Goal: Transaction & Acquisition: Purchase product/service

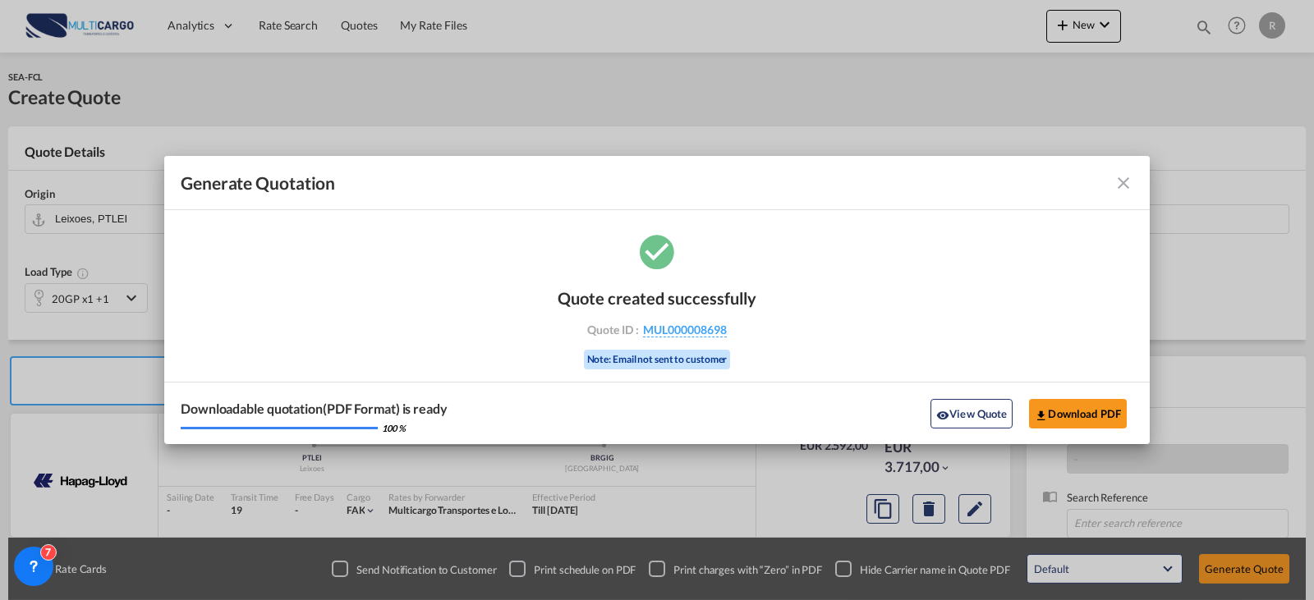
click at [1123, 186] on md-icon "icon-close fg-AAA8AD cursor m-0" at bounding box center [1123, 183] width 20 height 20
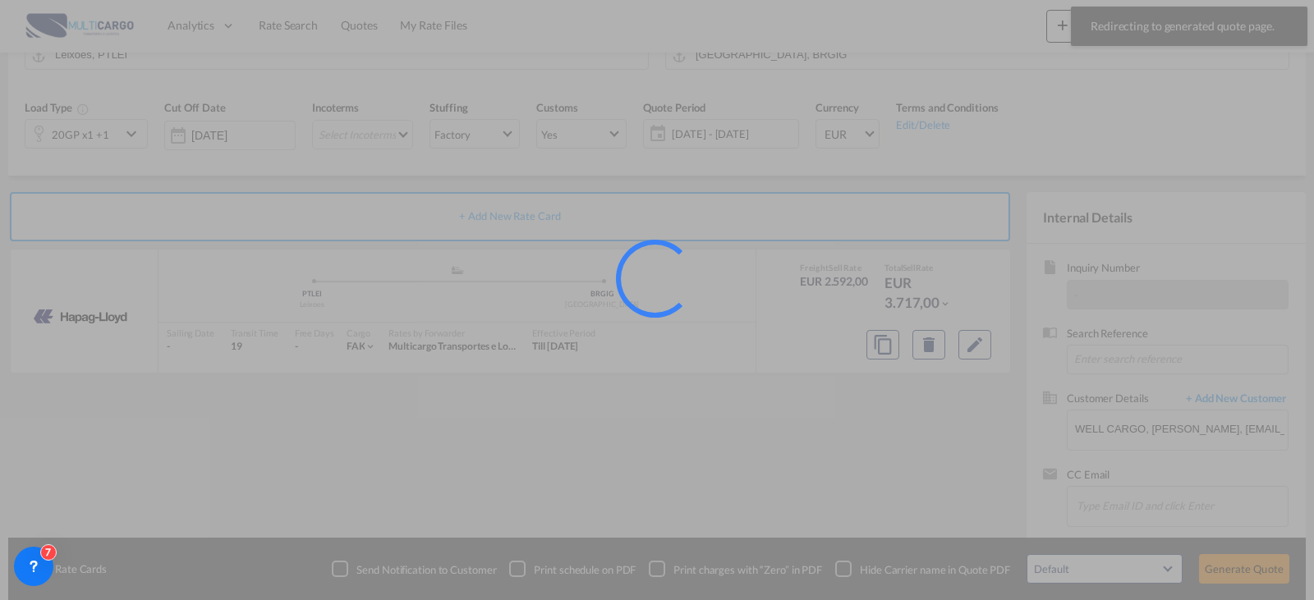
click at [1103, 21] on div at bounding box center [657, 300] width 1314 height 600
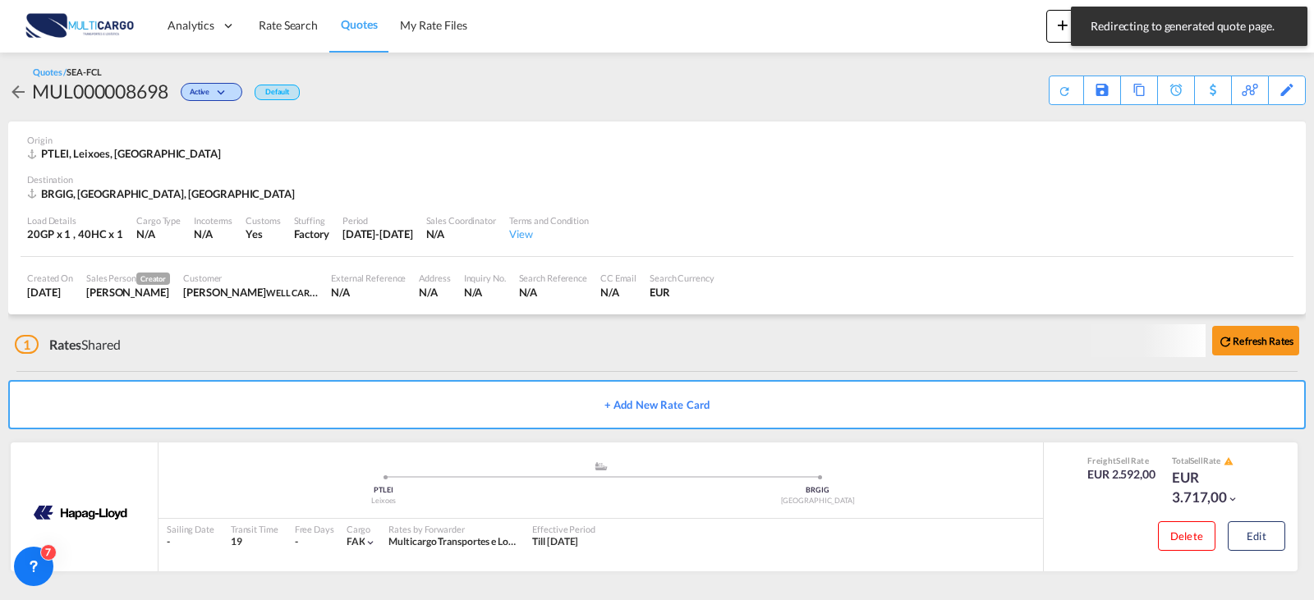
scroll to position [3, 0]
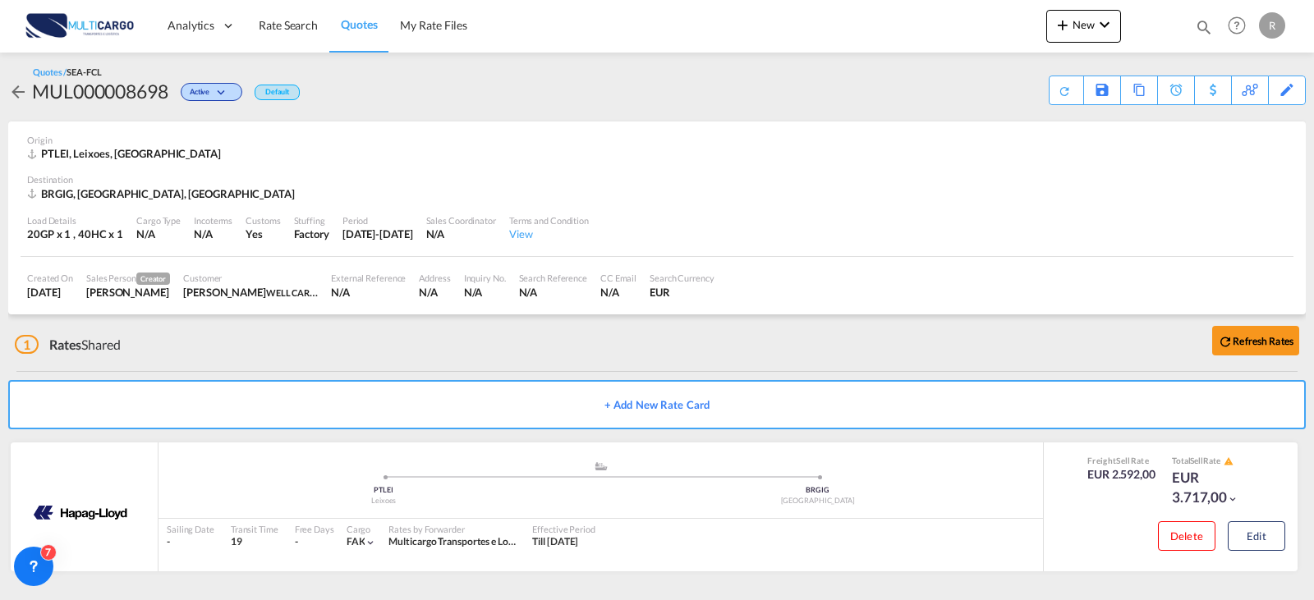
click at [1084, 22] on md-toast "Redirecting to generated quote page. Press Escape to dismiss." at bounding box center [1189, 26] width 250 height 53
click at [1114, 15] on button "New" at bounding box center [1083, 26] width 75 height 33
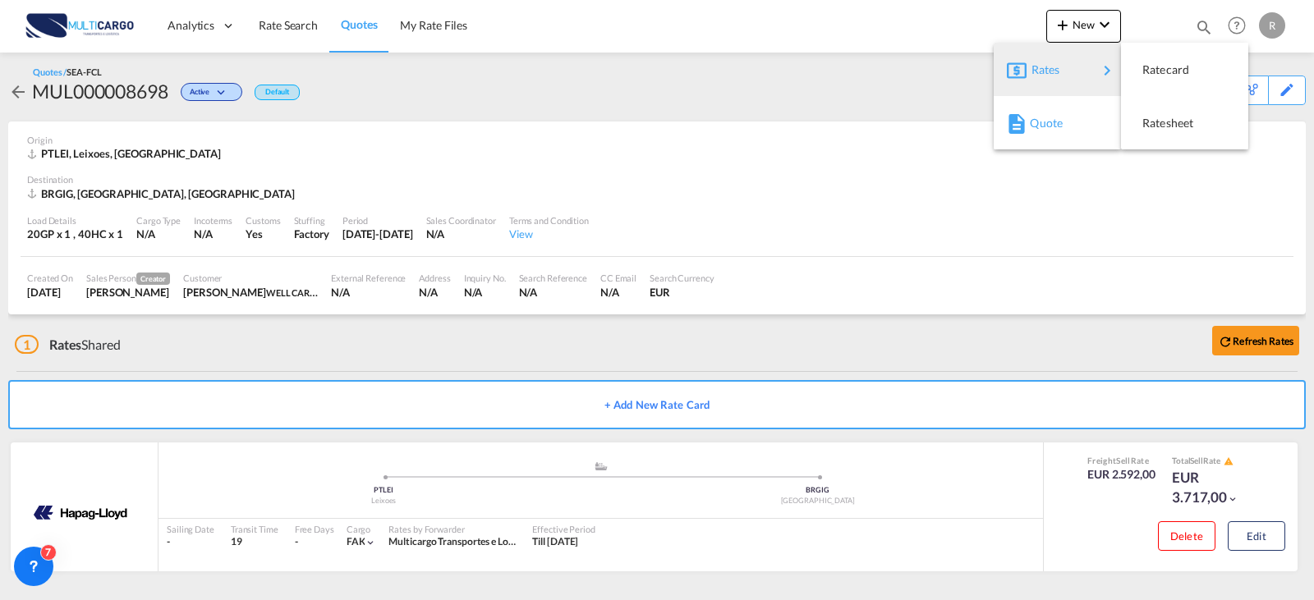
click at [1043, 117] on span "Quote" at bounding box center [1039, 123] width 18 height 33
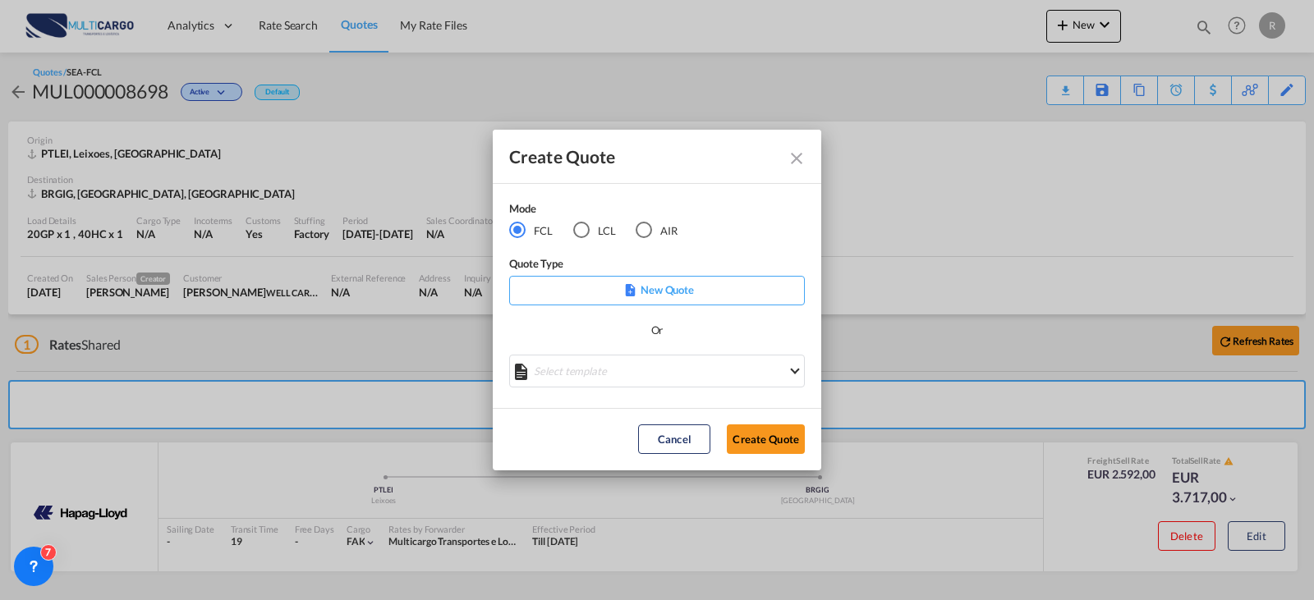
click at [585, 389] on div "Select template EXP EXW MERC.Nacional 09/2025 [PERSON_NAME] | [DATE] IMP DAP FC…" at bounding box center [657, 373] width 296 height 37
click at [594, 373] on md-select "Select template EXP EXW MERC.Nacional 09/2025 [PERSON_NAME] | [DATE] IMP DAP FC…" at bounding box center [657, 371] width 296 height 33
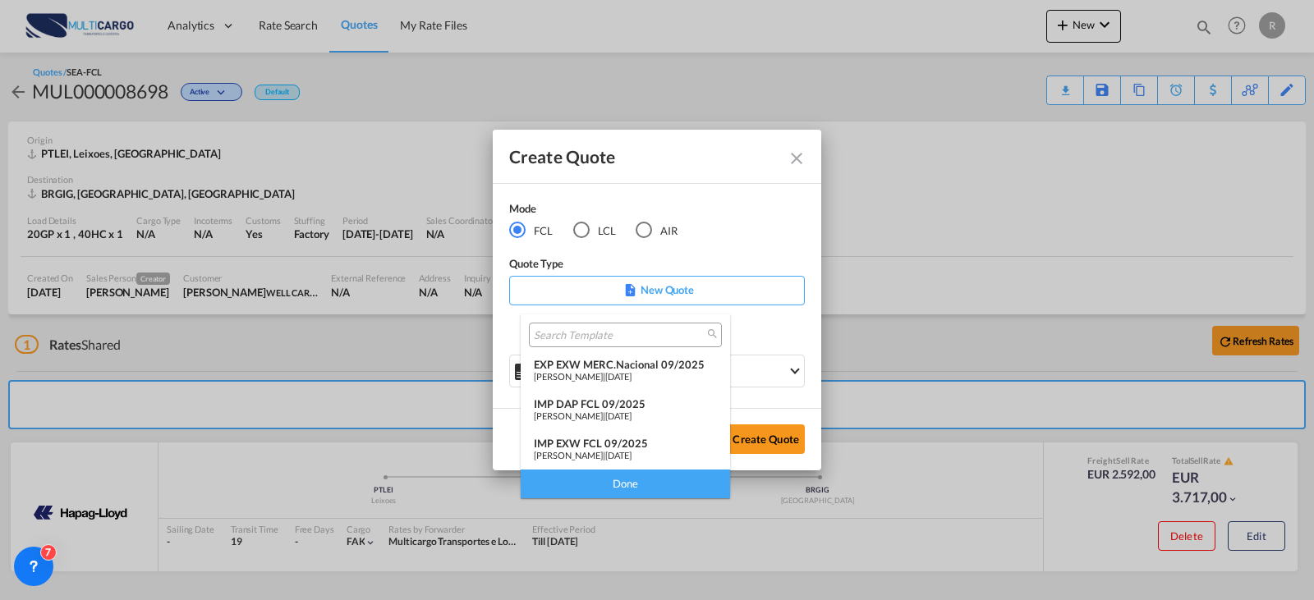
click at [600, 453] on div "[PERSON_NAME] | [DATE]" at bounding box center [625, 455] width 183 height 11
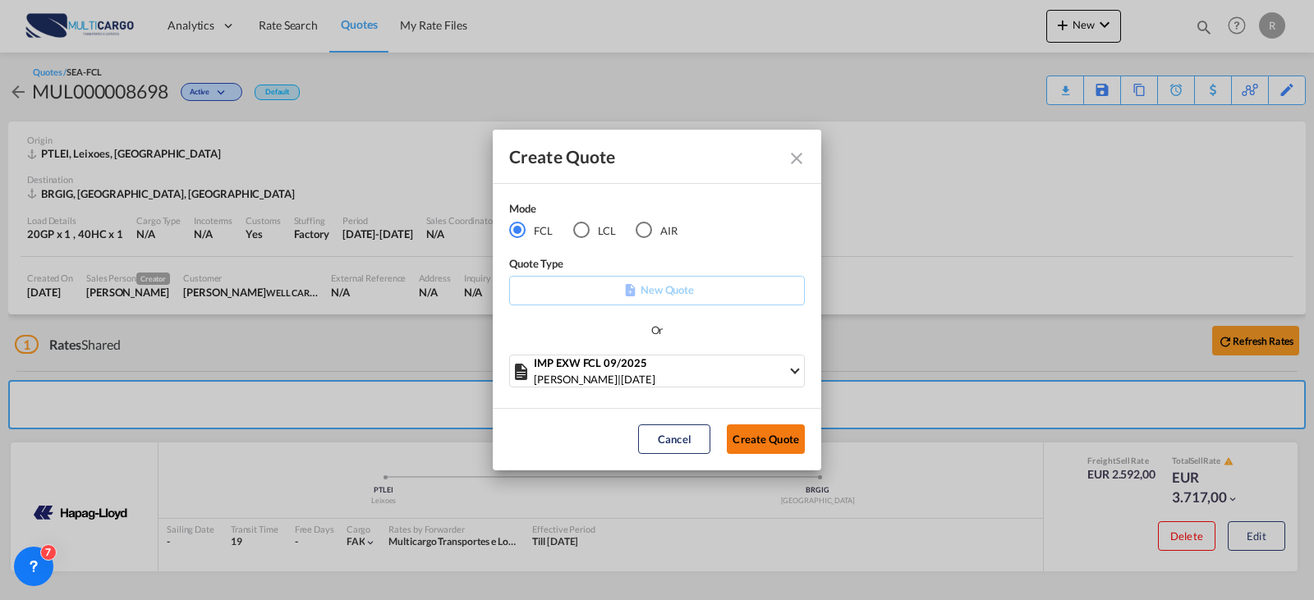
click at [784, 439] on button "Create Quote" at bounding box center [766, 439] width 78 height 30
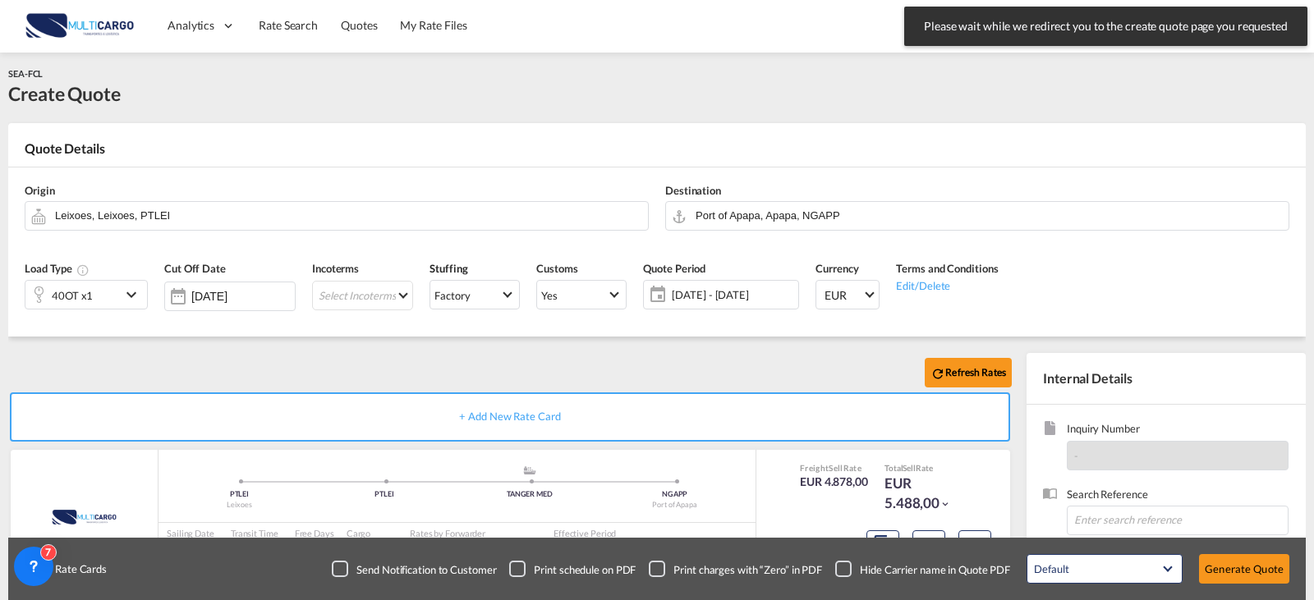
scroll to position [182, 0]
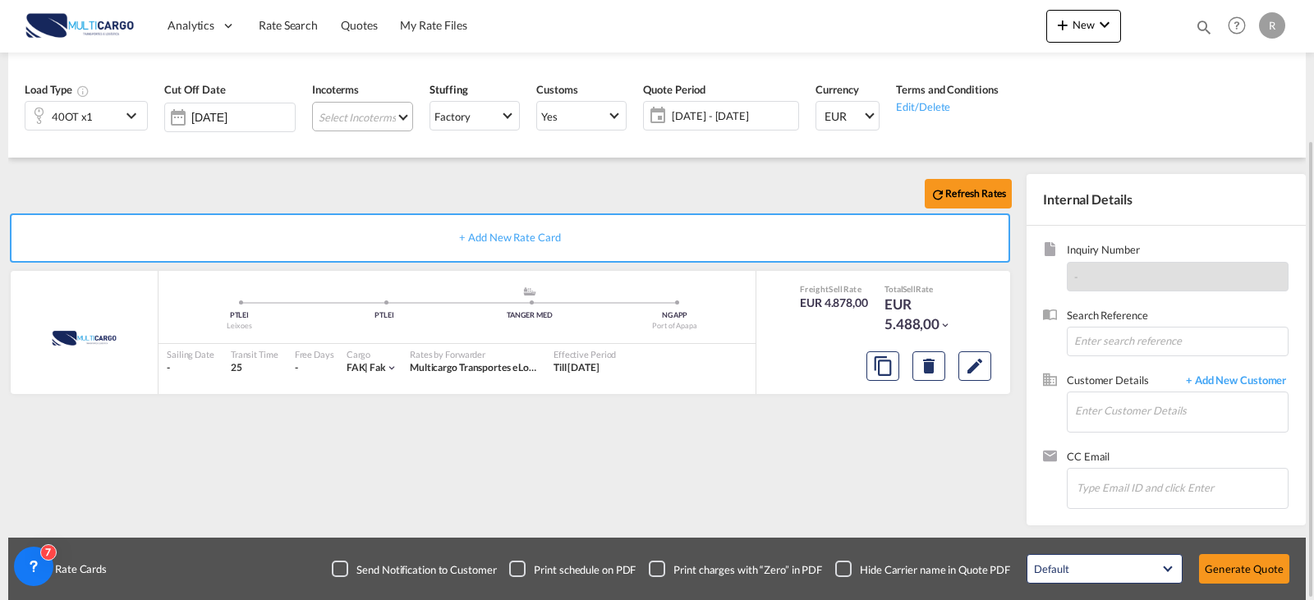
click at [374, 117] on md-select "Select Incoterms EXW - export Ex Works DAP - export Delivered at Place CFR - ex…" at bounding box center [362, 117] width 101 height 30
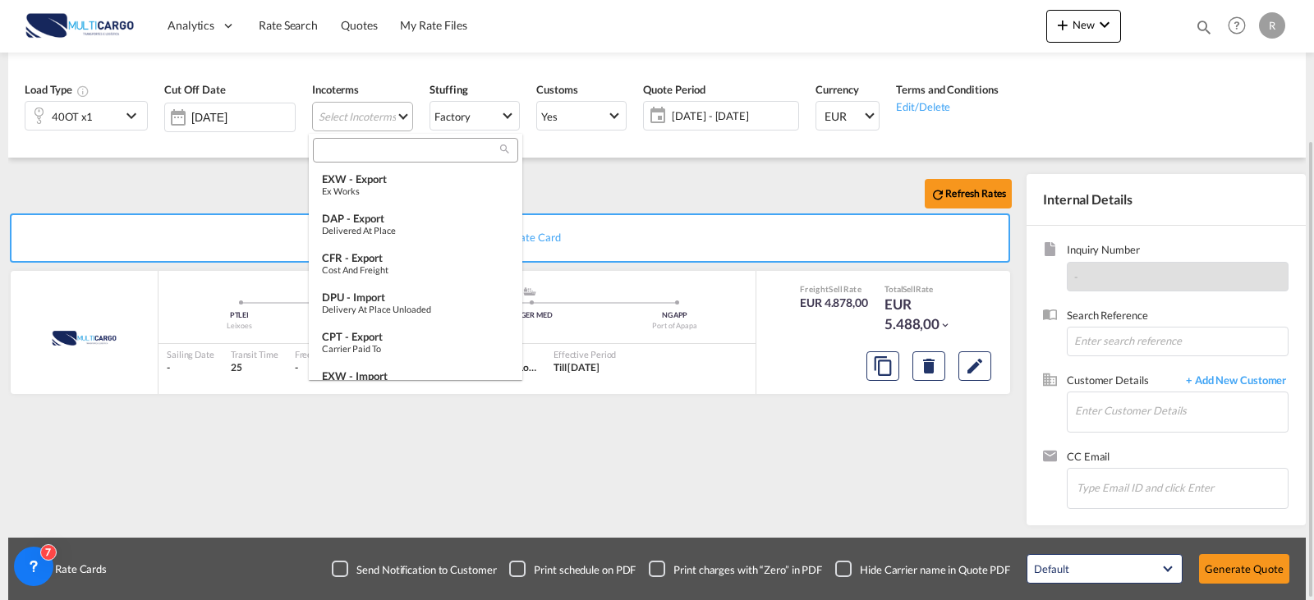
scroll to position [27, 0]
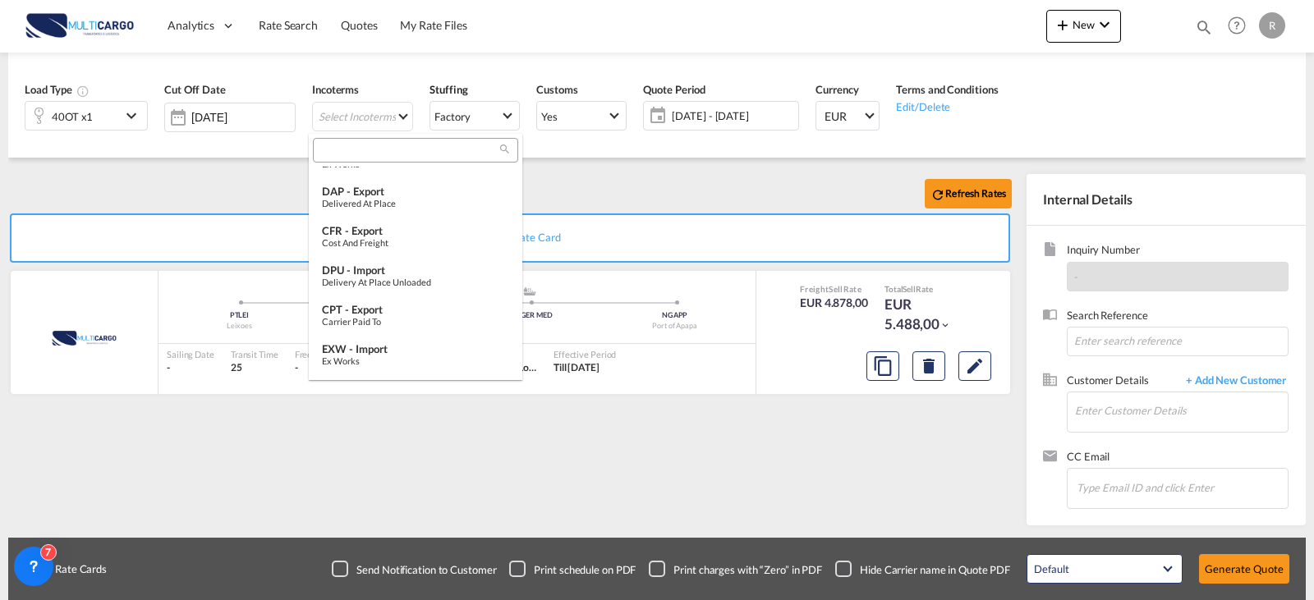
click at [159, 186] on md-backdrop at bounding box center [657, 300] width 1314 height 600
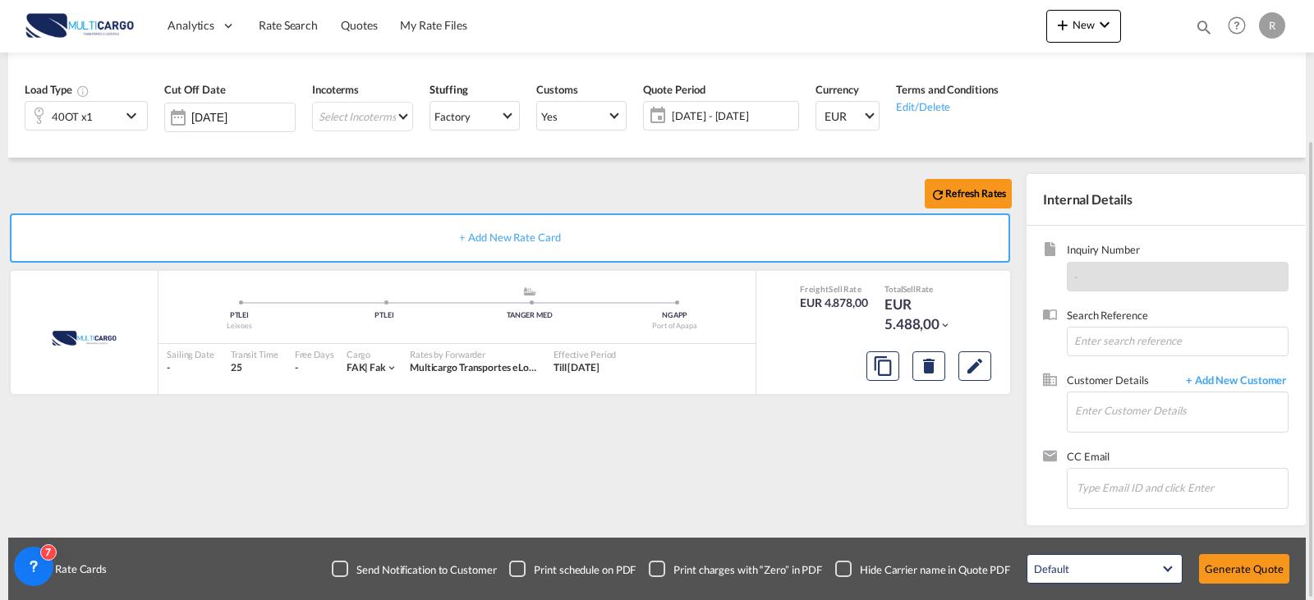
click at [104, 116] on div "40OT x1" at bounding box center [72, 116] width 95 height 28
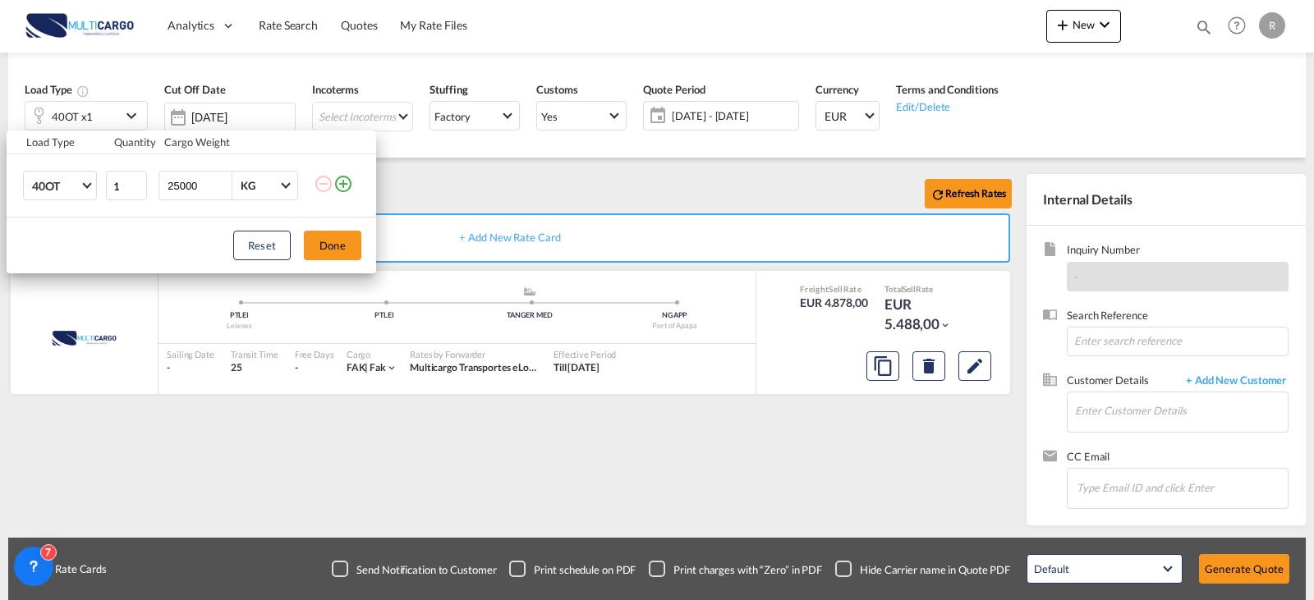
click at [345, 185] on md-icon "icon-plus-circle-outline" at bounding box center [343, 184] width 20 height 20
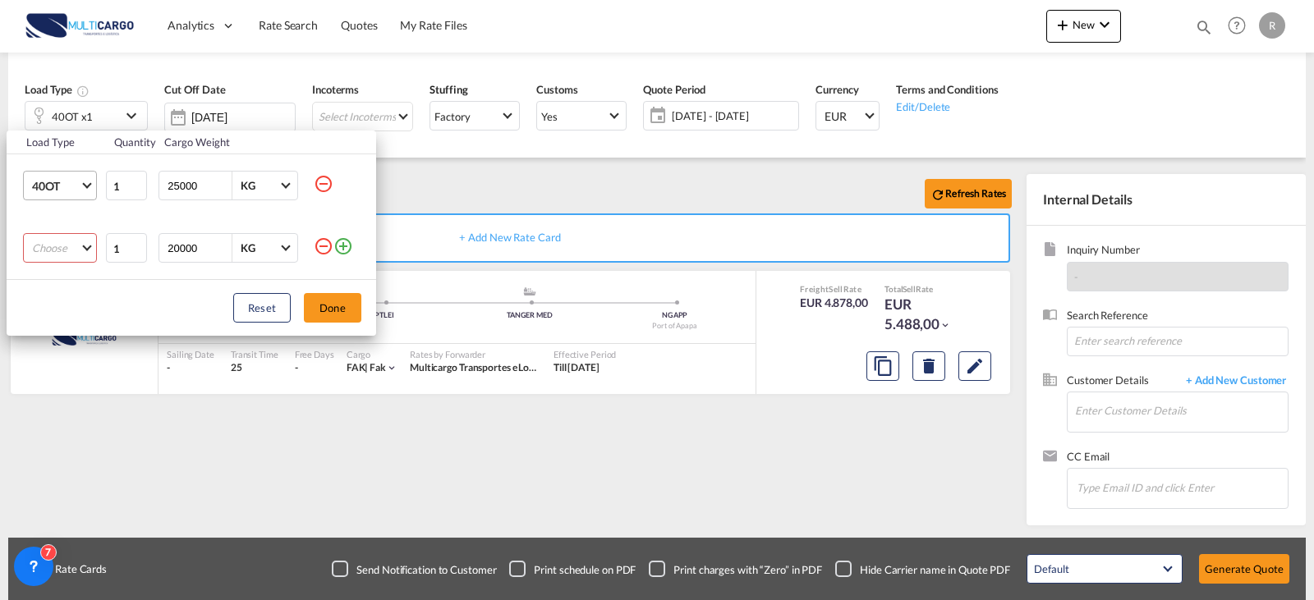
click at [89, 186] on span "Choose: \a40OT" at bounding box center [86, 184] width 9 height 9
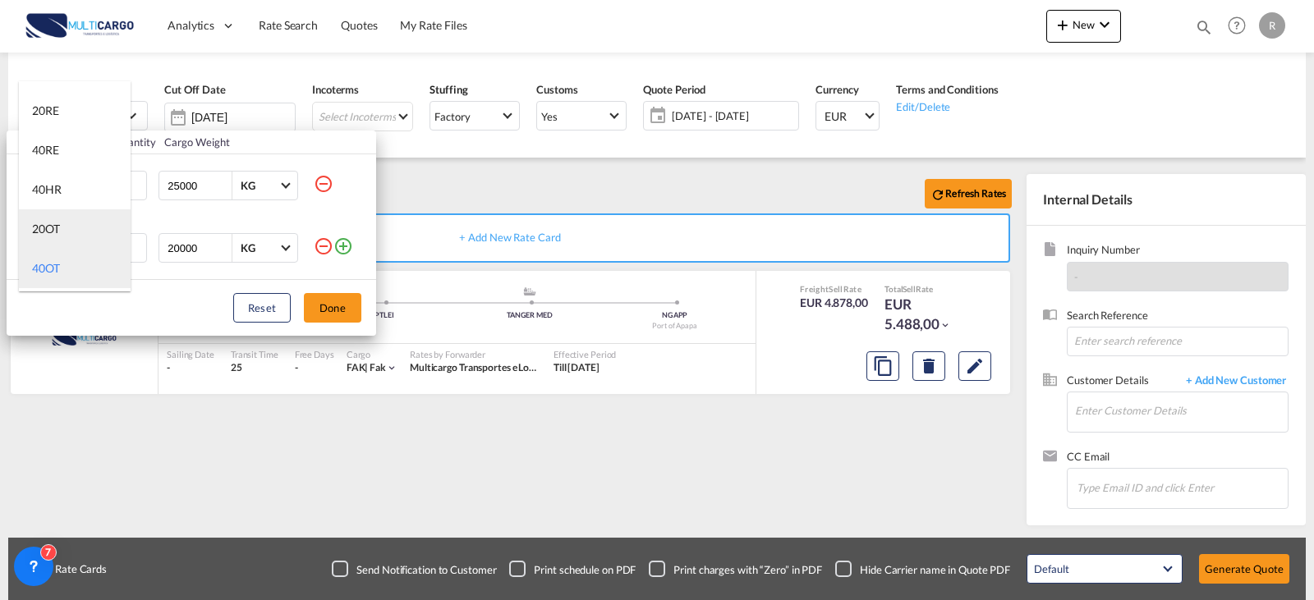
scroll to position [66, 0]
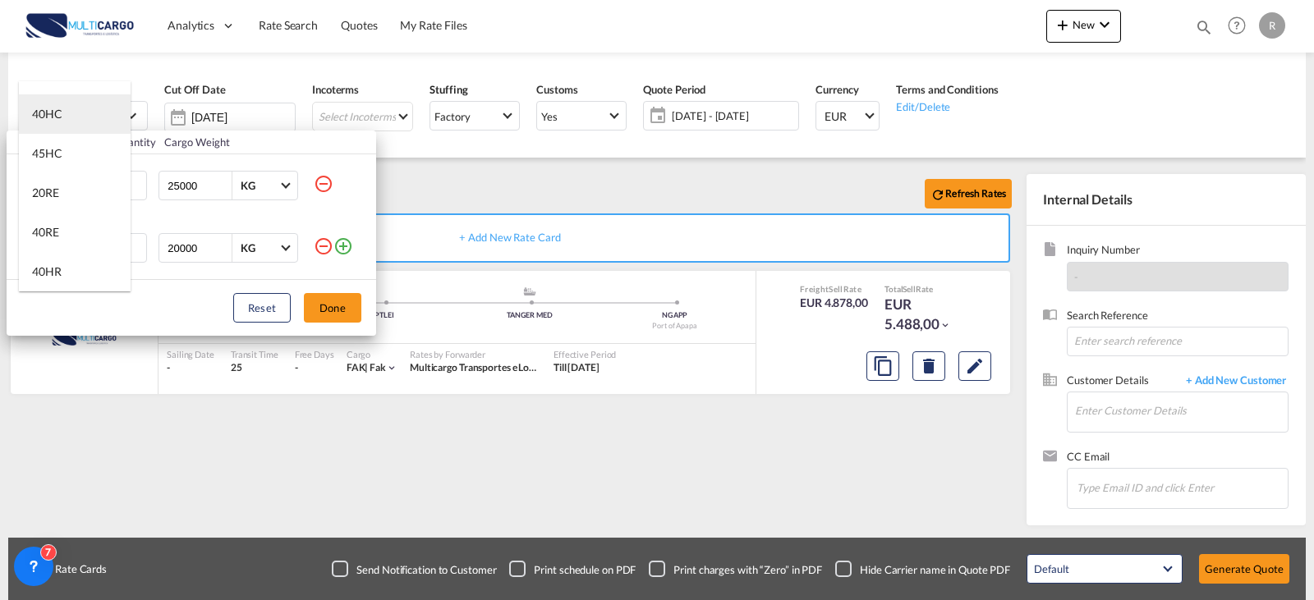
click at [77, 112] on md-option "40HC" at bounding box center [75, 113] width 112 height 39
click at [88, 183] on span "Choose: \a40HC" at bounding box center [86, 184] width 9 height 9
click at [58, 114] on div "20GP" at bounding box center [46, 107] width 29 height 16
click at [326, 248] on md-icon "icon-minus-circle-outline" at bounding box center [324, 246] width 20 height 20
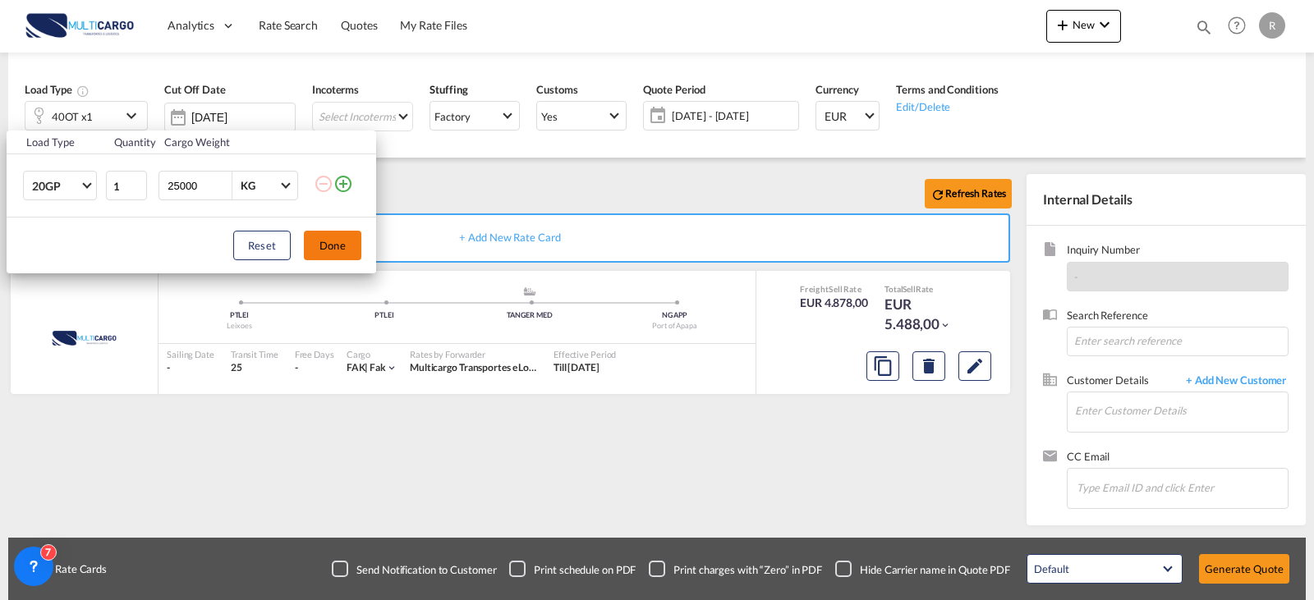
click at [345, 237] on button "Done" at bounding box center [332, 246] width 57 height 30
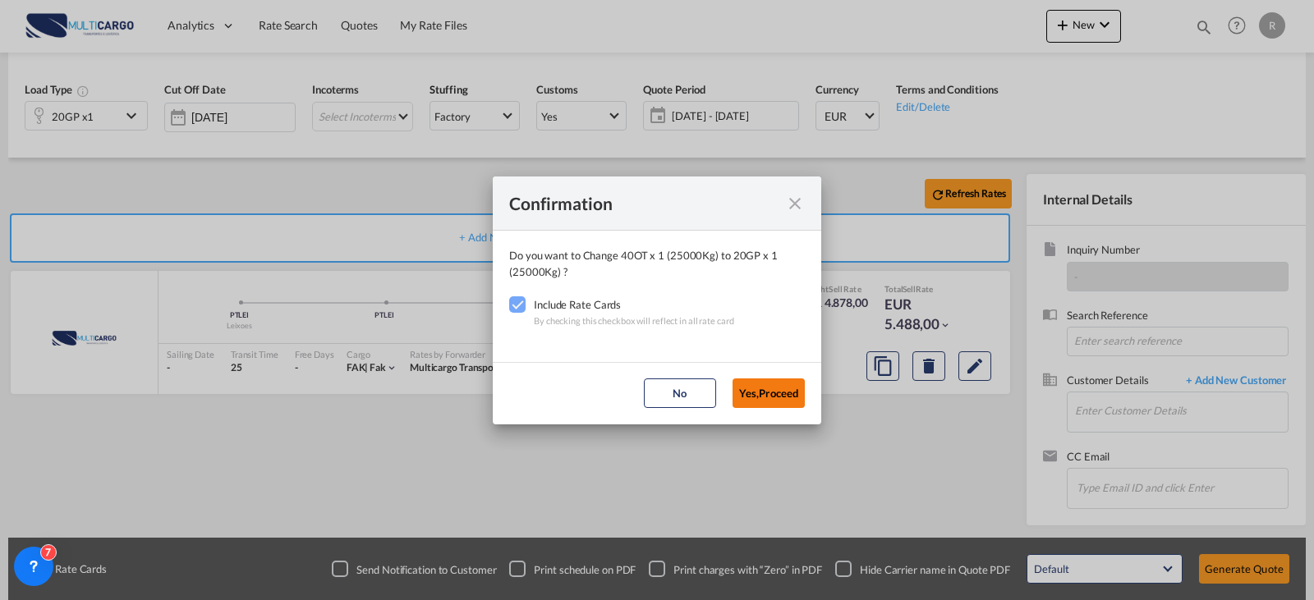
click at [745, 399] on button "Yes,Proceed" at bounding box center [768, 393] width 72 height 30
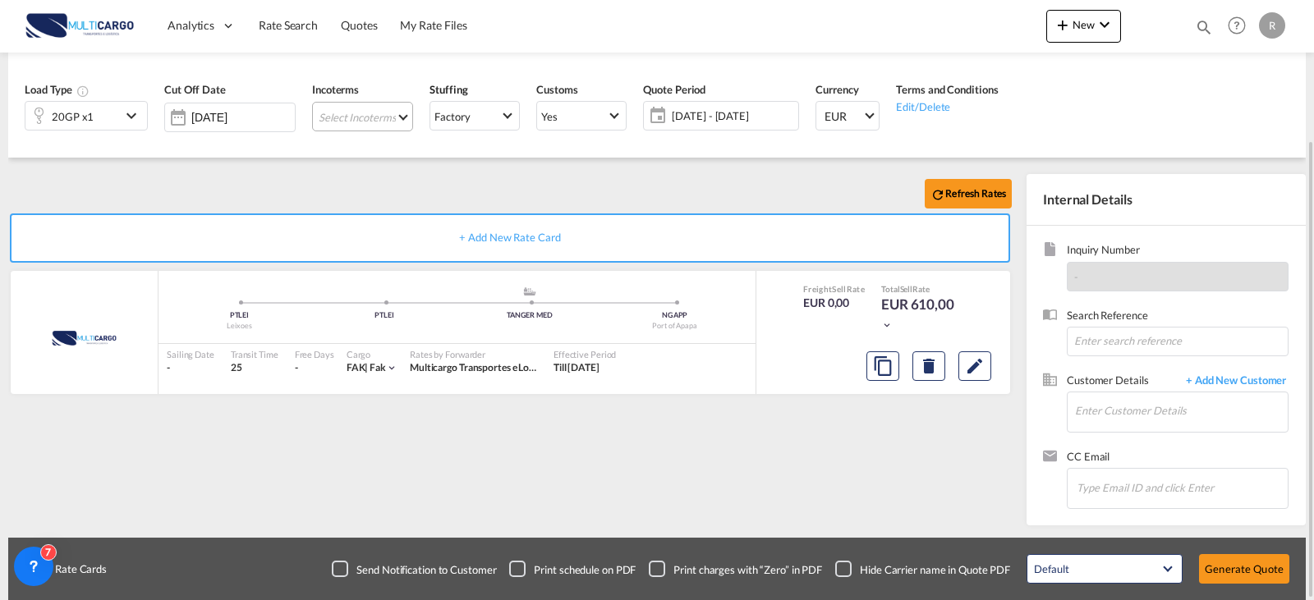
click at [354, 124] on md-select "Select Incoterms" at bounding box center [362, 117] width 101 height 30
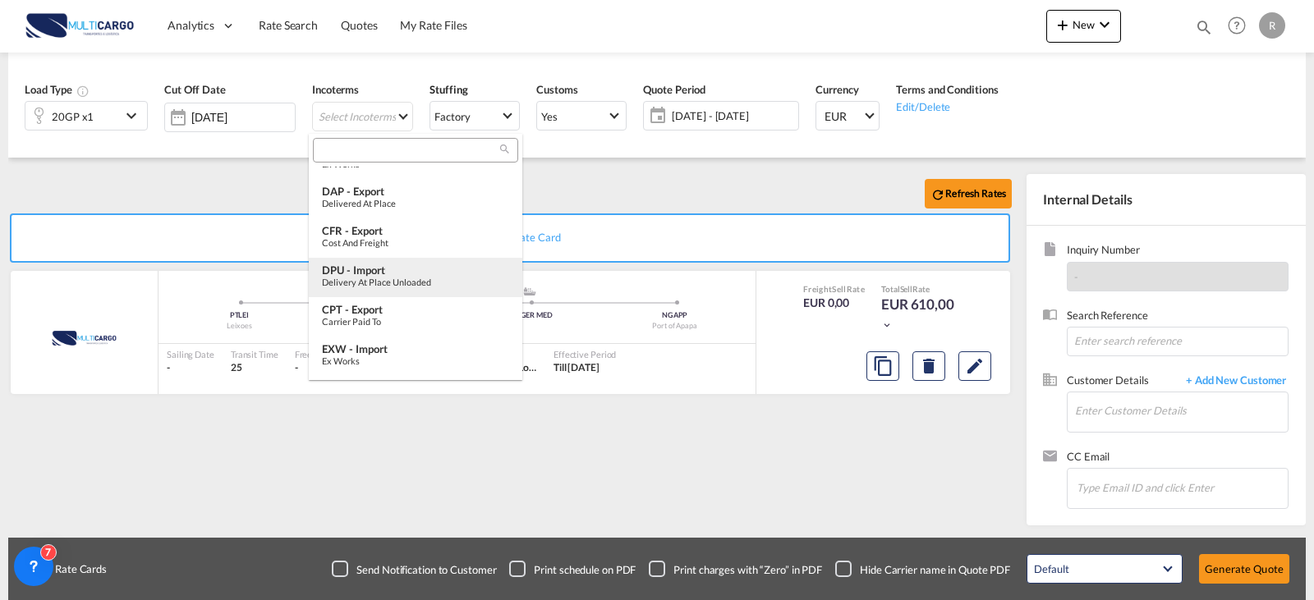
scroll to position [0, 0]
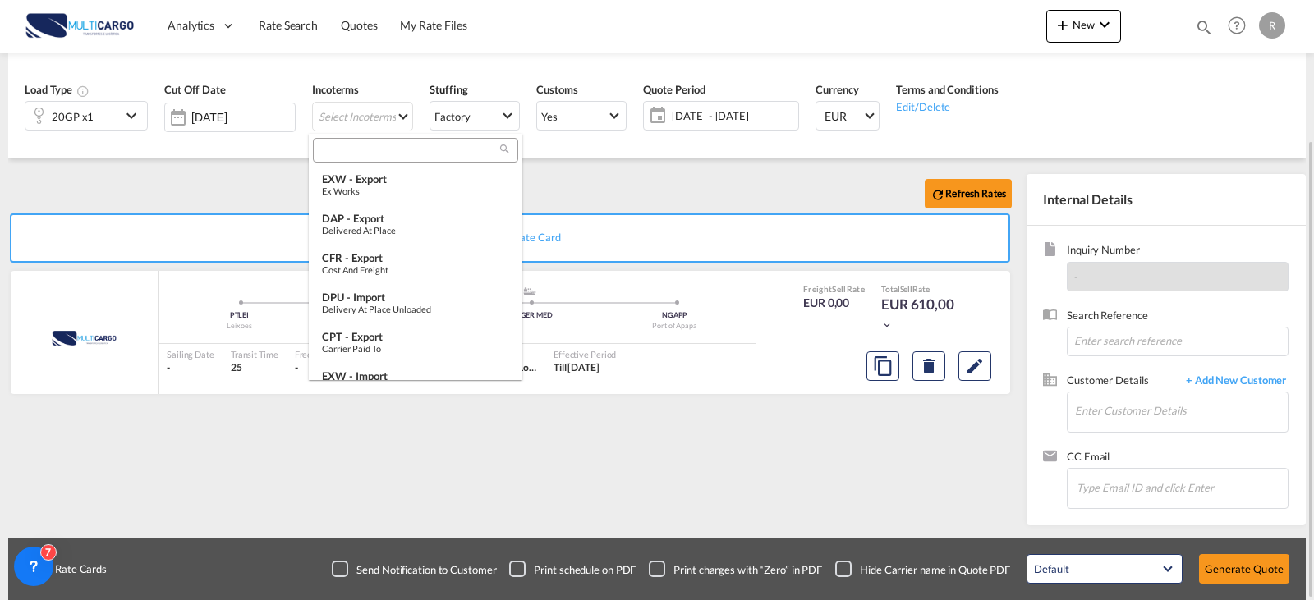
click at [376, 173] on div "EXW - export" at bounding box center [415, 178] width 187 height 13
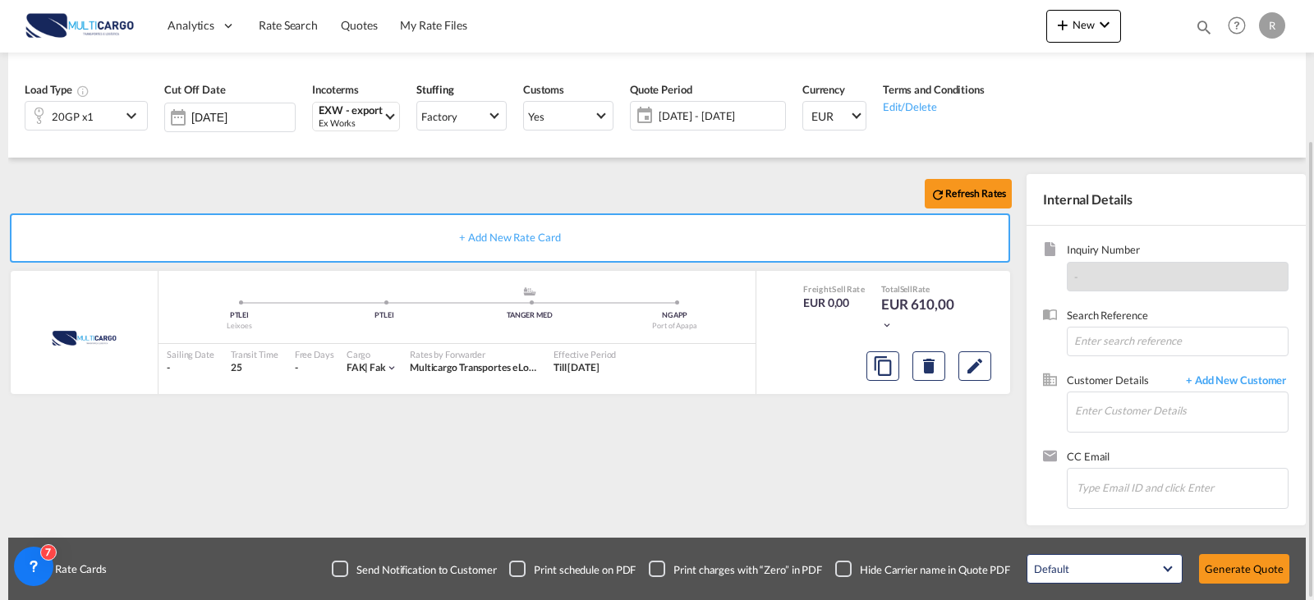
click at [598, 182] on div "Refresh Rates" at bounding box center [513, 193] width 1010 height 39
click at [984, 375] on md-icon "Edit" at bounding box center [975, 366] width 20 height 20
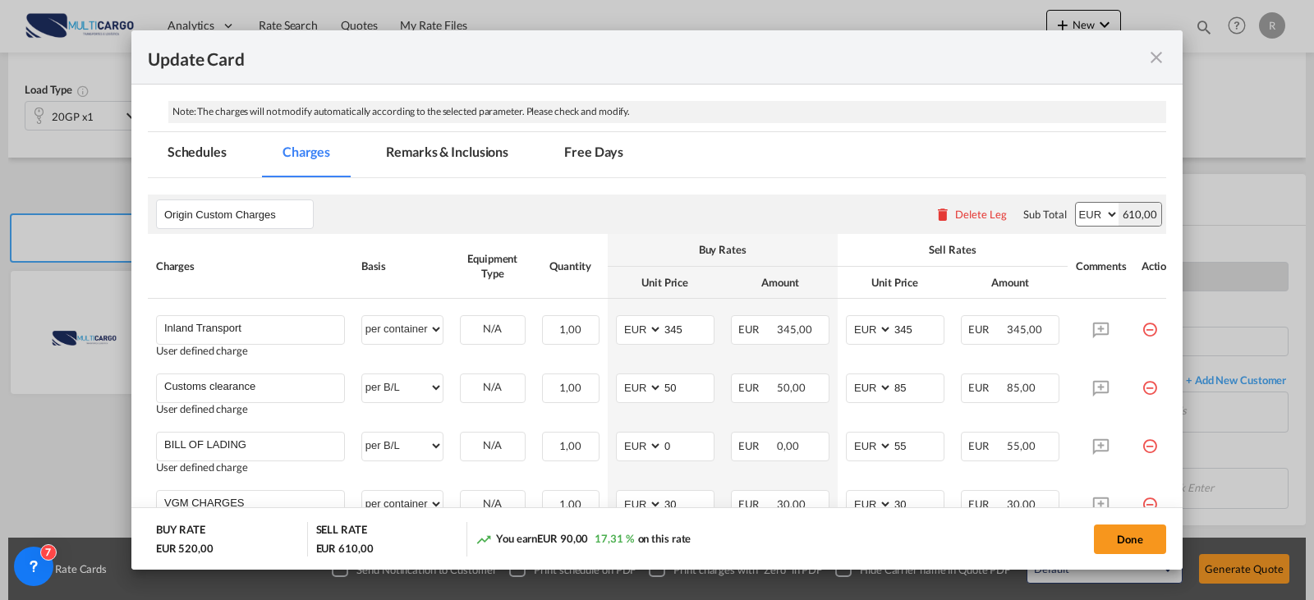
scroll to position [410, 0]
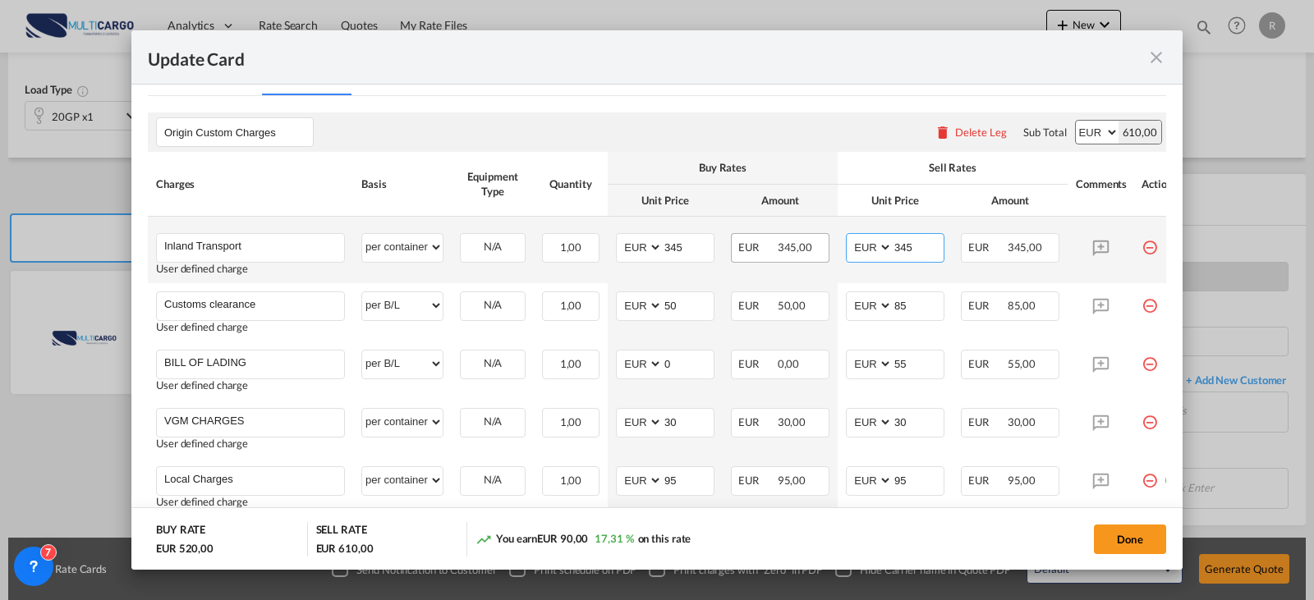
drag, startPoint x: 926, startPoint y: 251, endPoint x: 784, endPoint y: 235, distance: 143.0
click at [784, 235] on tr "Inland Transport Please Enter User Defined Charges Cannot Be Published User def…" at bounding box center [668, 250] width 1040 height 66
drag, startPoint x: 933, startPoint y: 241, endPoint x: 878, endPoint y: 243, distance: 54.2
click at [878, 243] on md-input-container "AED AFN ALL AMD ANG AOA ARS AUD AWG AZN BAM BBD BDT BGN BHD BIF BMD BND [PERSON…" at bounding box center [895, 248] width 99 height 30
type input "375"
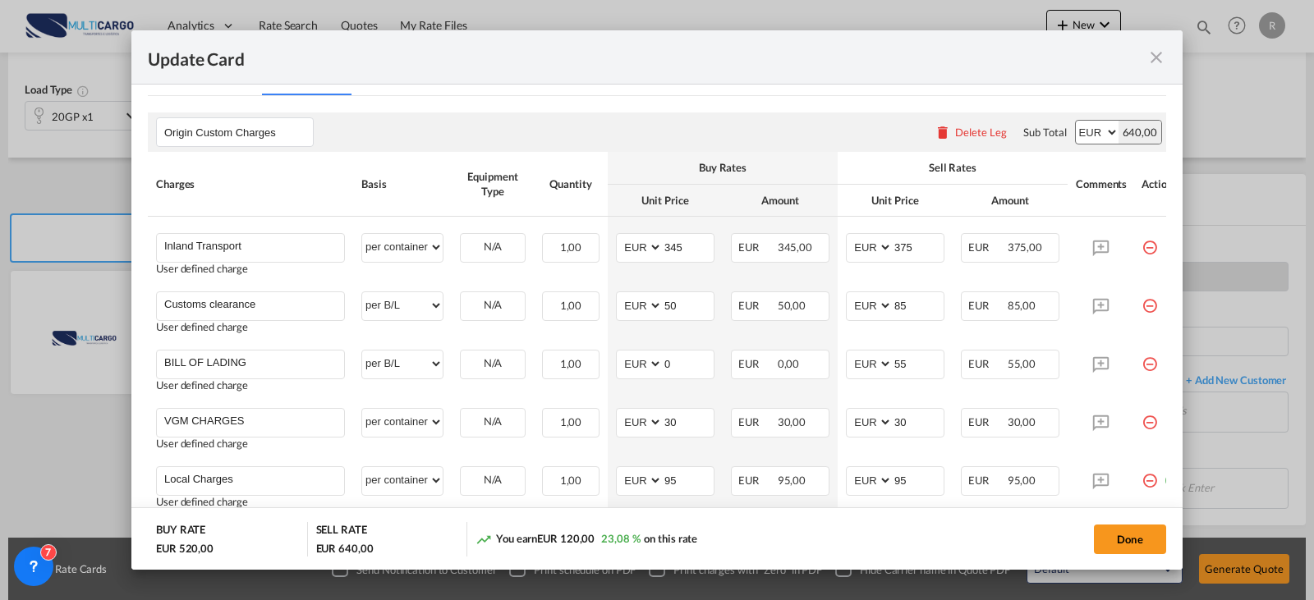
click at [867, 139] on div "Origin Custom Charges Please enter leg name Leg Name Already Exists Delete Leg …" at bounding box center [657, 131] width 1018 height 39
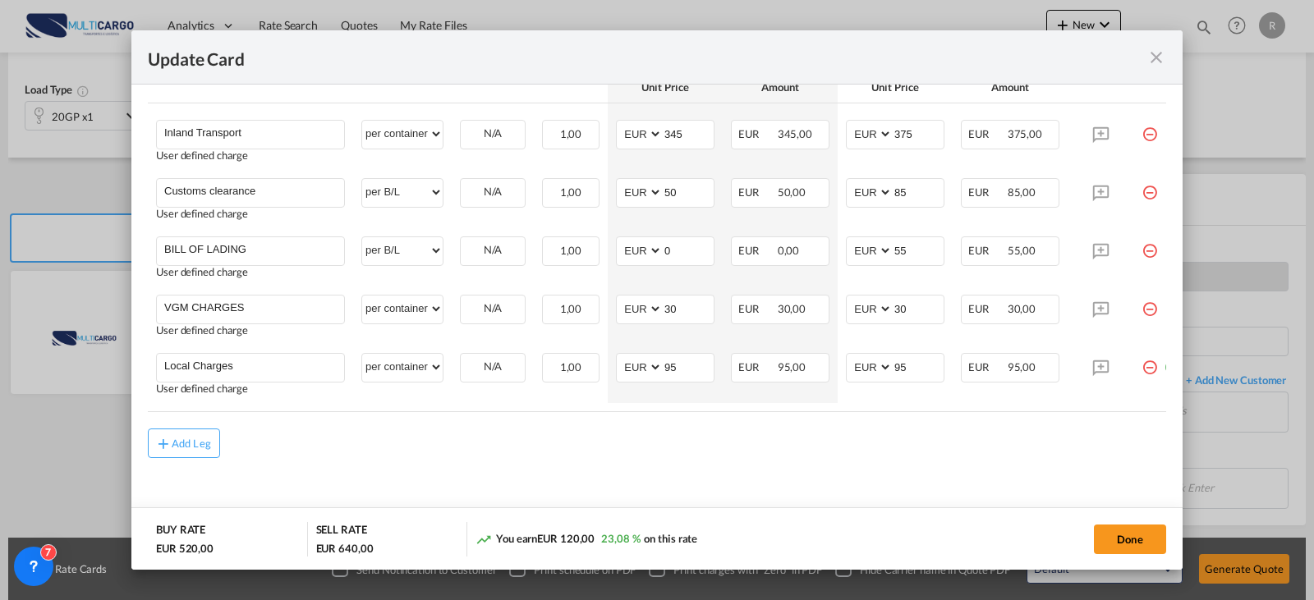
scroll to position [0, 34]
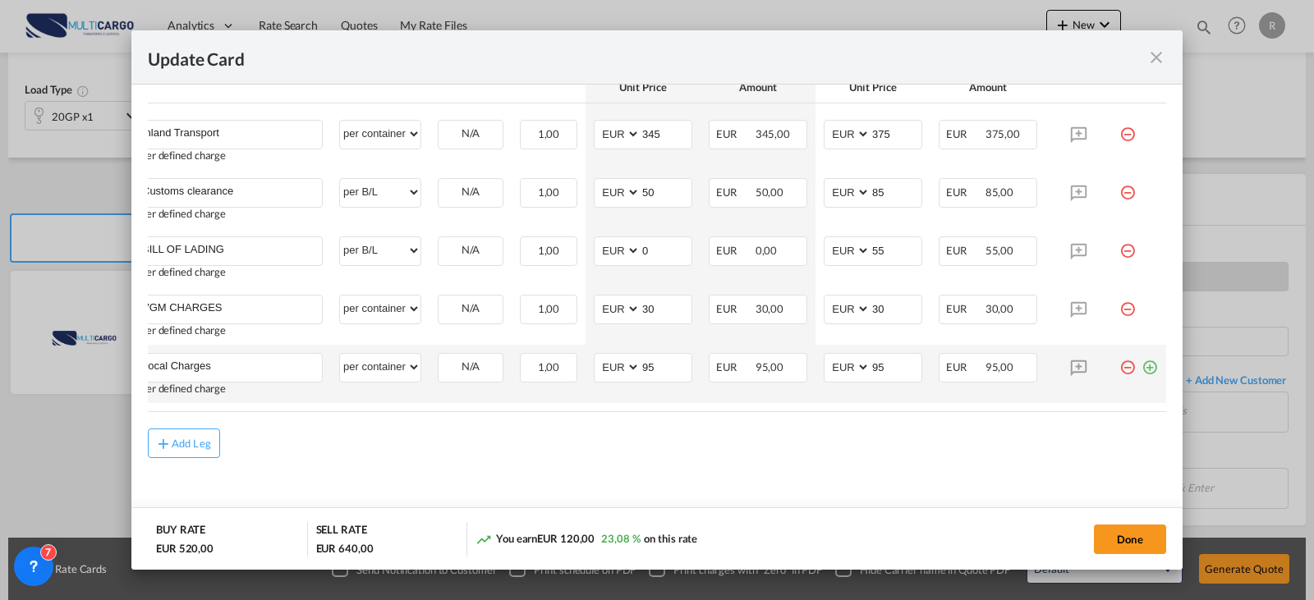
click at [1137, 371] on td "Update Card Port ..." at bounding box center [1138, 374] width 55 height 58
click at [1141, 362] on md-icon "icon-plus-circle-outline green-400-fg" at bounding box center [1149, 361] width 16 height 16
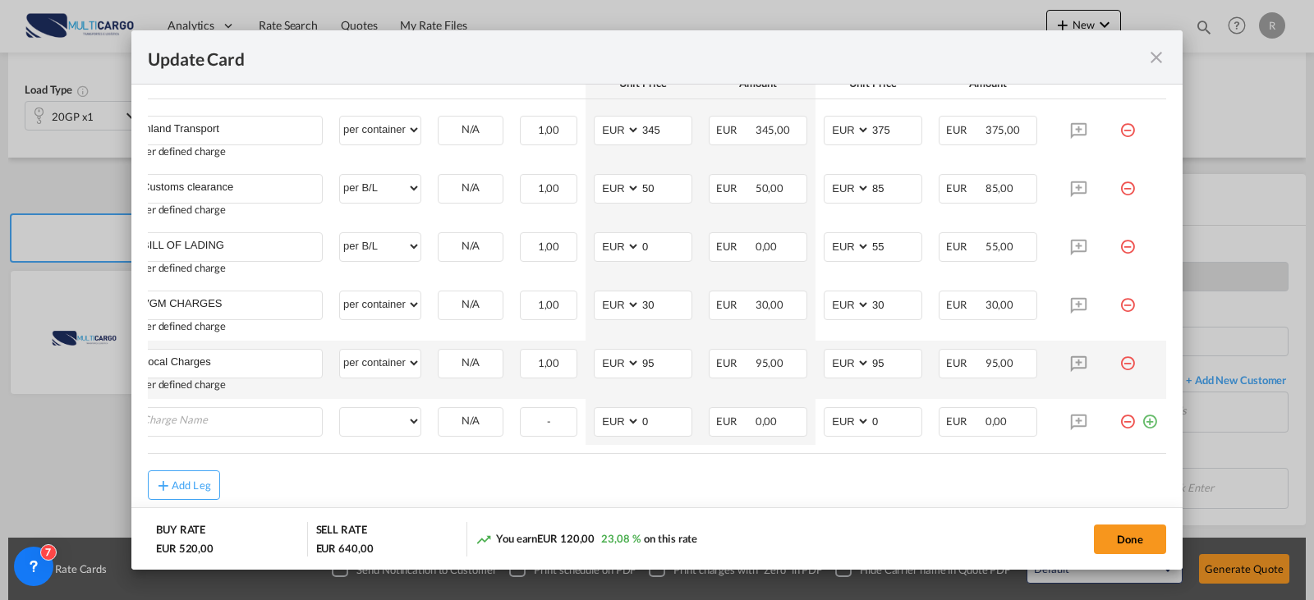
scroll to position [0, 16]
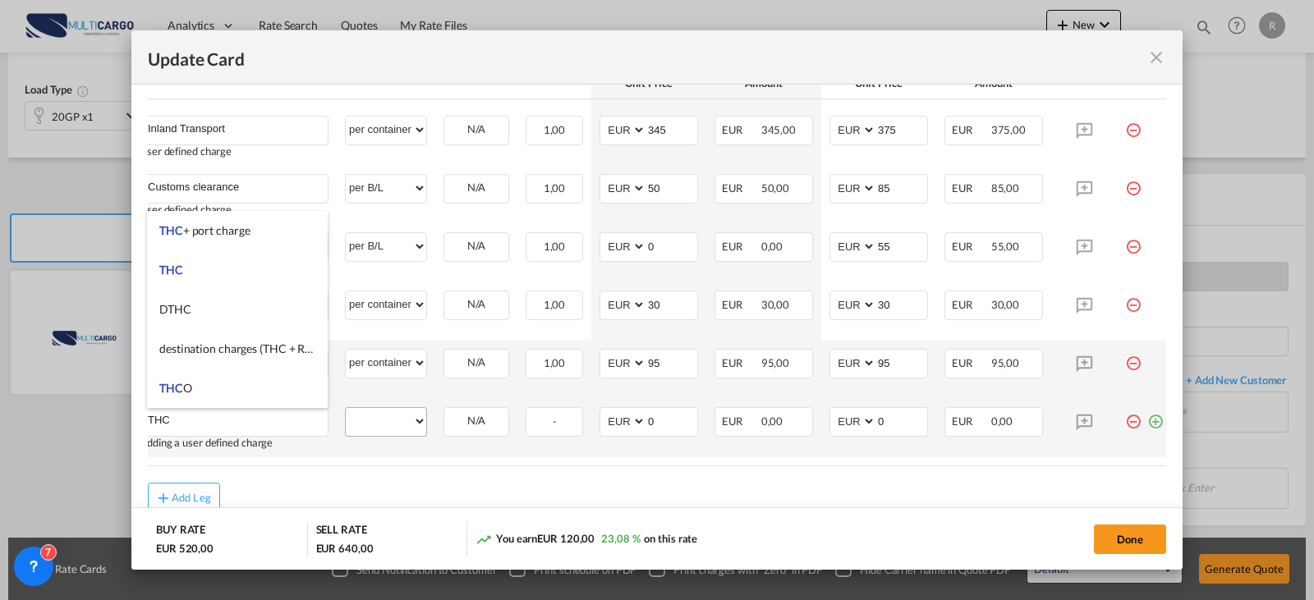
type input "THC"
click at [379, 421] on select "per equipment per container per B/L per shipping bill per shipment per pallet p…" at bounding box center [386, 421] width 80 height 26
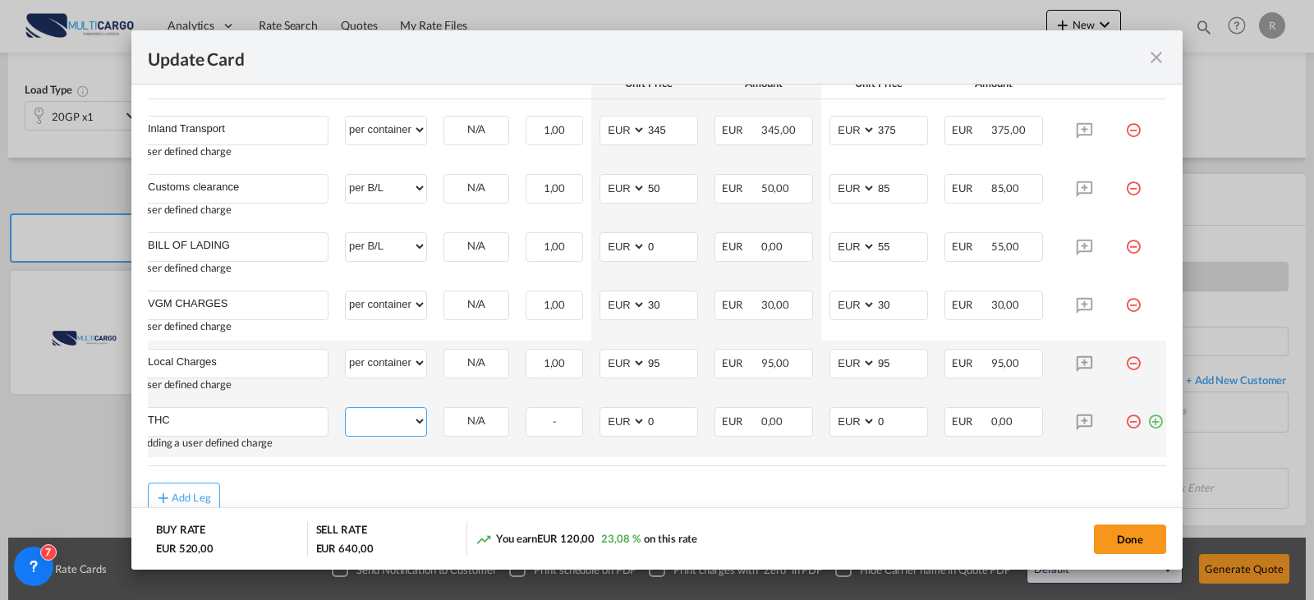
select select "per container"
click at [346, 408] on select "per equipment per container per B/L per shipping bill per shipment per pallet p…" at bounding box center [386, 421] width 80 height 26
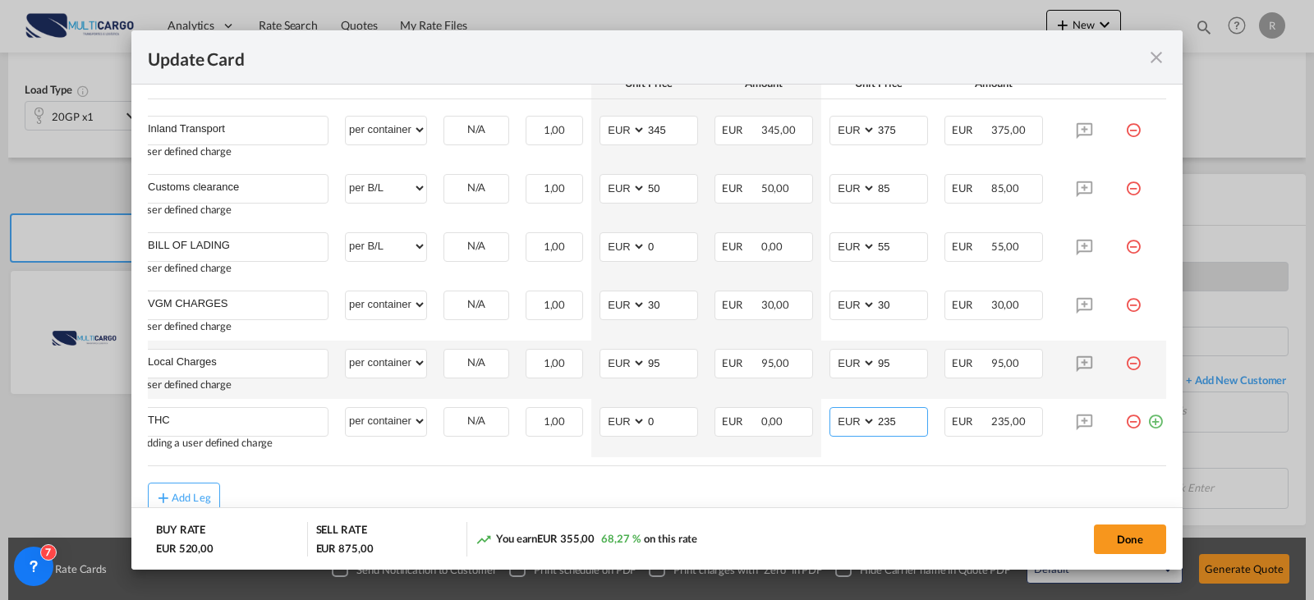
type input "235"
click at [194, 502] on div "Add Leg" at bounding box center [191, 498] width 39 height 10
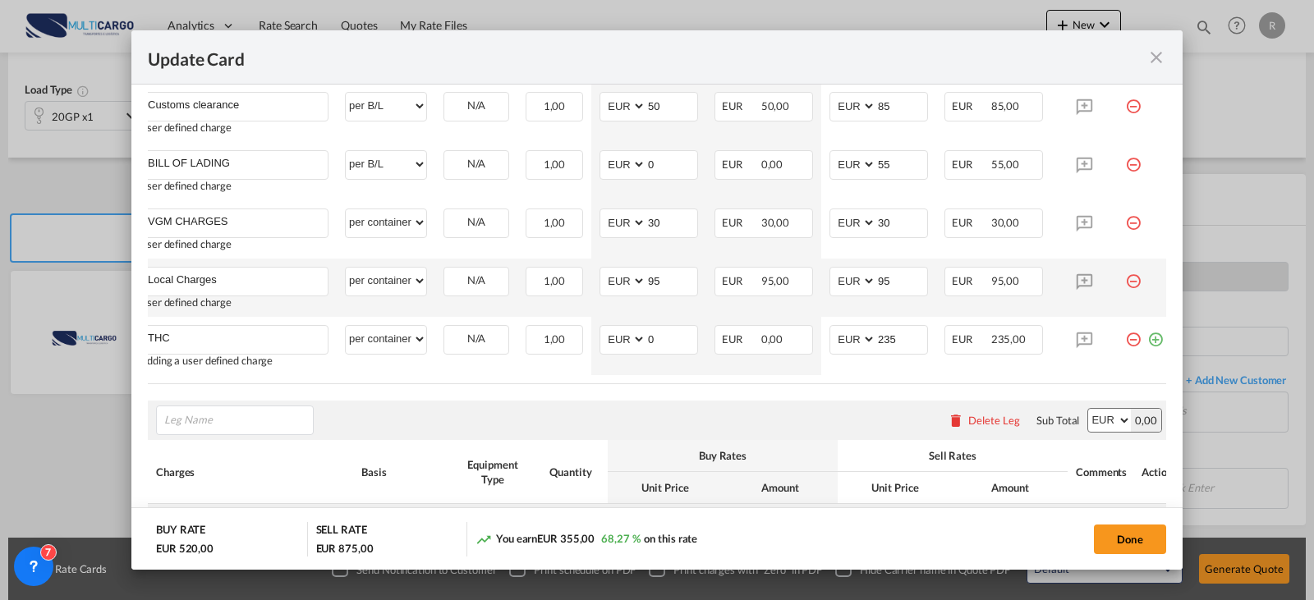
scroll to position [692, 0]
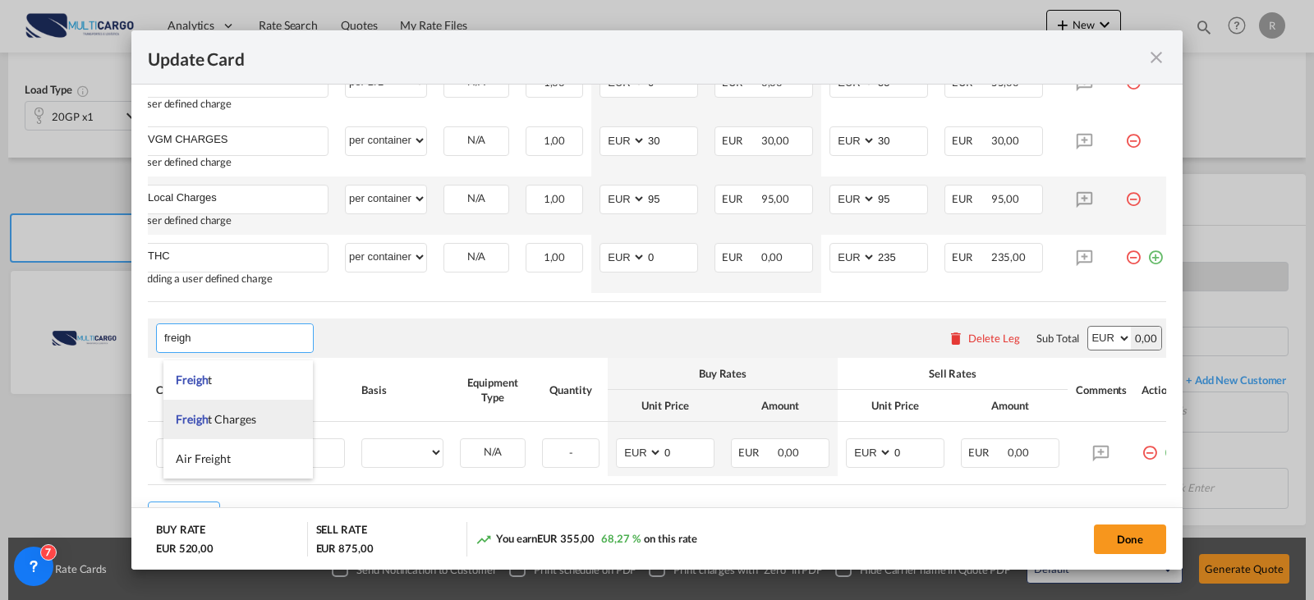
click at [240, 419] on span "Freigh t Charges" at bounding box center [216, 419] width 80 height 14
type input "Freight Charges"
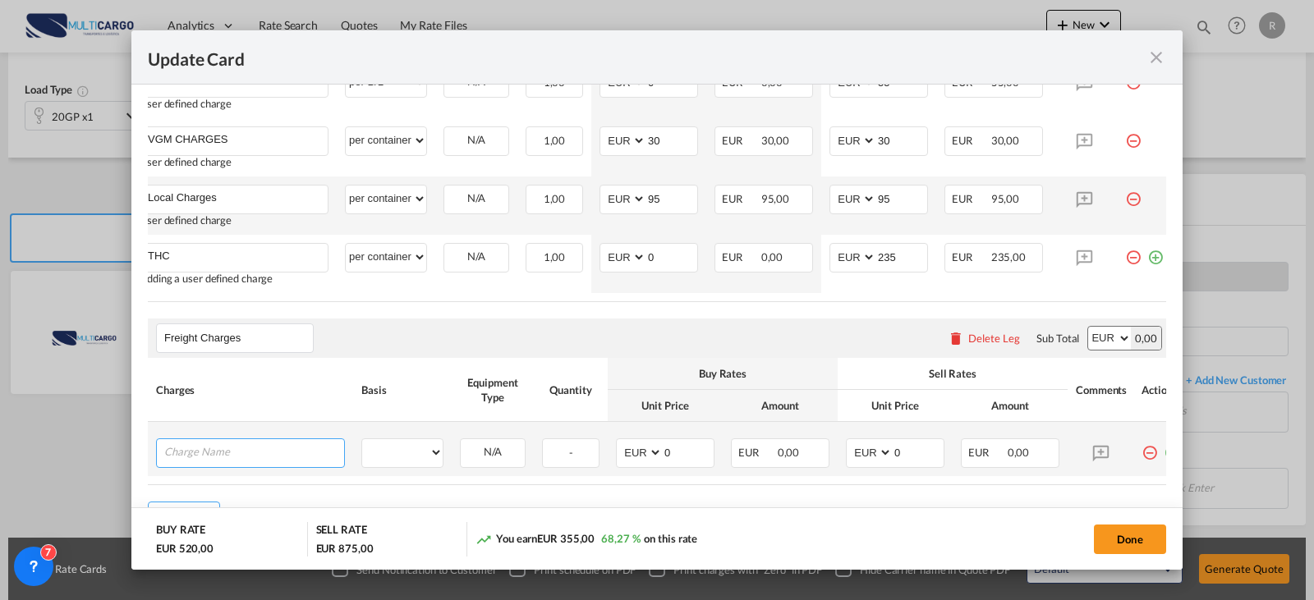
click at [265, 456] on input "Charge Name" at bounding box center [254, 451] width 180 height 25
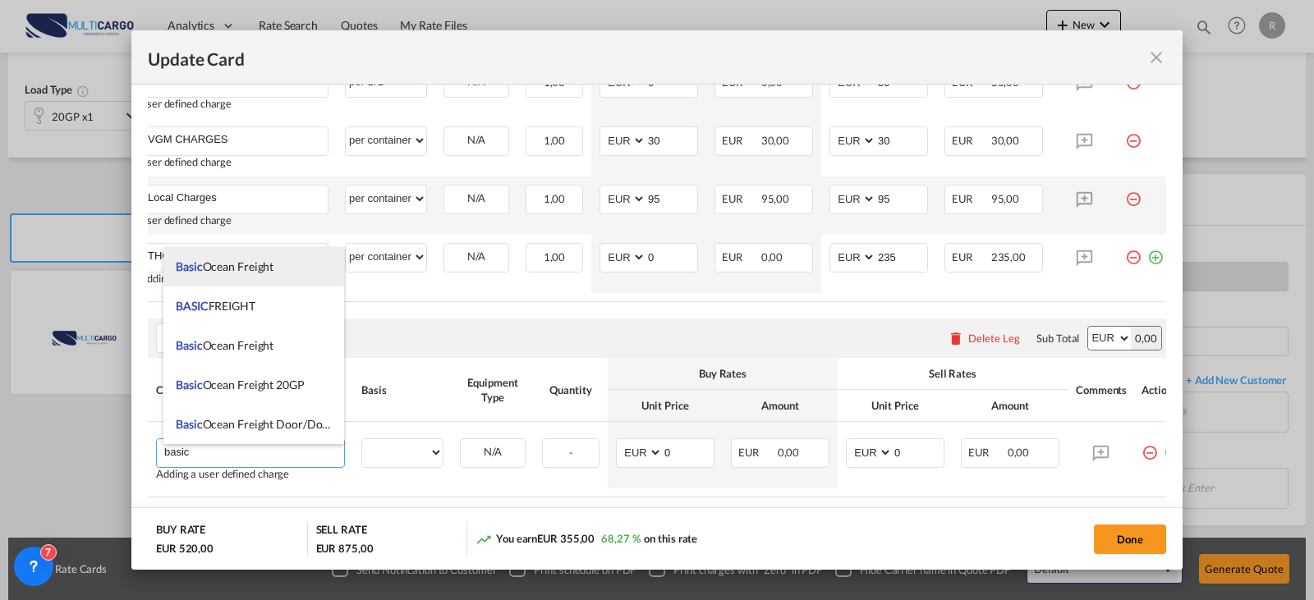
click at [259, 273] on span "Basic Ocean Freight" at bounding box center [225, 266] width 98 height 14
type input "Basic Ocean Freight"
select select "per equipment"
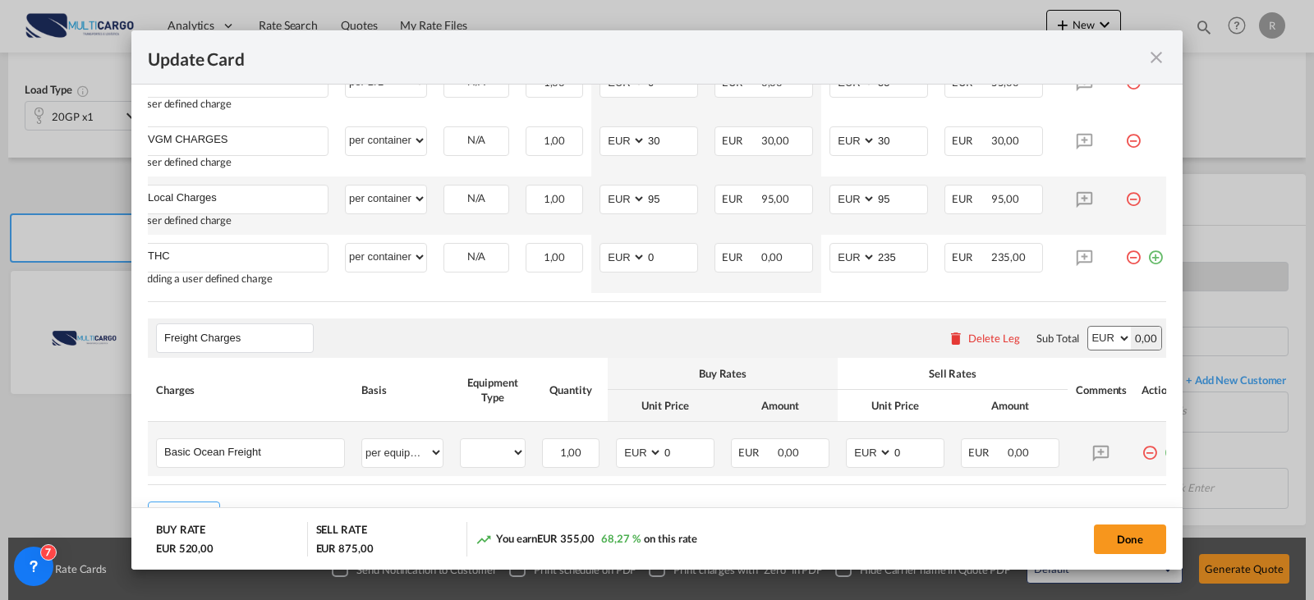
click at [459, 459] on td "20GP Please Select Already exists" at bounding box center [493, 449] width 82 height 54
click at [482, 463] on select "20GP" at bounding box center [493, 453] width 64 height 22
select select "20GP"
click at [461, 447] on select "20GP" at bounding box center [493, 453] width 64 height 22
drag, startPoint x: 916, startPoint y: 456, endPoint x: 758, endPoint y: 455, distance: 158.5
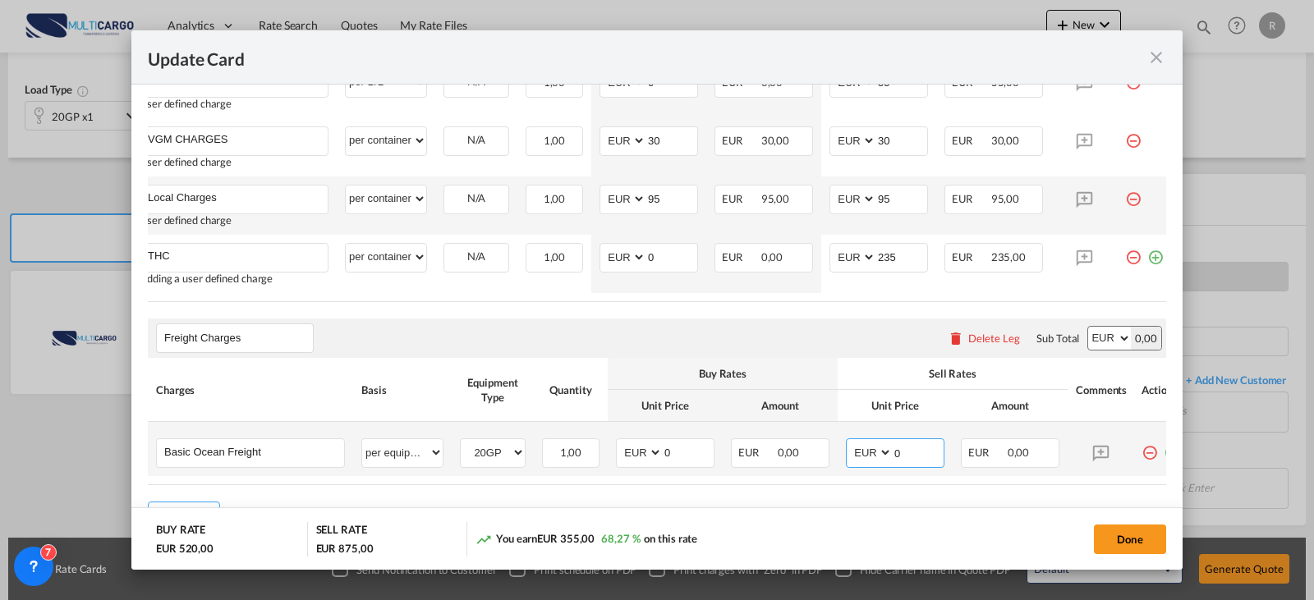
click at [910, 455] on input "0" at bounding box center [917, 451] width 51 height 25
drag, startPoint x: 601, startPoint y: 451, endPoint x: 508, endPoint y: 451, distance: 92.8
click at [508, 451] on tr "Basic Ocean Freight Please Enter User Defined Charges Cannot Be Published per e…" at bounding box center [668, 449] width 1040 height 54
type input "1750"
click at [647, 461] on select "AED AFN ALL AMD ANG AOA ARS AUD AWG AZN BAM BBD BDT BGN BHD BIF BMD BND [PERSON…" at bounding box center [640, 453] width 43 height 22
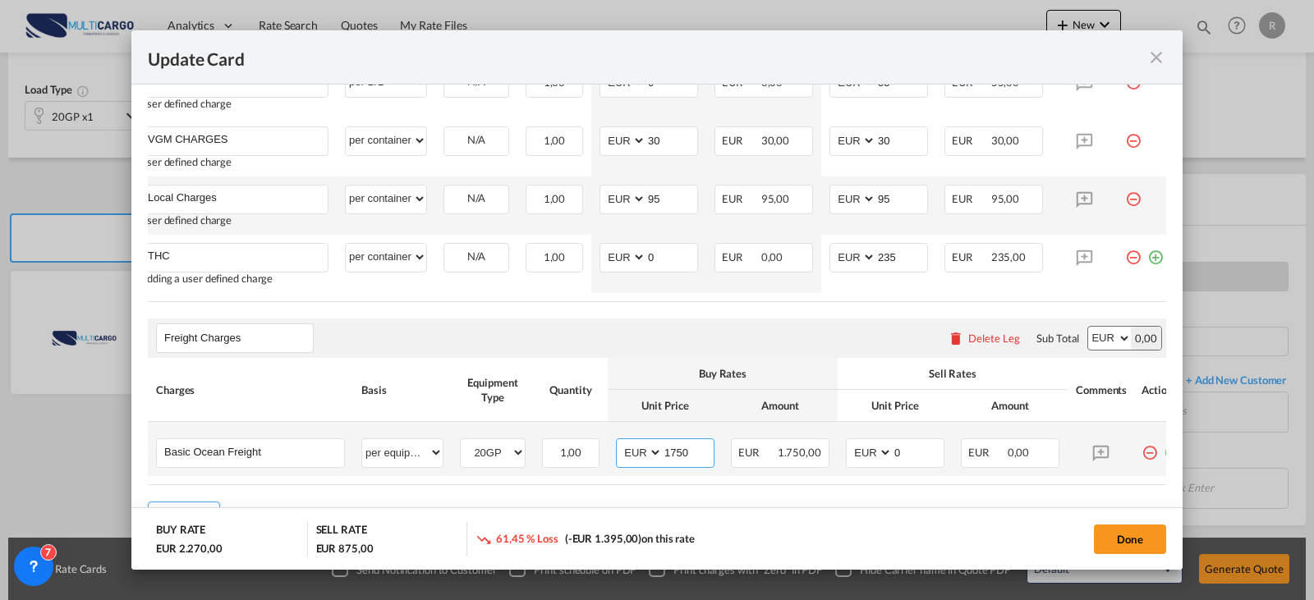
select select "string:USD"
click at [619, 447] on select "AED AFN ALL AMD ANG AOA ARS AUD AWG AZN BAM BBD BDT BGN BHD BIF BMD BND [PERSON…" at bounding box center [640, 453] width 43 height 22
click at [868, 463] on select "AED AFN ALL AMD ANG AOA ARS AUD AWG AZN BAM BBD BDT BGN BHD BIF BMD BND [PERSON…" at bounding box center [870, 453] width 43 height 22
select select "string:USD"
click at [849, 447] on select "AED AFN ALL AMD ANG AOA ARS AUD AWG AZN BAM BBD BDT BGN BHD BIF BMD BND [PERSON…" at bounding box center [870, 453] width 43 height 22
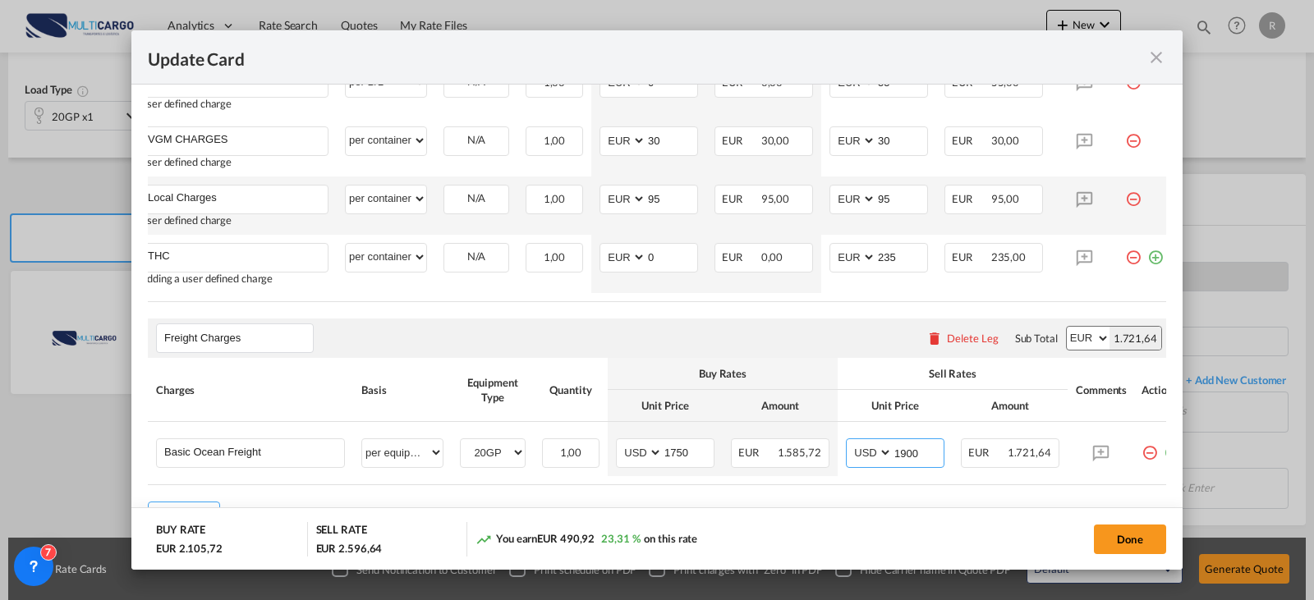
type input "1900"
drag, startPoint x: 1060, startPoint y: 497, endPoint x: 1131, endPoint y: 497, distance: 71.4
click at [1131, 485] on div "Charges Basis Equipment Type Quantity Buy Rates Sell Rates Comments Action Unit…" at bounding box center [657, 421] width 1018 height 127
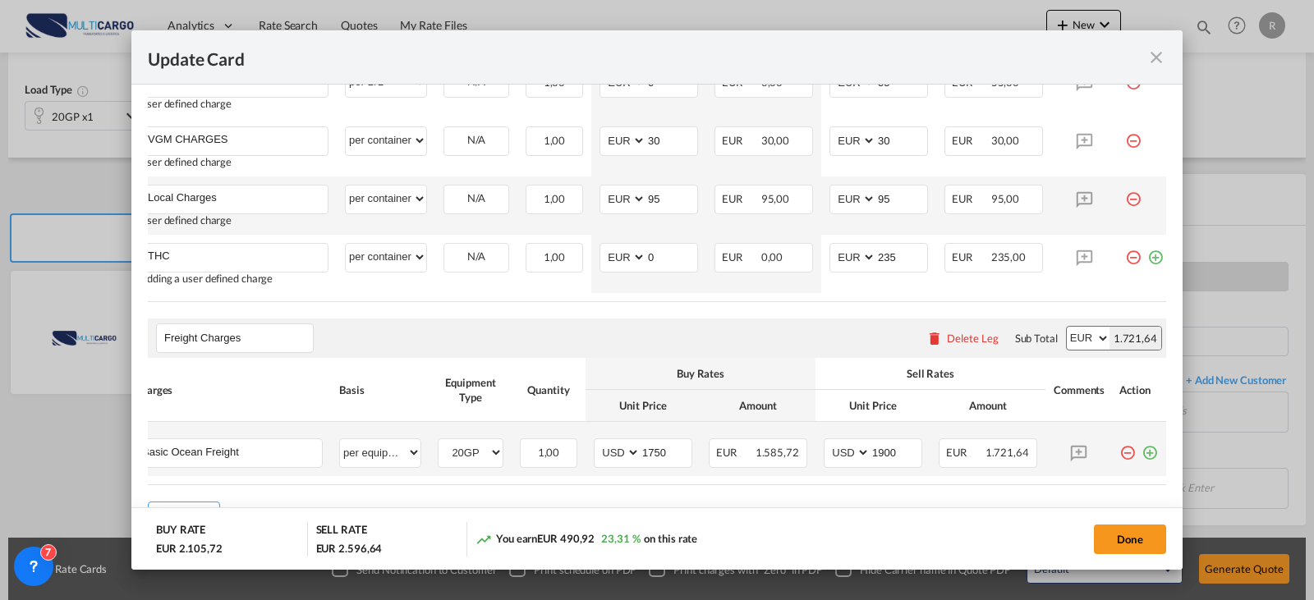
click at [1141, 455] on md-icon "icon-plus-circle-outline green-400-fg" at bounding box center [1149, 446] width 16 height 16
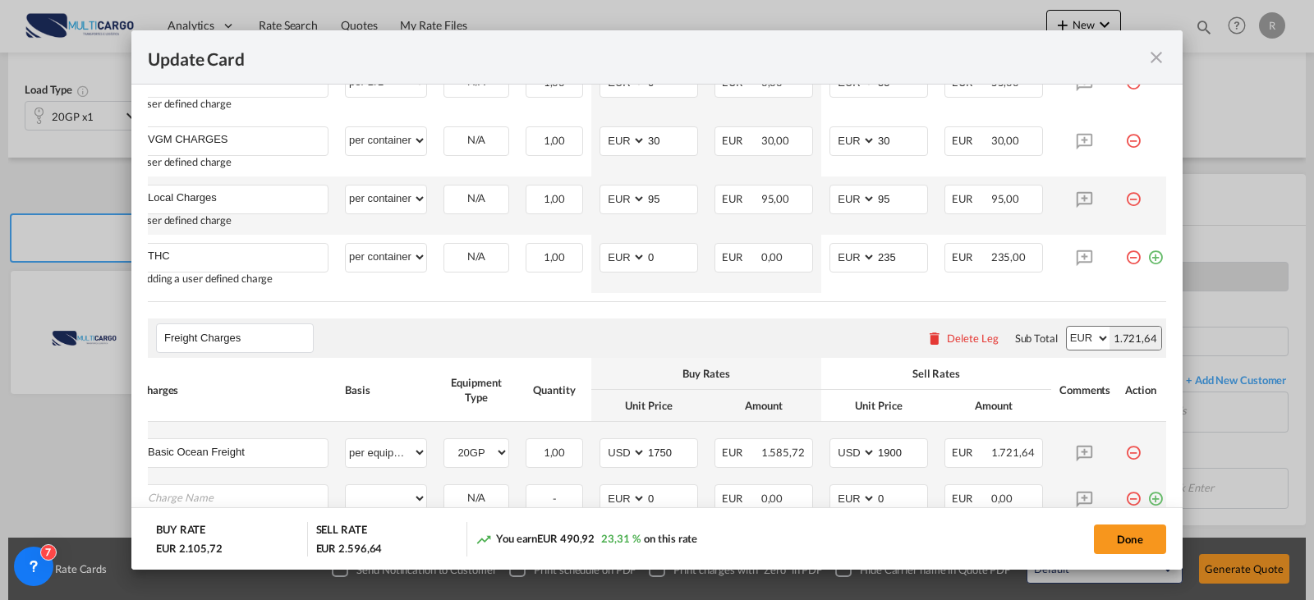
scroll to position [774, 0]
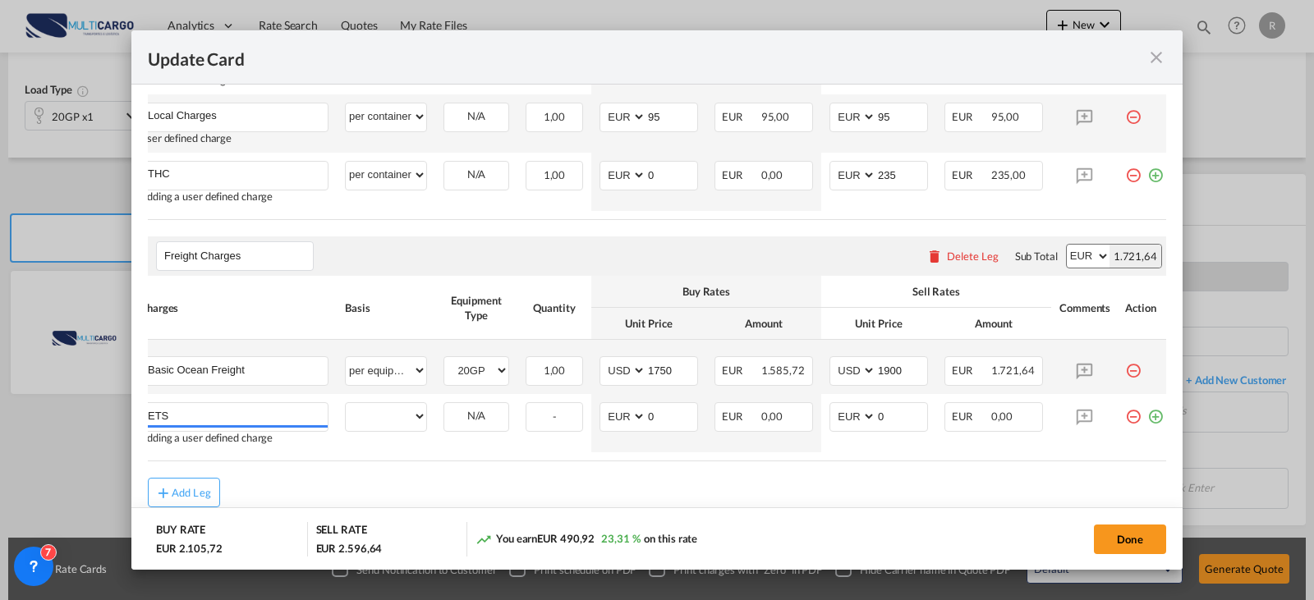
type input "ETS"
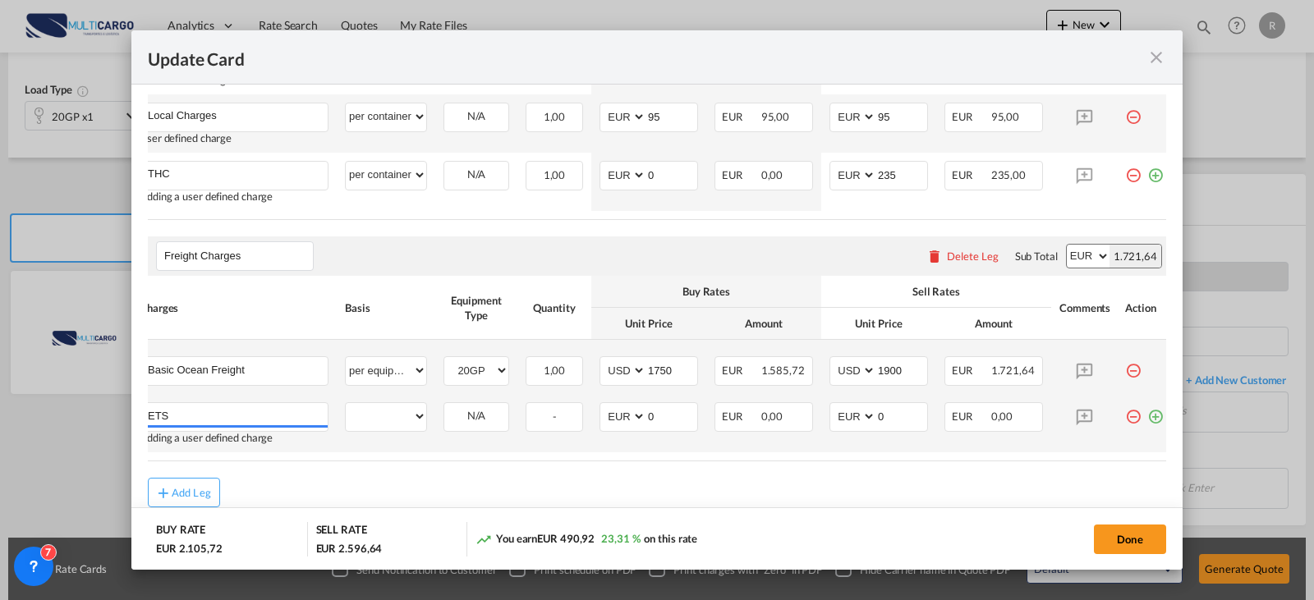
click at [388, 403] on td "per equipment per container per B/L per shipping bill per shipment % on freight…" at bounding box center [386, 423] width 99 height 58
click at [388, 414] on select "per equipment per container per B/L per shipping bill per shipment % on freight…" at bounding box center [386, 416] width 80 height 26
select select "per container"
click at [346, 410] on select "per equipment per container per B/L per shipping bill per shipment % on freight…" at bounding box center [386, 416] width 80 height 26
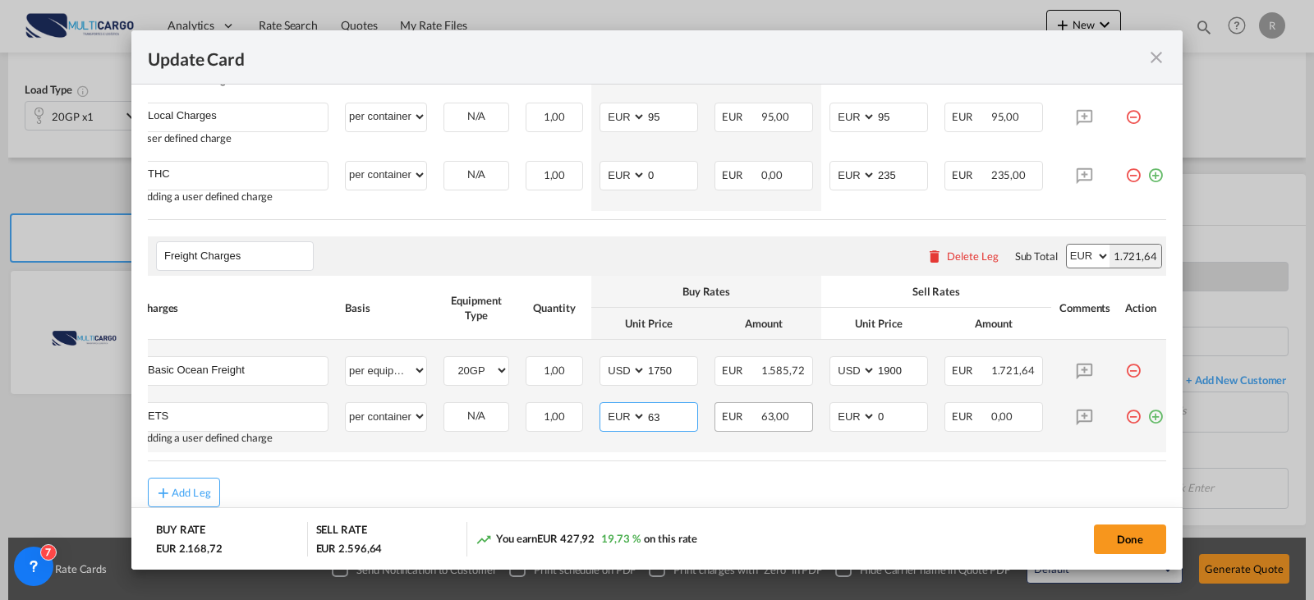
type input "63"
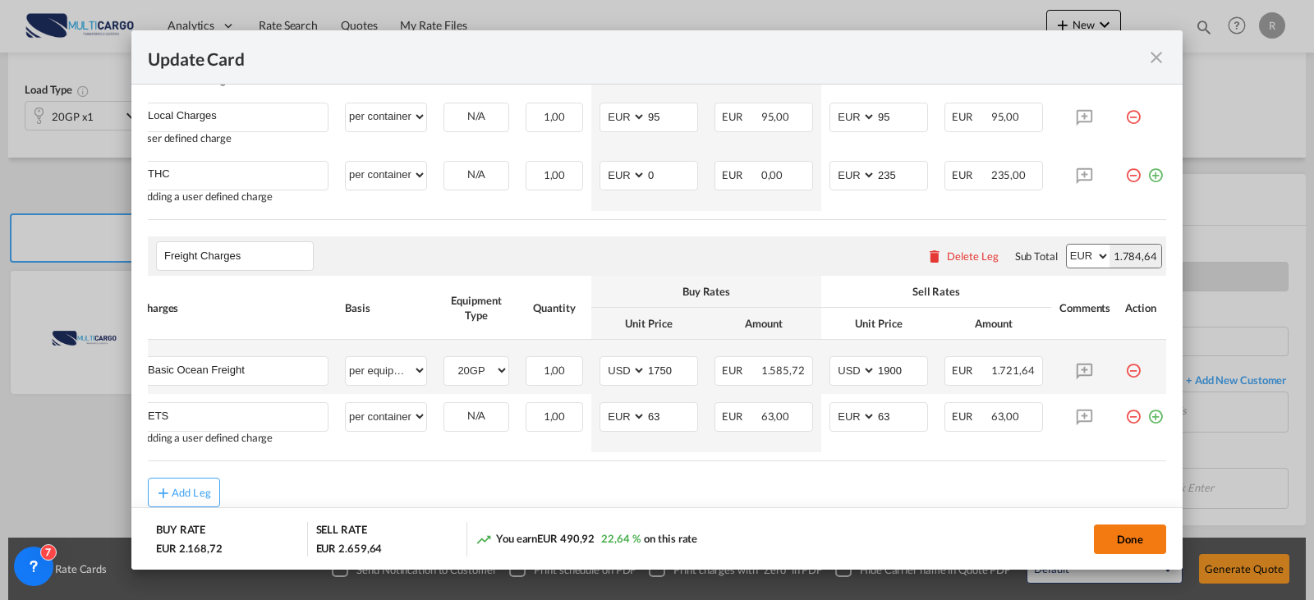
click at [1150, 535] on button "Done" at bounding box center [1130, 540] width 72 height 30
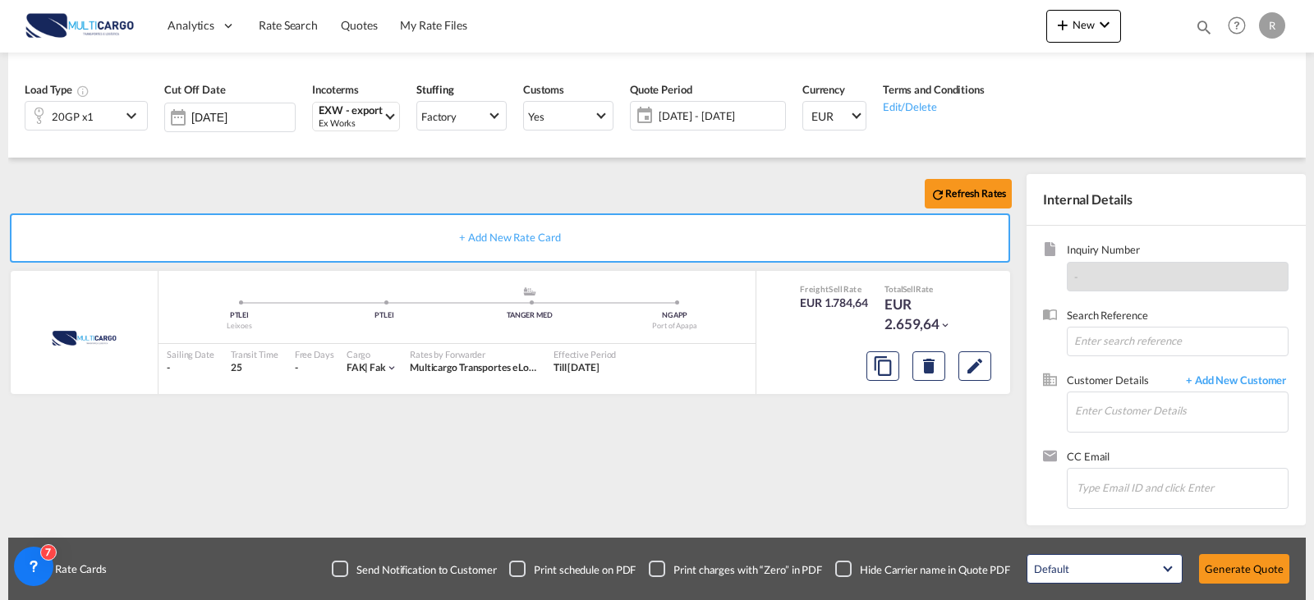
scroll to position [835, 0]
click at [1133, 418] on input "Enter Customer Details" at bounding box center [1181, 410] width 213 height 37
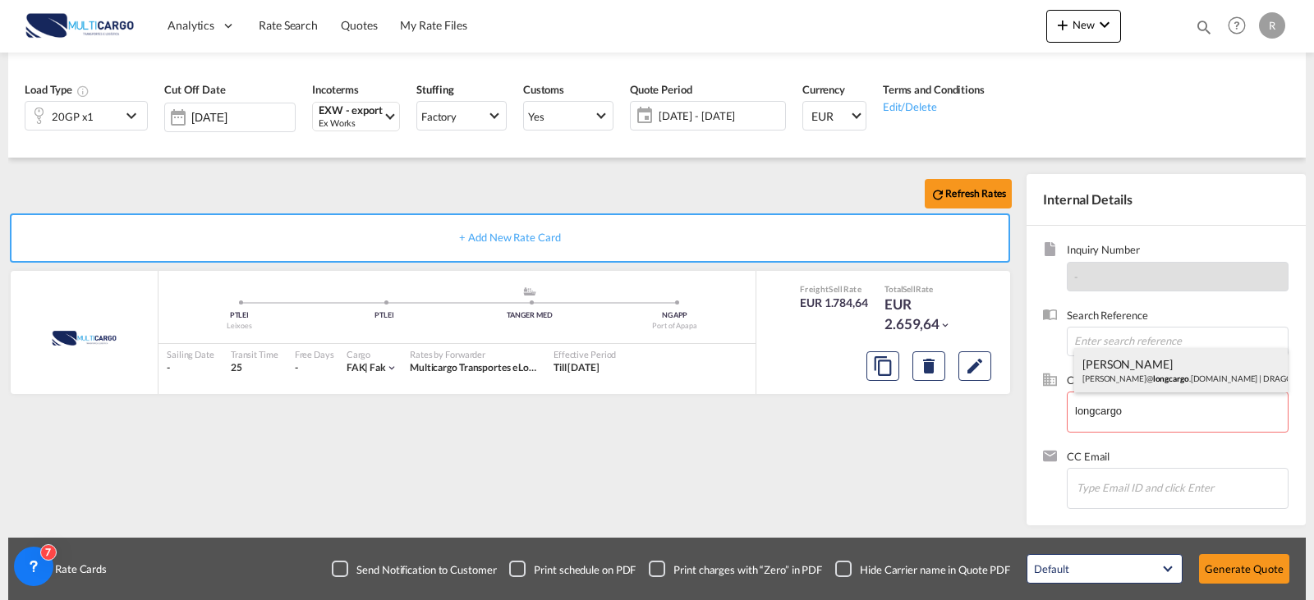
drag, startPoint x: 1139, startPoint y: 369, endPoint x: 1165, endPoint y: 410, distance: 48.0
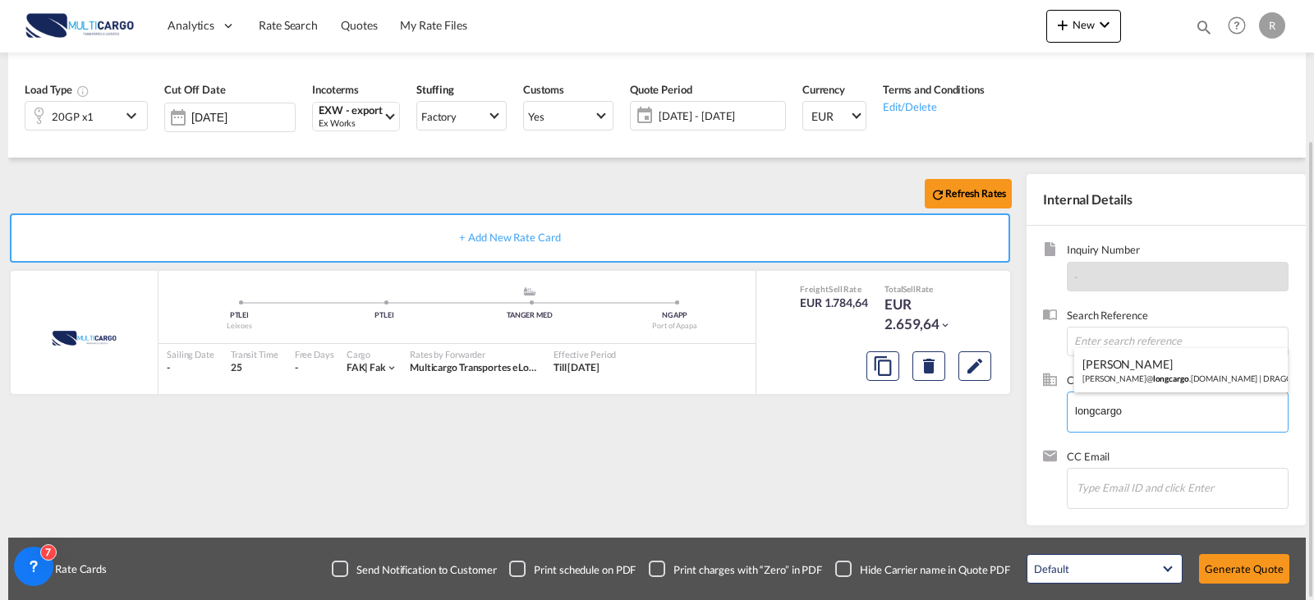
click at [1139, 370] on div "[PERSON_NAME] [PERSON_NAME]@ longcargo .[DOMAIN_NAME] | DRAGON CARGO" at bounding box center [1180, 370] width 213 height 44
type input "DRAGON CARGO, [PERSON_NAME], [PERSON_NAME][EMAIL_ADDRESS][DOMAIN_NAME]"
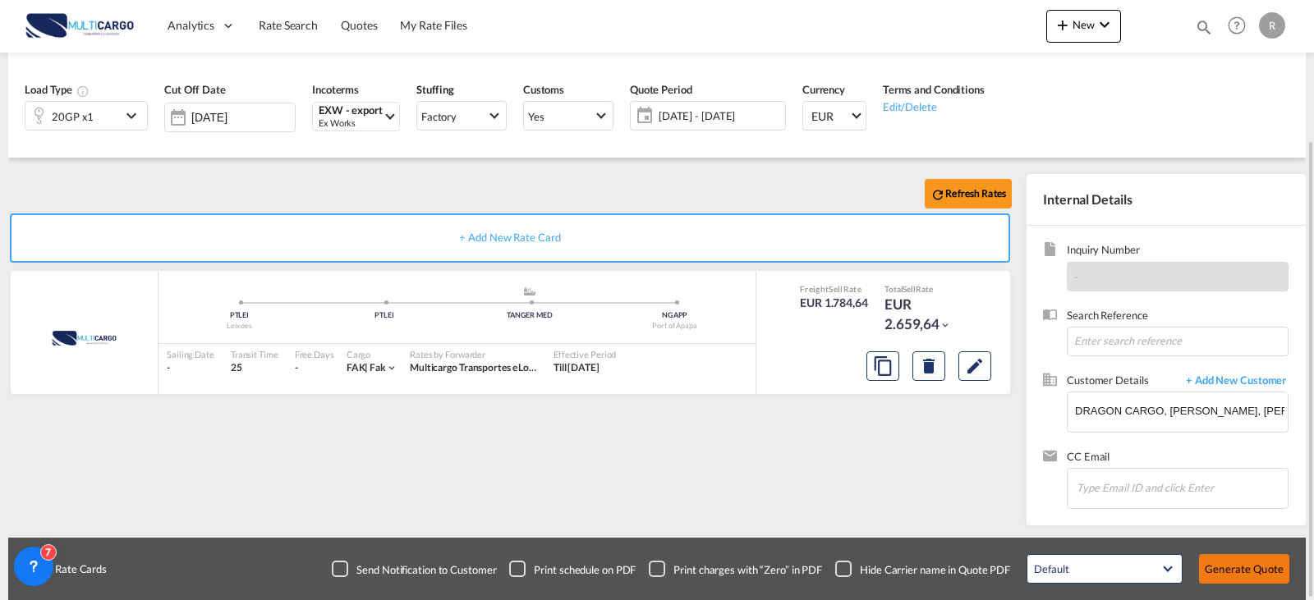
click at [1255, 583] on button "Generate Quote" at bounding box center [1244, 569] width 90 height 30
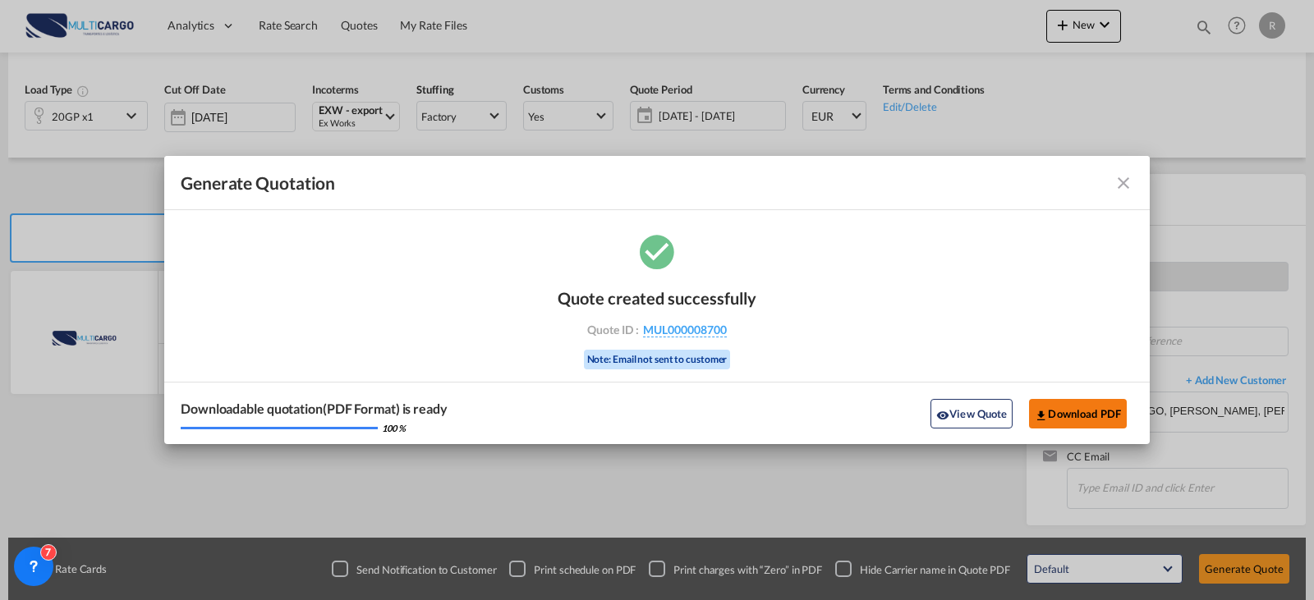
click at [1085, 412] on button "Download PDF" at bounding box center [1078, 414] width 98 height 30
click at [1120, 190] on md-icon "icon-close fg-AAA8AD cursor m-0" at bounding box center [1123, 183] width 20 height 20
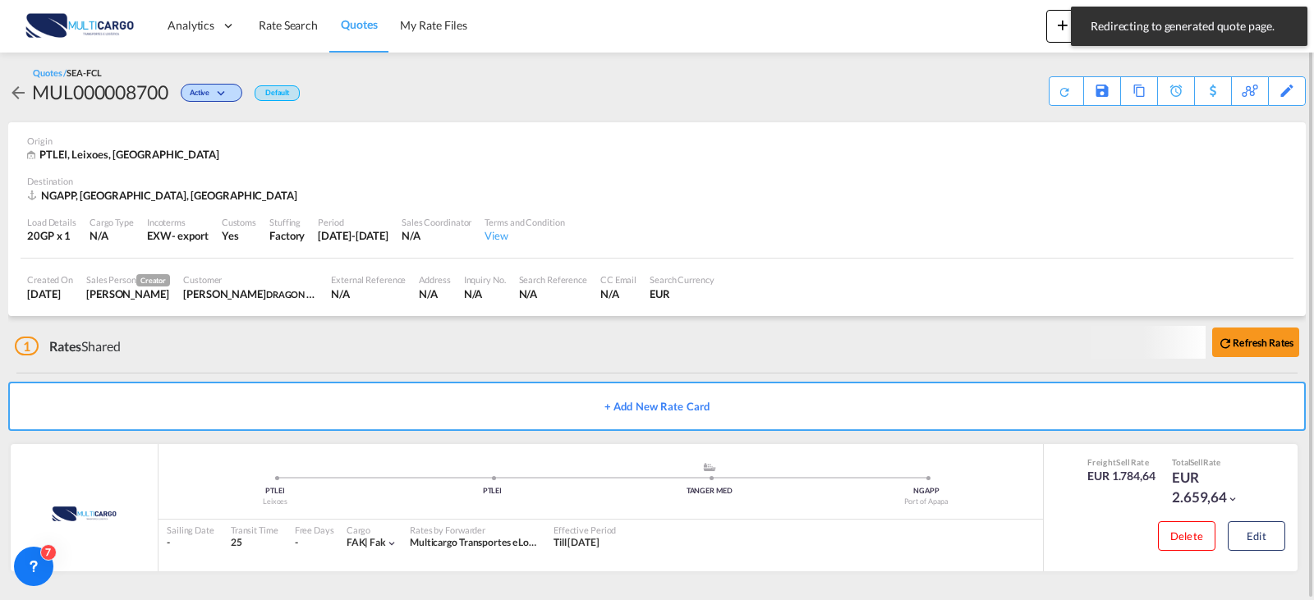
scroll to position [2, 0]
click at [1128, 94] on div "Copy Quote" at bounding box center [1121, 91] width 56 height 28
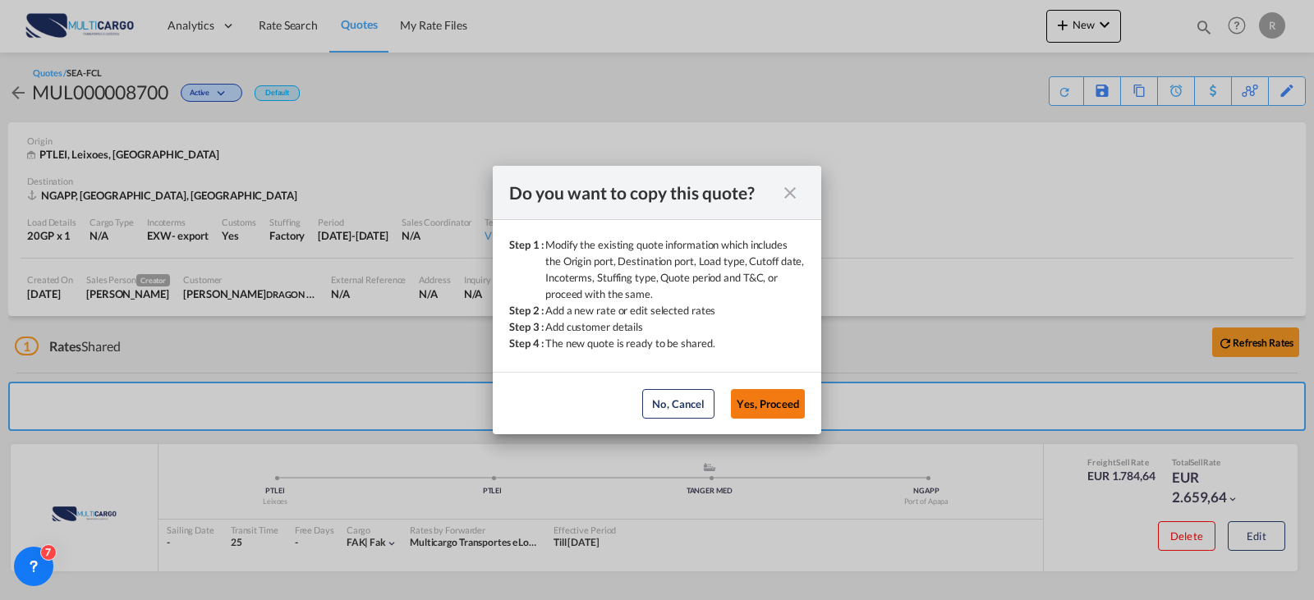
click at [753, 396] on button "Yes, Proceed" at bounding box center [768, 404] width 74 height 30
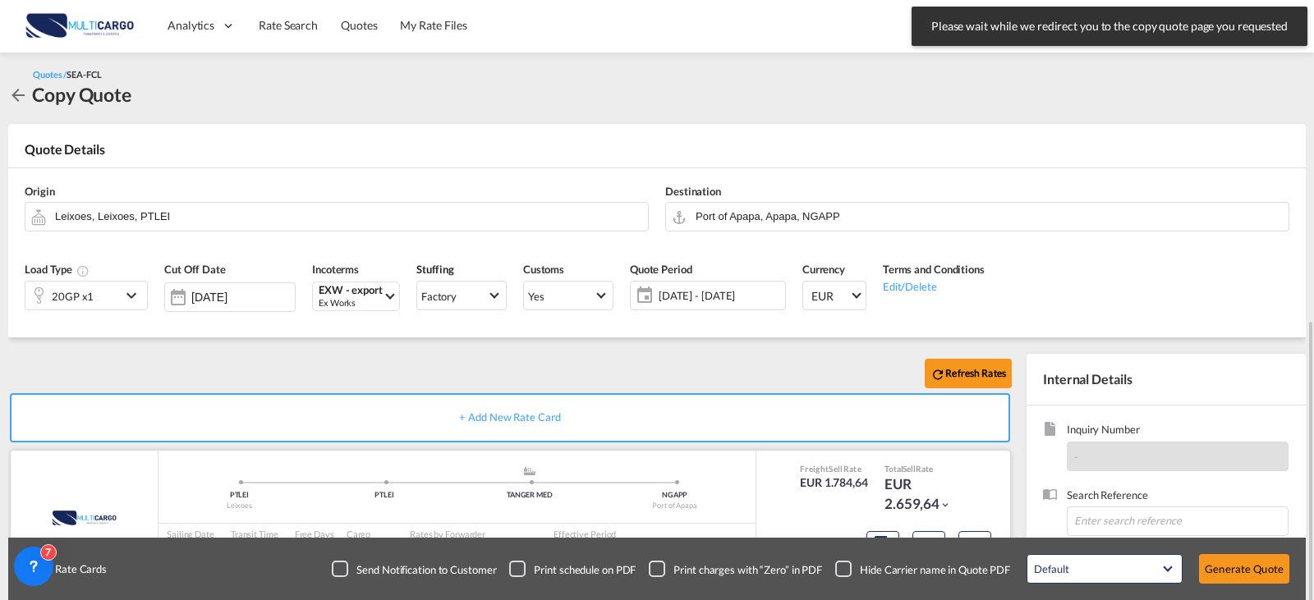
scroll to position [182, 0]
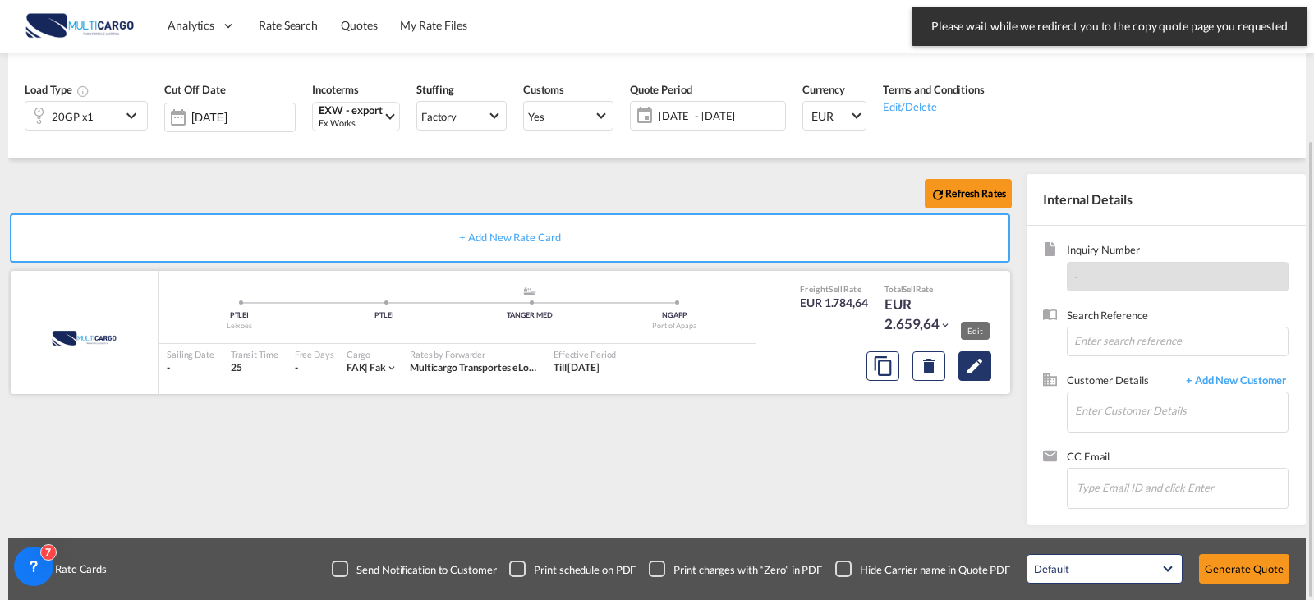
click at [972, 369] on md-icon "Edit" at bounding box center [975, 366] width 20 height 20
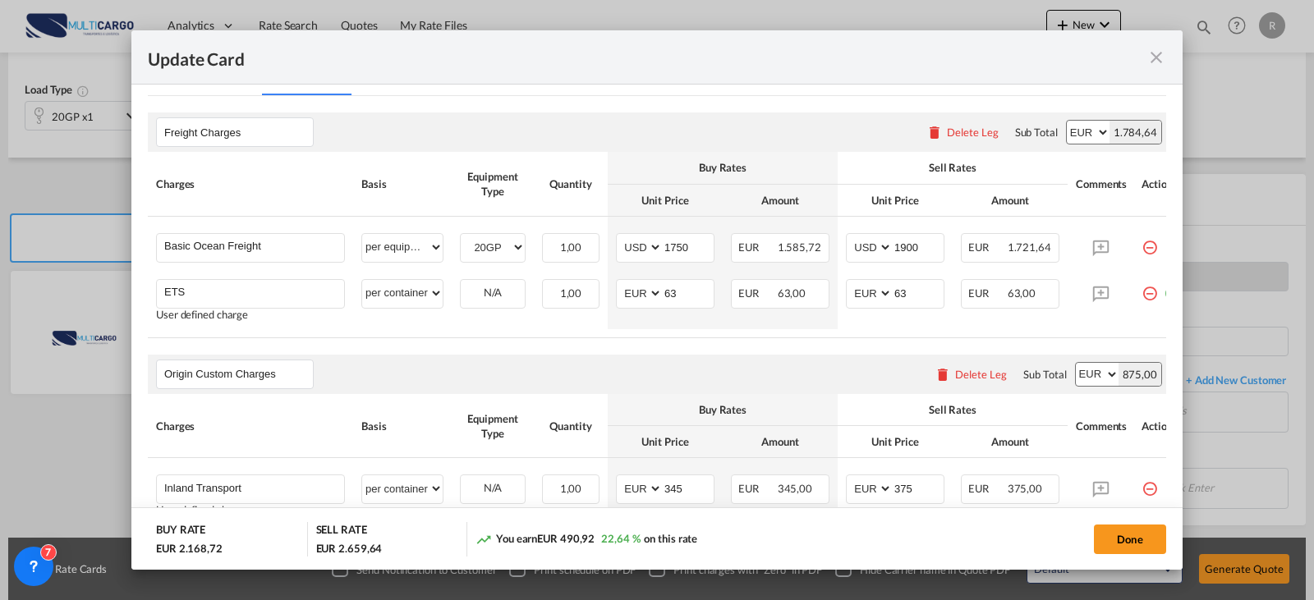
scroll to position [575, 0]
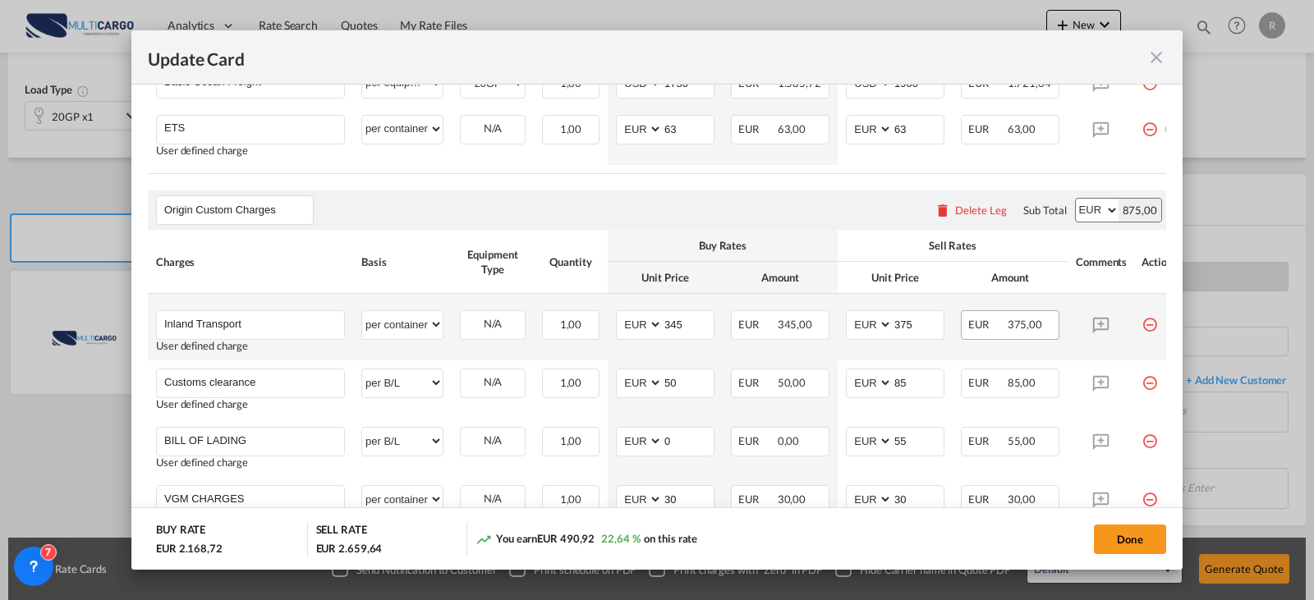
click at [1013, 331] on span "375,00" at bounding box center [1024, 324] width 34 height 13
drag, startPoint x: 901, startPoint y: 338, endPoint x: 980, endPoint y: 287, distance: 95.0
click at [901, 336] on input "375" at bounding box center [917, 323] width 51 height 25
type input "275"
drag, startPoint x: 698, startPoint y: 332, endPoint x: 623, endPoint y: 332, distance: 74.7
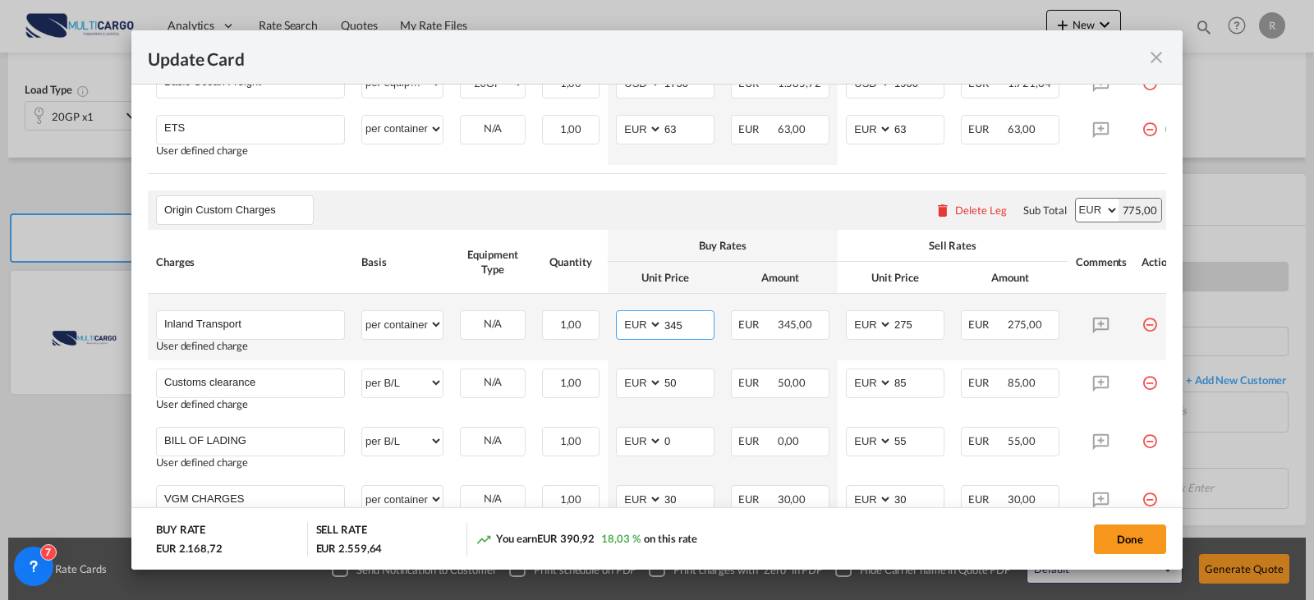
click at [623, 332] on md-input-container "AED AFN ALL AMD ANG AOA ARS AUD AWG AZN BAM BBD BDT BGN BHD BIF BMD BND [PERSON…" at bounding box center [665, 325] width 99 height 30
type input "220"
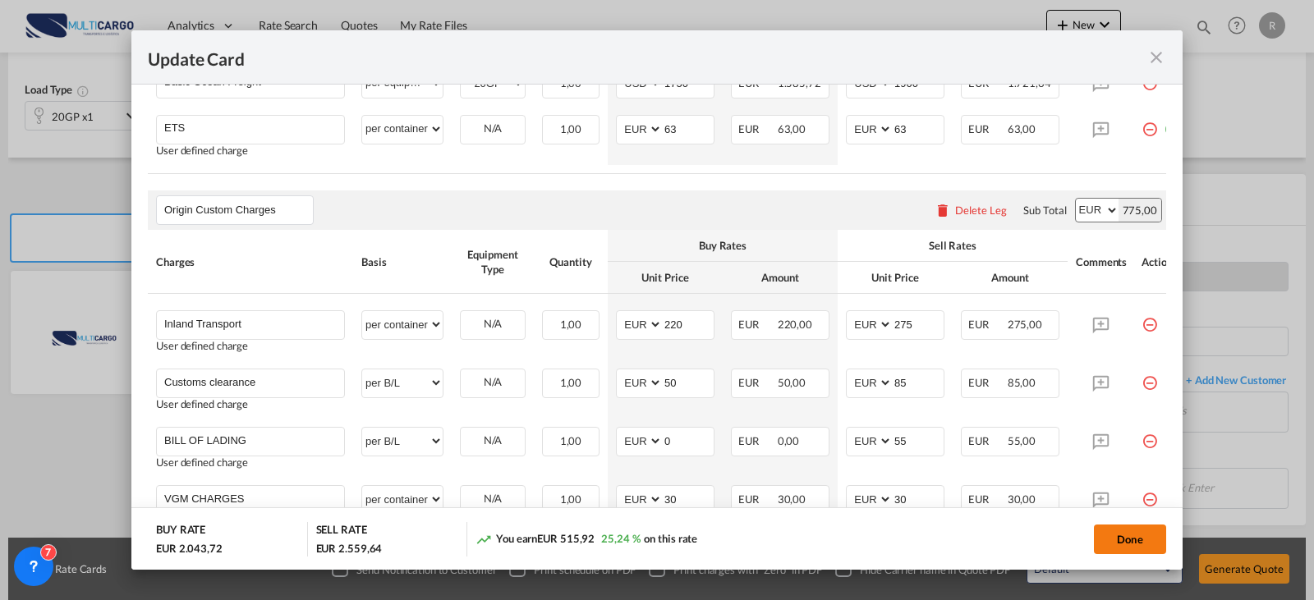
click at [1117, 525] on button "Done" at bounding box center [1130, 540] width 72 height 30
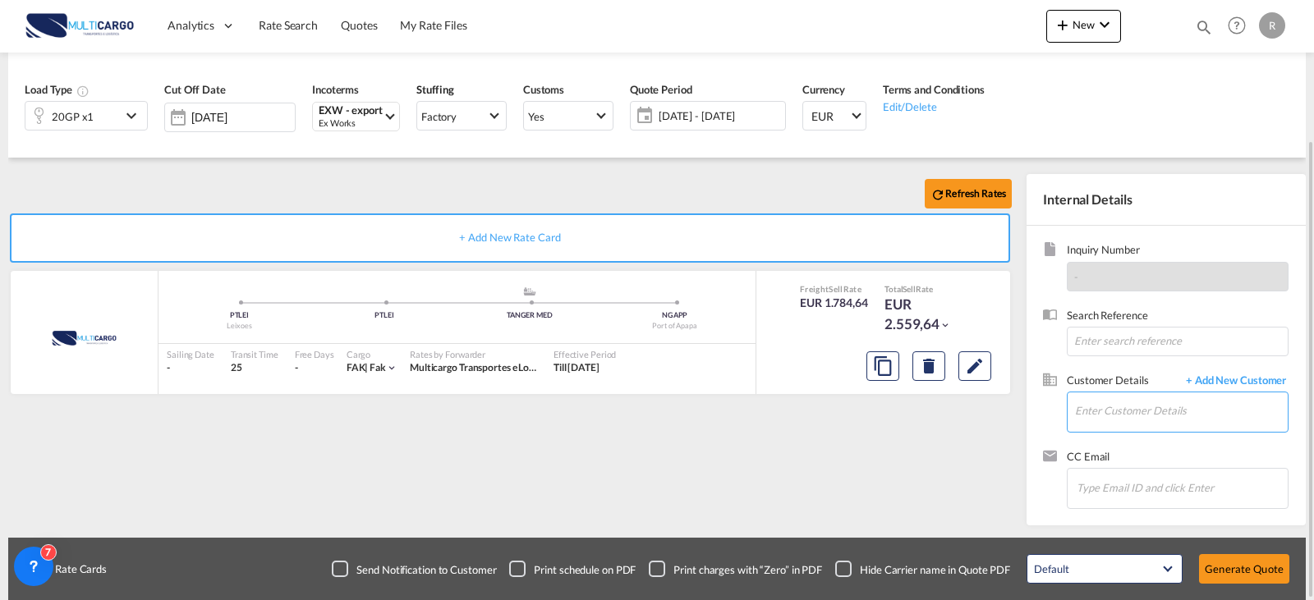
click at [1179, 401] on input "Enter Customer Details" at bounding box center [1181, 410] width 213 height 37
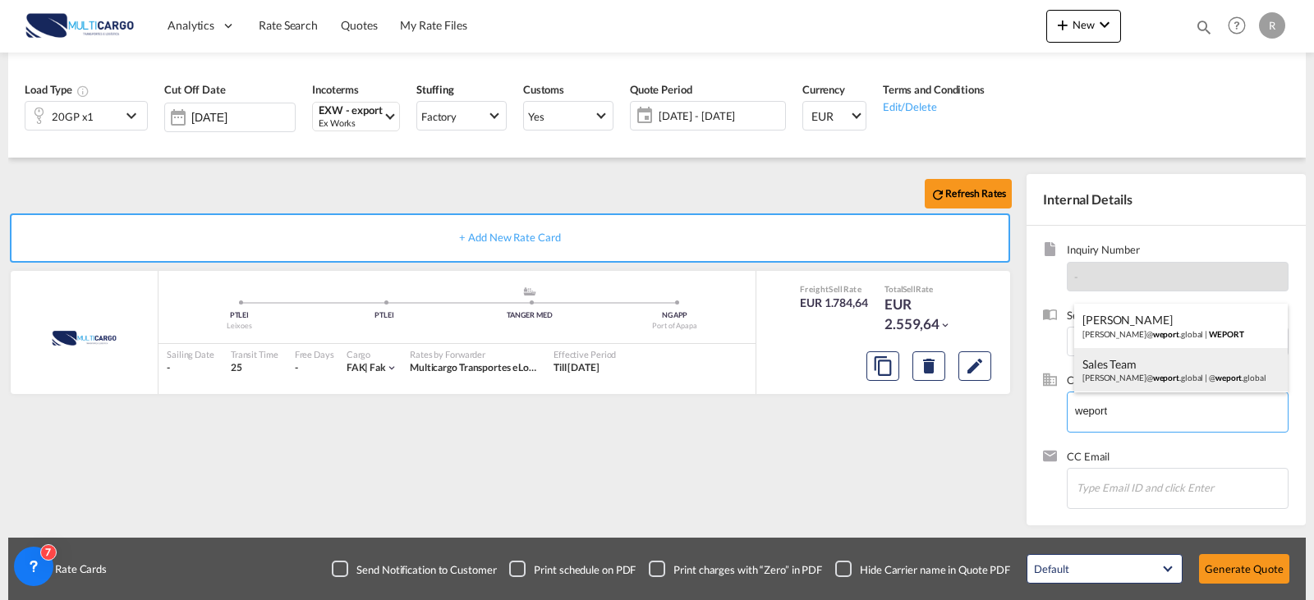
click at [1143, 367] on div "Sales Team [PERSON_NAME]@ weport .global | @ weport .global" at bounding box center [1180, 370] width 213 height 44
type input "@[DOMAIN_NAME], Sales Team, [PERSON_NAME][EMAIL_ADDRESS][DOMAIN_NAME]"
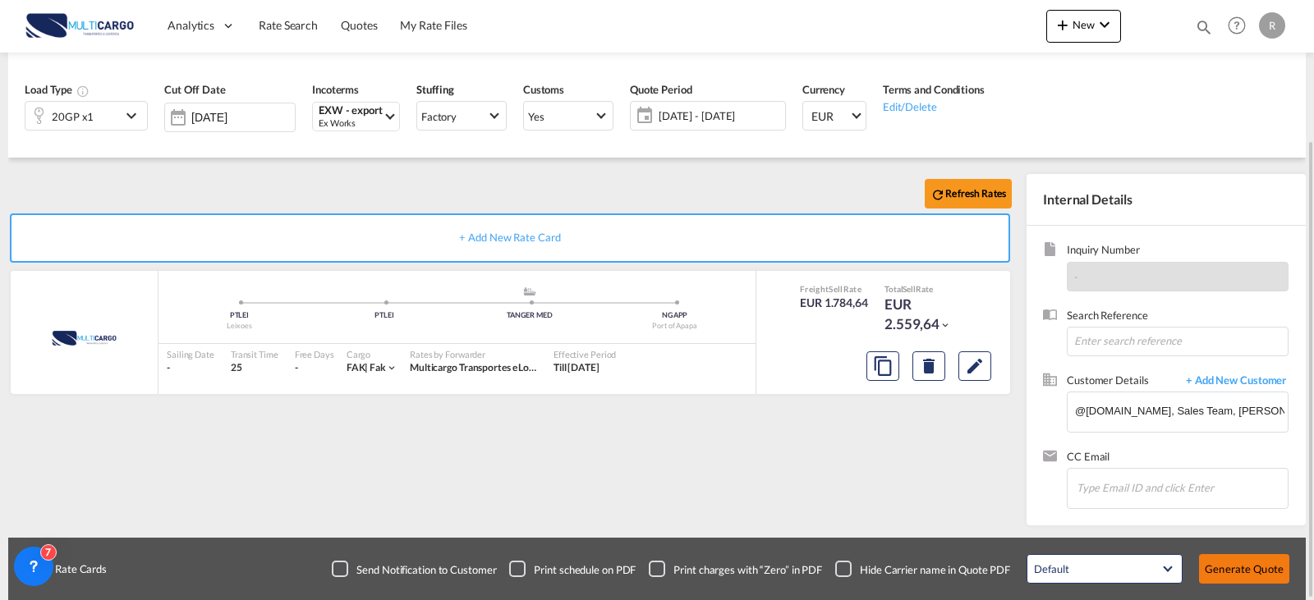
click at [1276, 556] on button "Generate Quote" at bounding box center [1244, 569] width 90 height 30
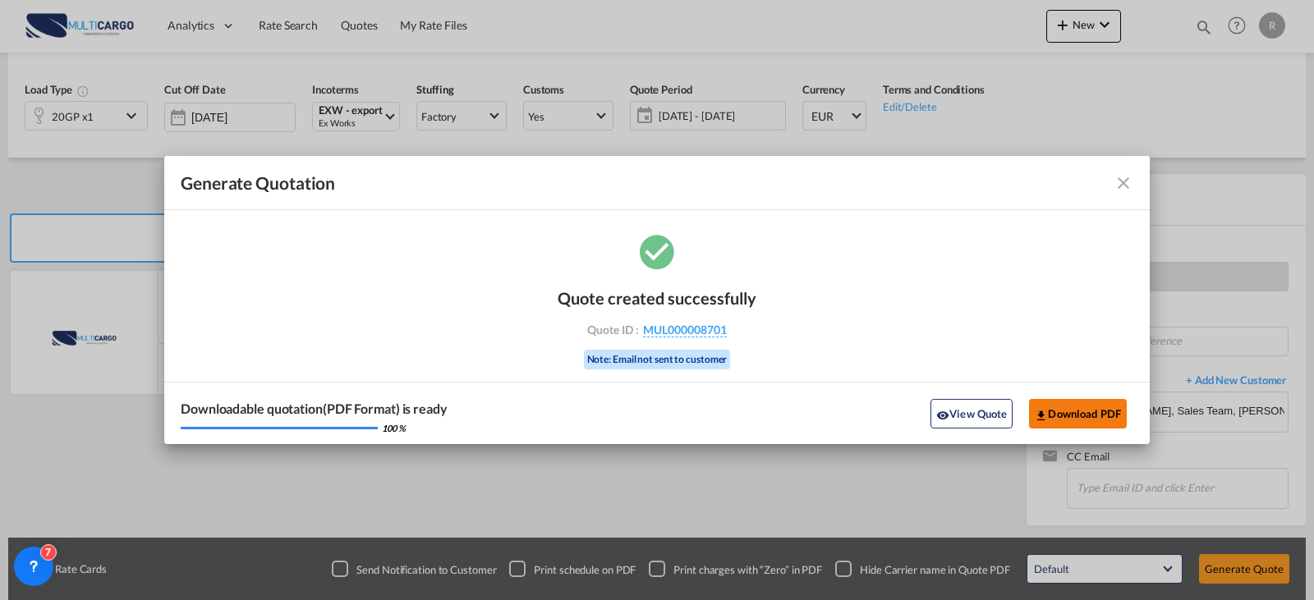
click at [1082, 424] on button "Download PDF" at bounding box center [1078, 414] width 98 height 30
click at [1121, 184] on md-icon "icon-close fg-AAA8AD cursor m-0" at bounding box center [1123, 183] width 20 height 20
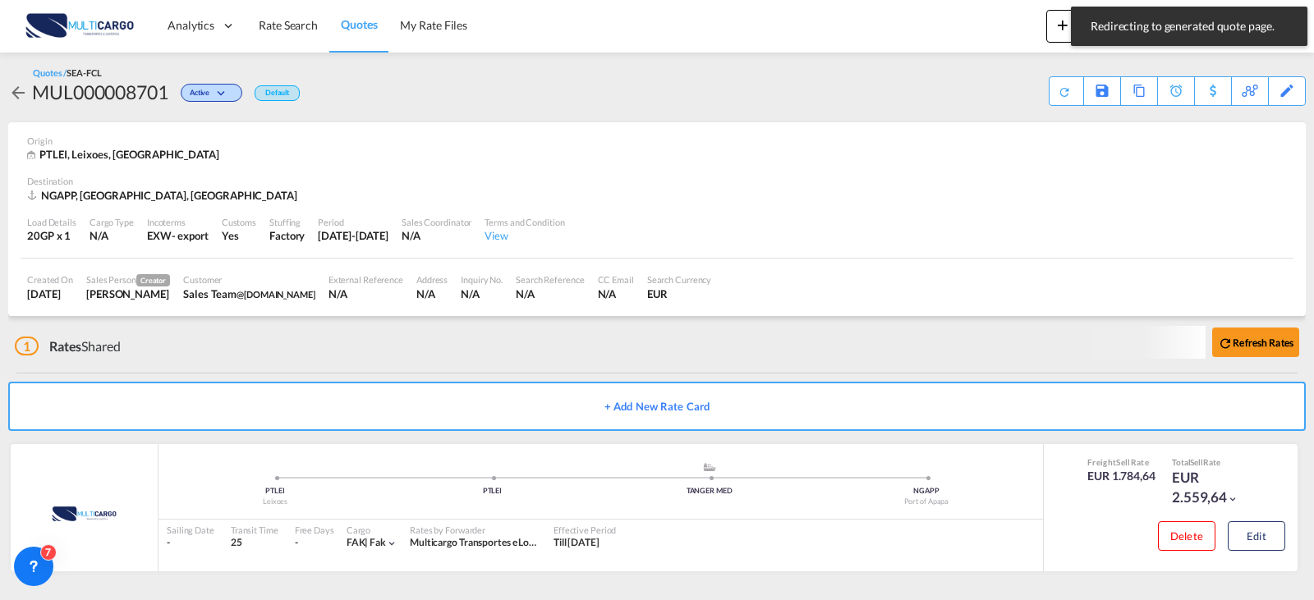
scroll to position [2, 0]
click at [275, 23] on span "Rate Search" at bounding box center [288, 25] width 59 height 14
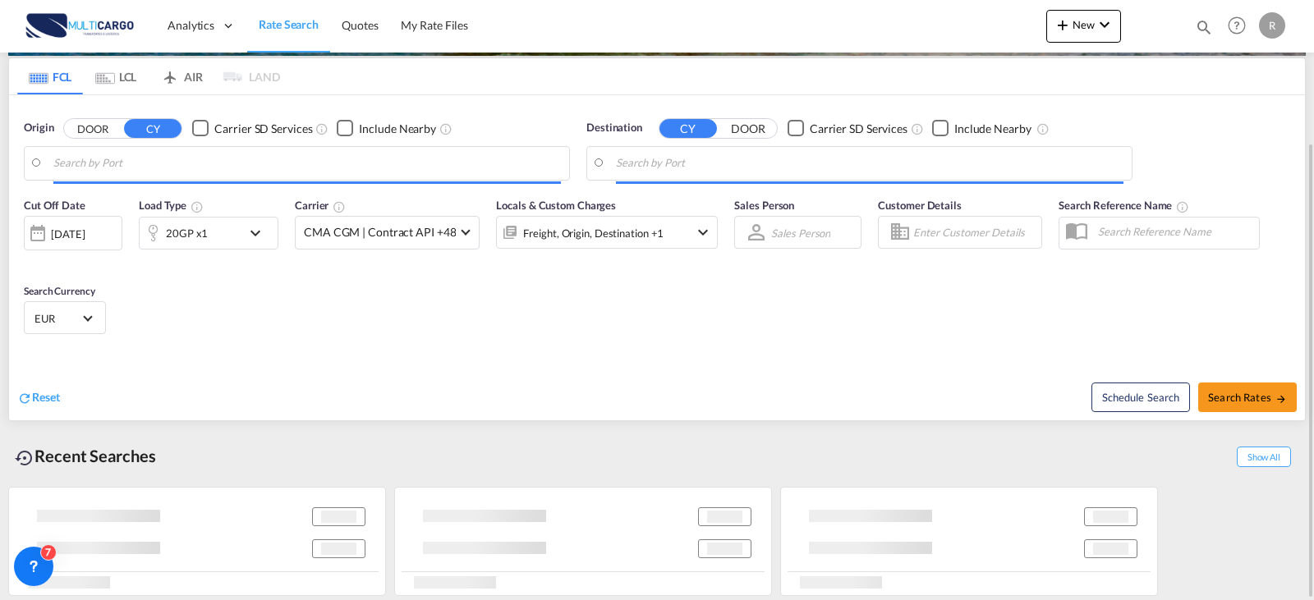
type input "Leixoes, PTLEI"
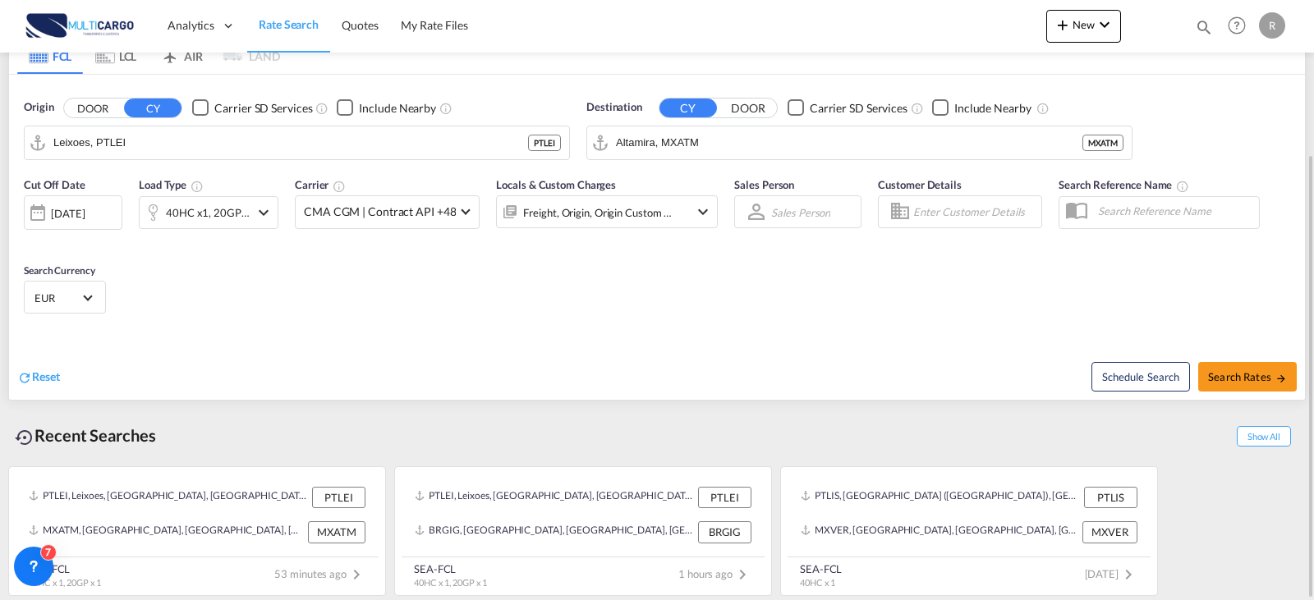
click at [718, 163] on div "Destination CY DOOR Carrier SD Services Include Nearby [GEOGRAPHIC_DATA], MXATM…" at bounding box center [859, 129] width 562 height 77
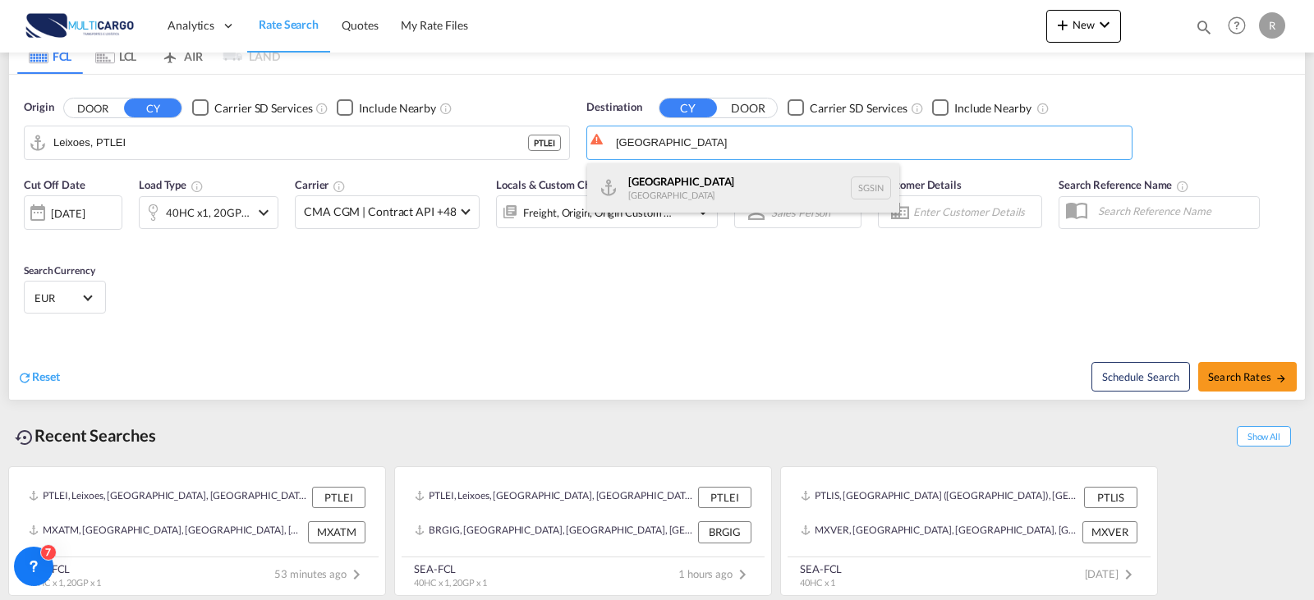
click at [697, 186] on div "Singapore [GEOGRAPHIC_DATA] [GEOGRAPHIC_DATA]" at bounding box center [743, 187] width 312 height 49
type input "[GEOGRAPHIC_DATA], SGSIN"
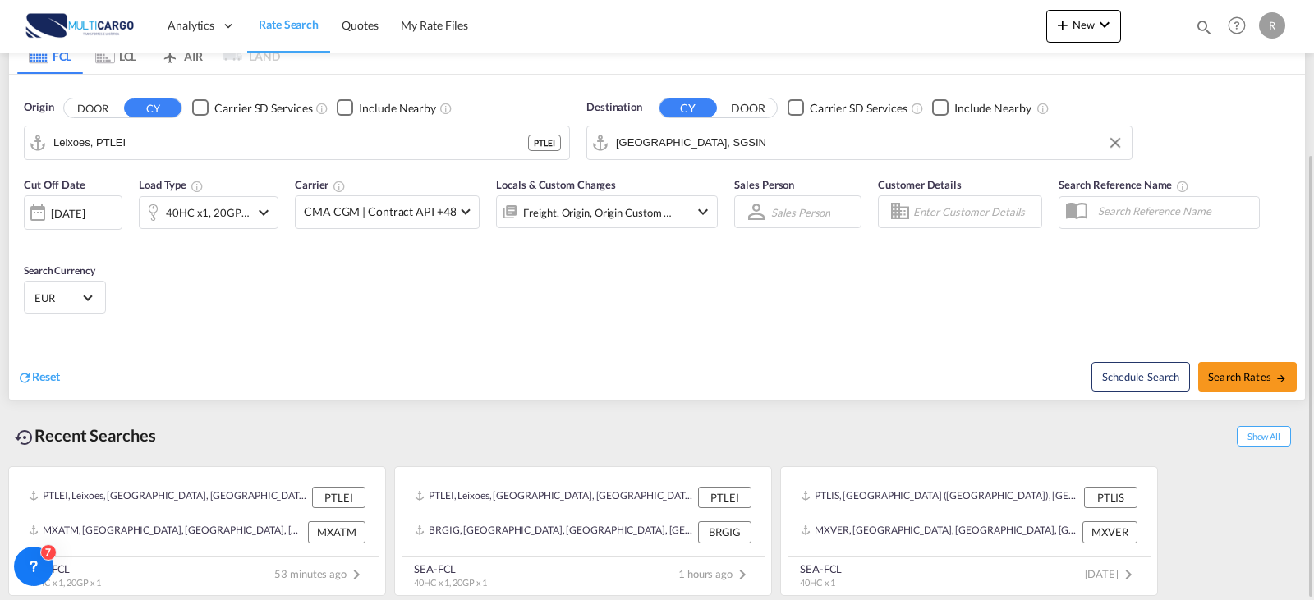
click at [252, 204] on div "40HC x1, 20GP x1" at bounding box center [209, 212] width 140 height 33
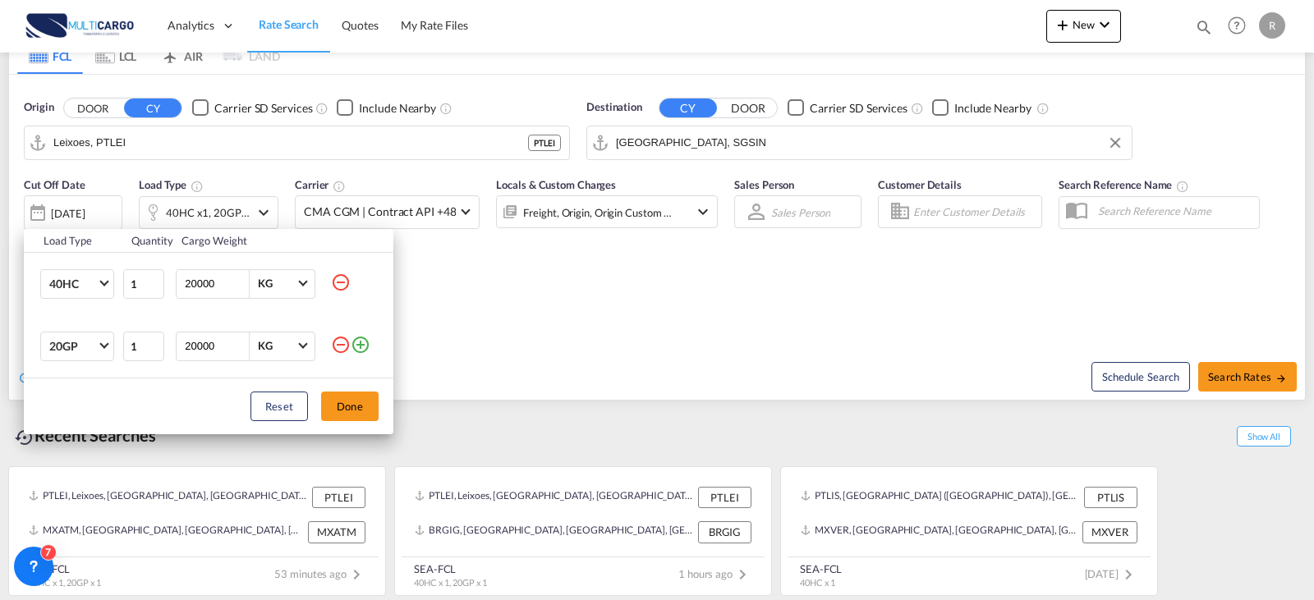
click at [342, 280] on md-icon "icon-minus-circle-outline" at bounding box center [341, 283] width 20 height 20
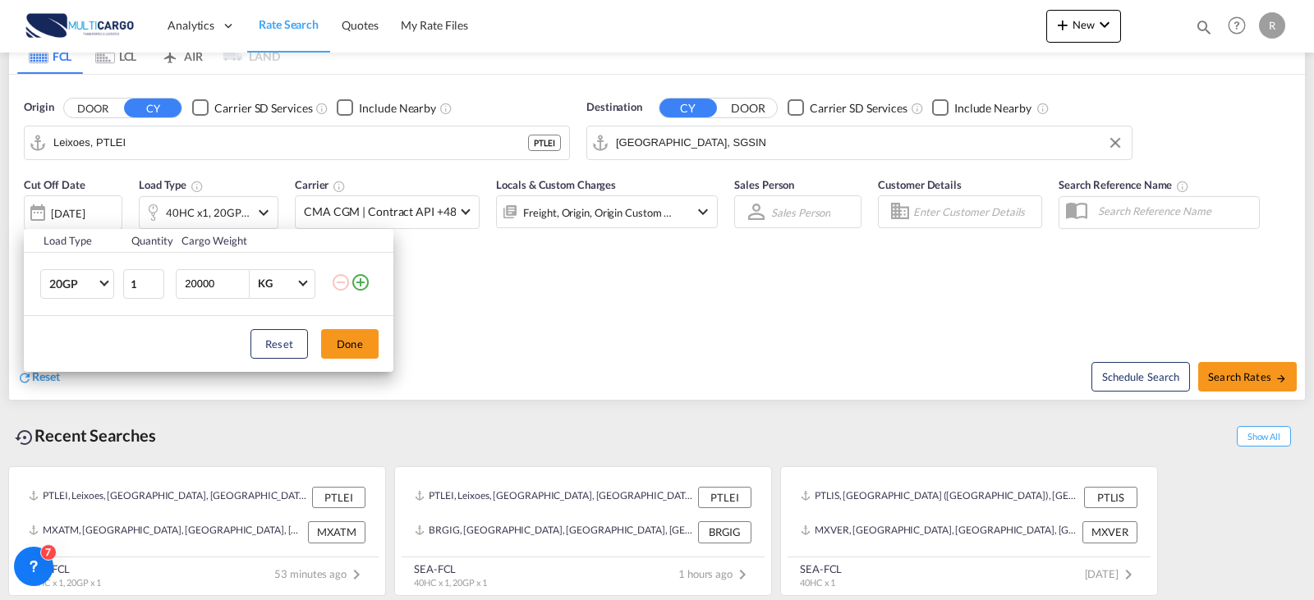
click at [201, 151] on div "Load Type Quantity Cargo Weight 20GP 20GP 40GP 40HC 45HC 20RE 40RE 40HR 20OT 40…" at bounding box center [657, 300] width 1314 height 600
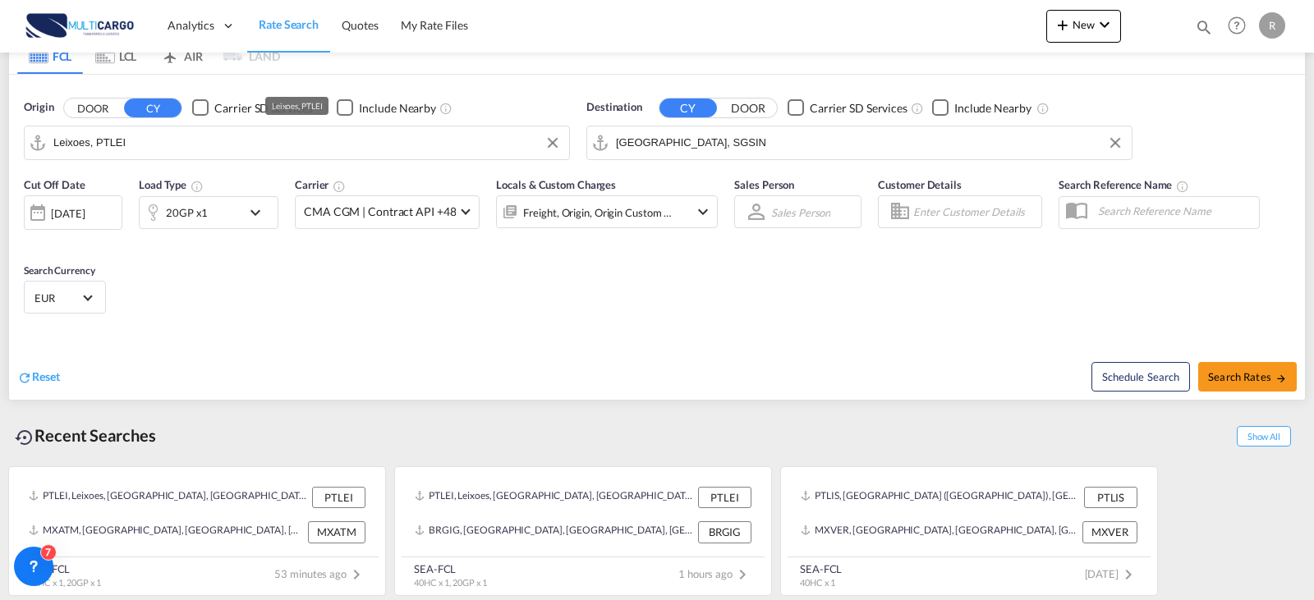
click at [201, 151] on input "Leixoes, PTLEI" at bounding box center [306, 143] width 507 height 25
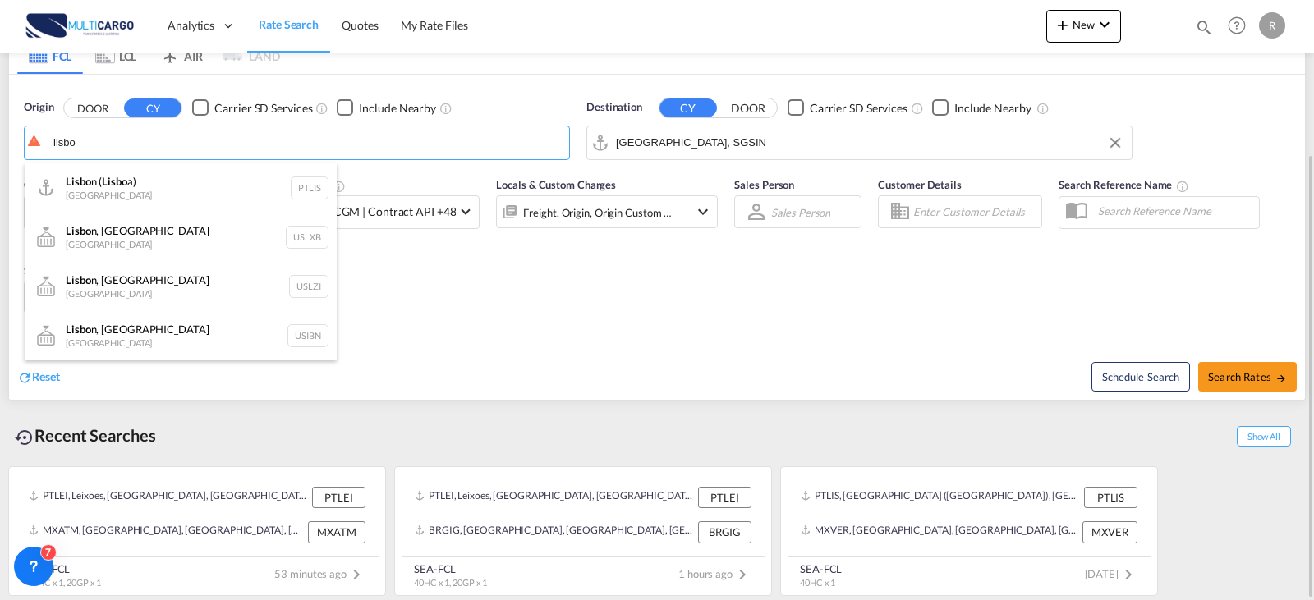
click at [149, 194] on div "Lisbo n ( Lisbo a) Portugal PTLIS" at bounding box center [181, 187] width 312 height 49
type input "[GEOGRAPHIC_DATA] ([GEOGRAPHIC_DATA]), PTLIS"
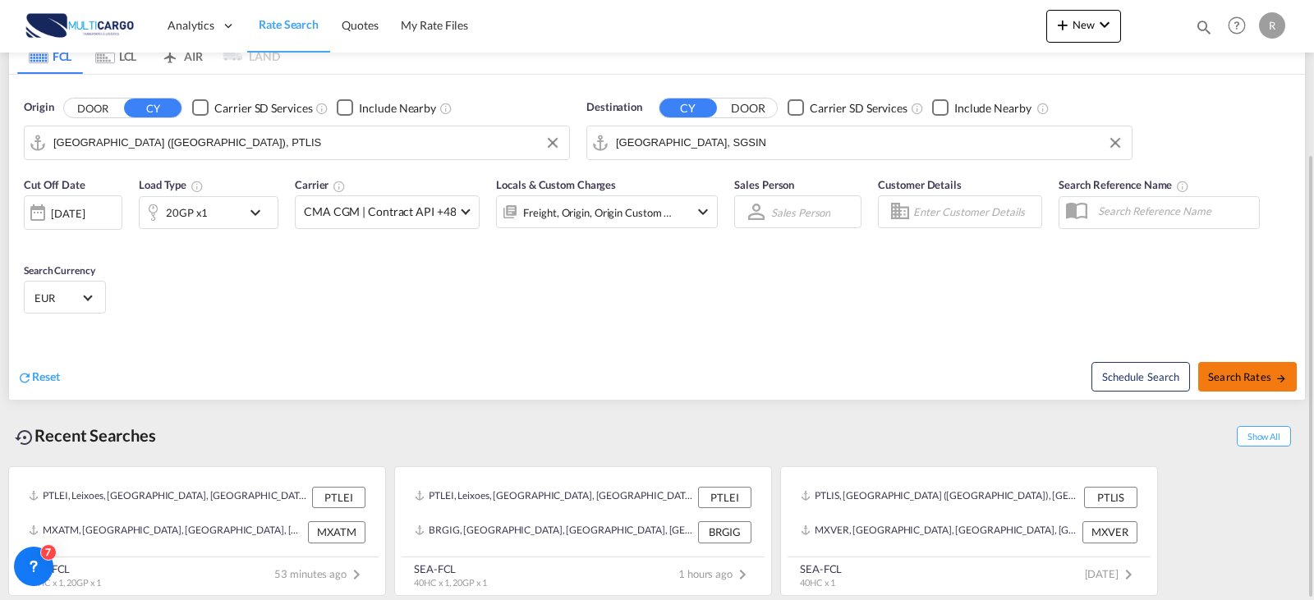
click at [1258, 377] on span "Search Rates" at bounding box center [1247, 376] width 79 height 13
type input "PTLIS to SGSIN / [DATE]"
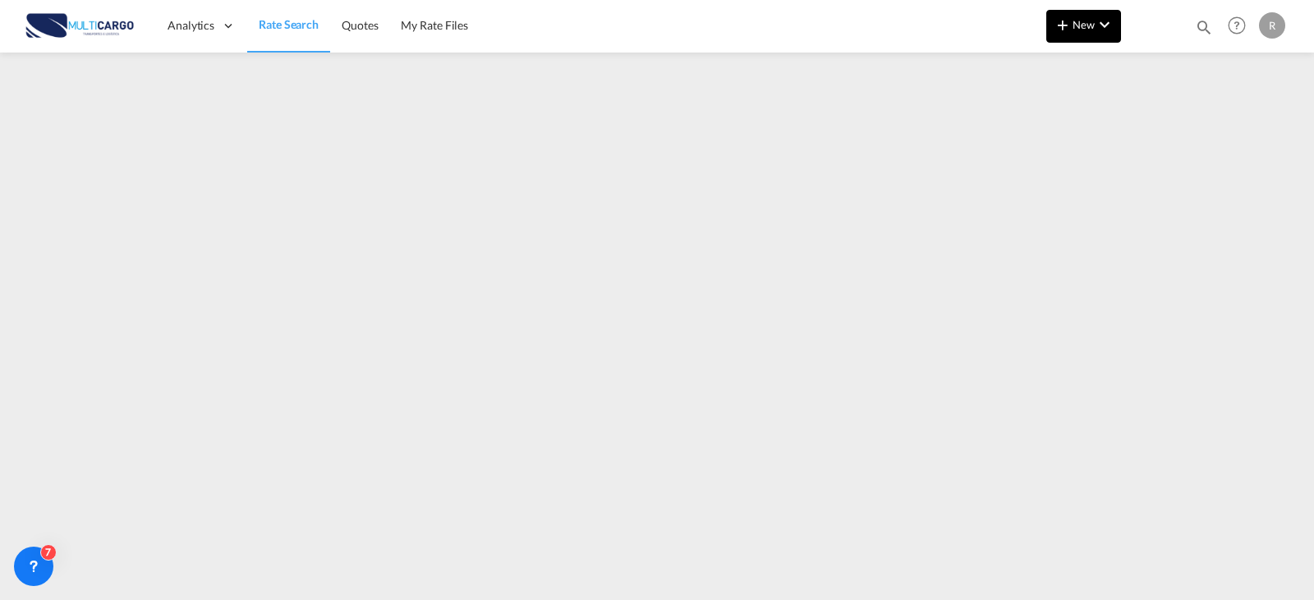
click at [1102, 25] on md-icon "icon-chevron-down" at bounding box center [1104, 25] width 20 height 20
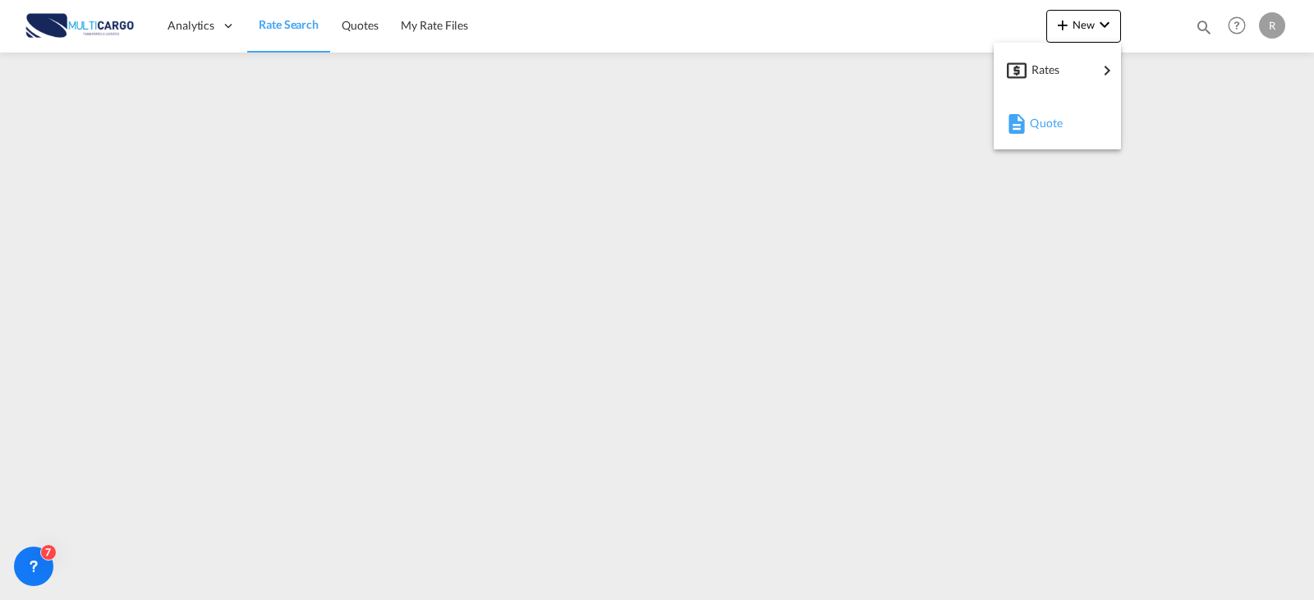
click at [1023, 122] on md-icon "button" at bounding box center [1017, 124] width 20 height 20
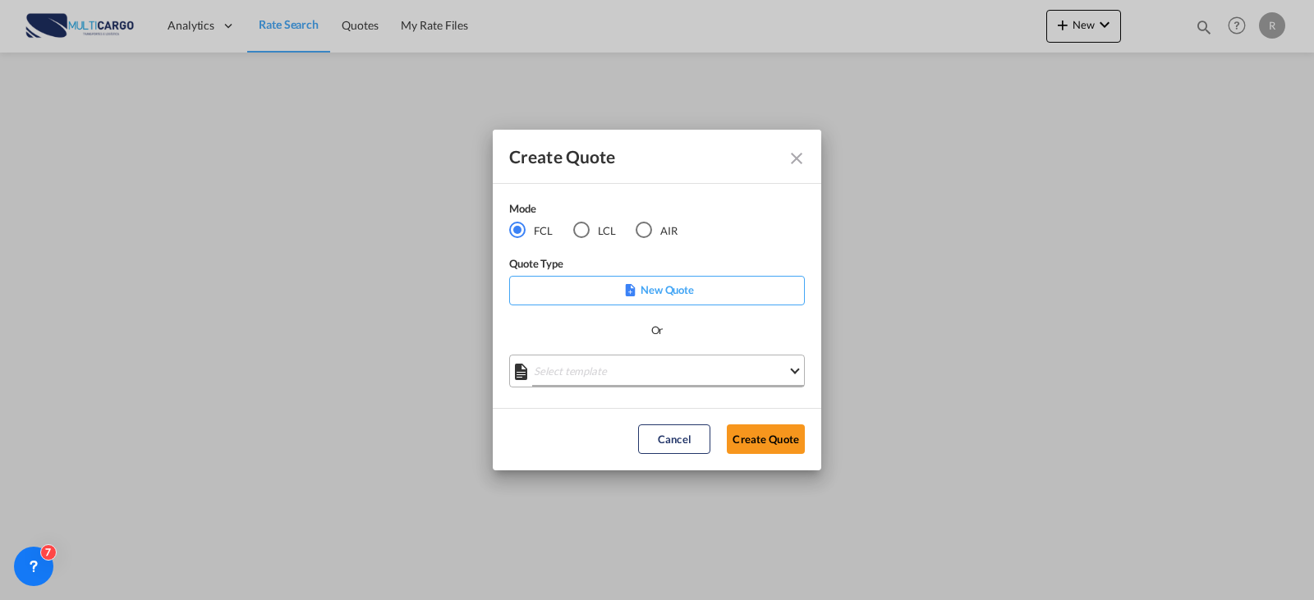
click at [645, 379] on md-select "Select template EXP EXW MERC.Nacional 09/2025 [PERSON_NAME] | [DATE] IMP DAP FC…" at bounding box center [657, 371] width 296 height 33
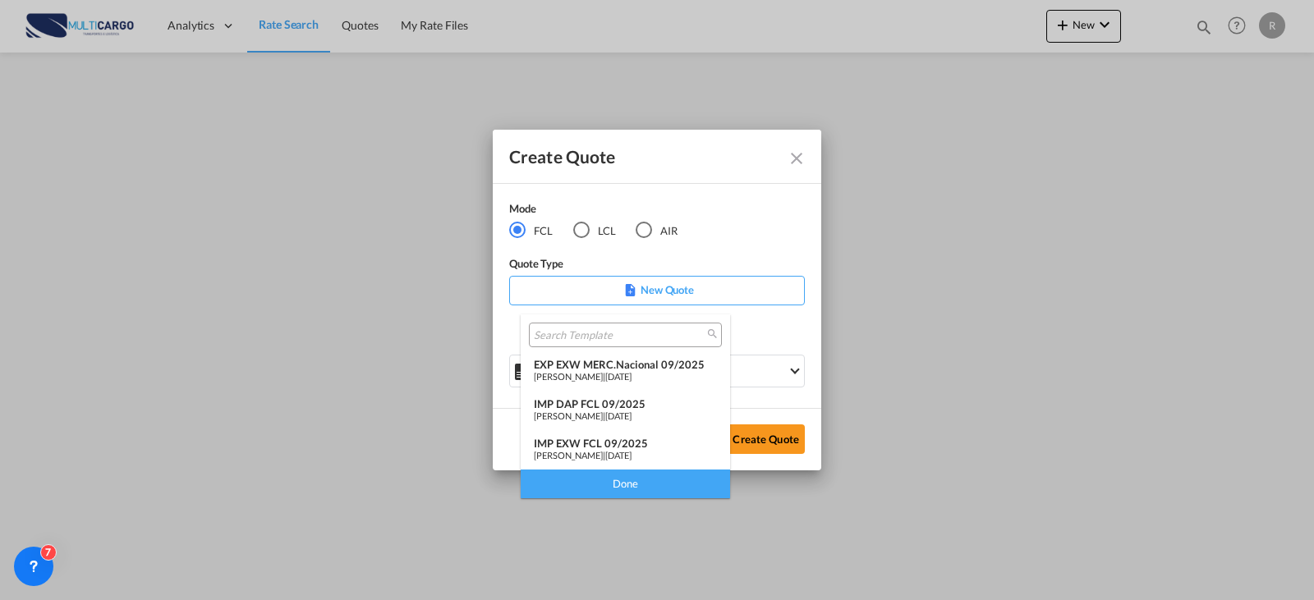
click at [631, 456] on span "[DATE]" at bounding box center [618, 455] width 26 height 11
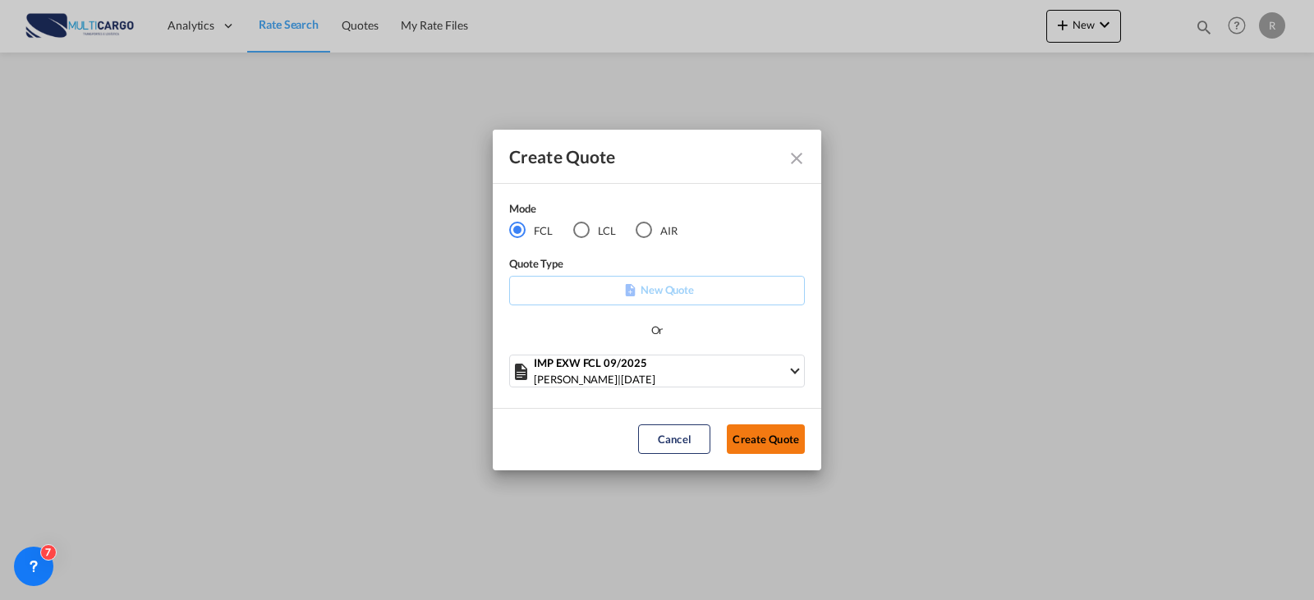
click at [760, 444] on button "Create Quote" at bounding box center [766, 439] width 78 height 30
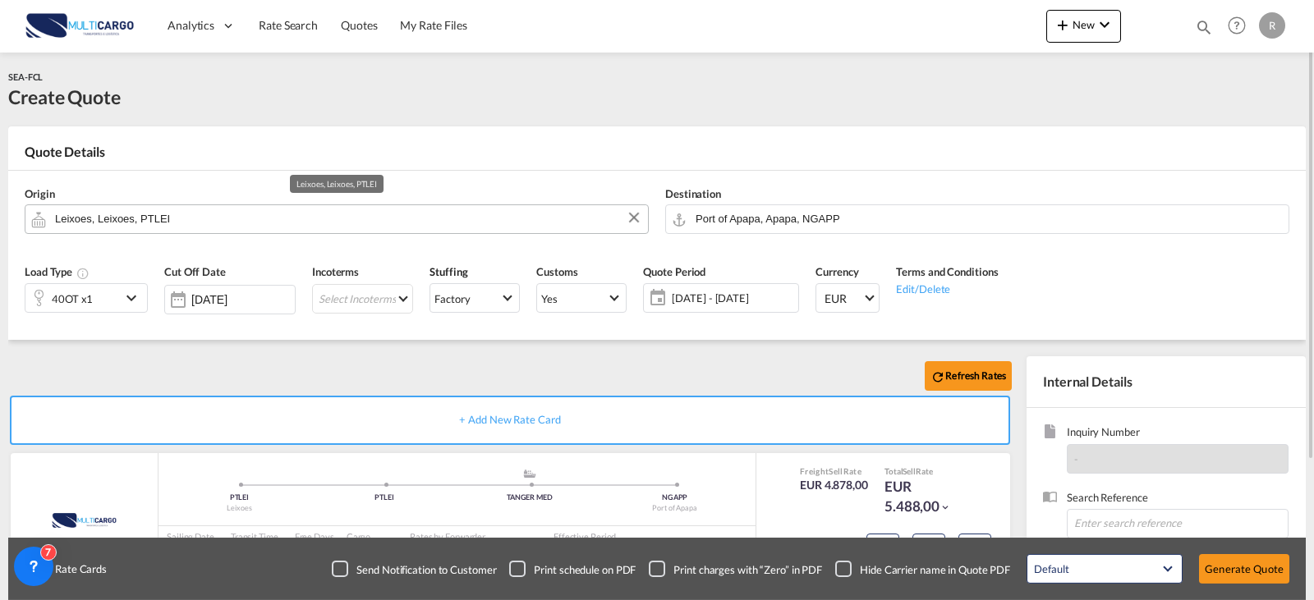
click at [224, 225] on input "Leixoes, Leixoes, PTLEI" at bounding box center [347, 218] width 585 height 29
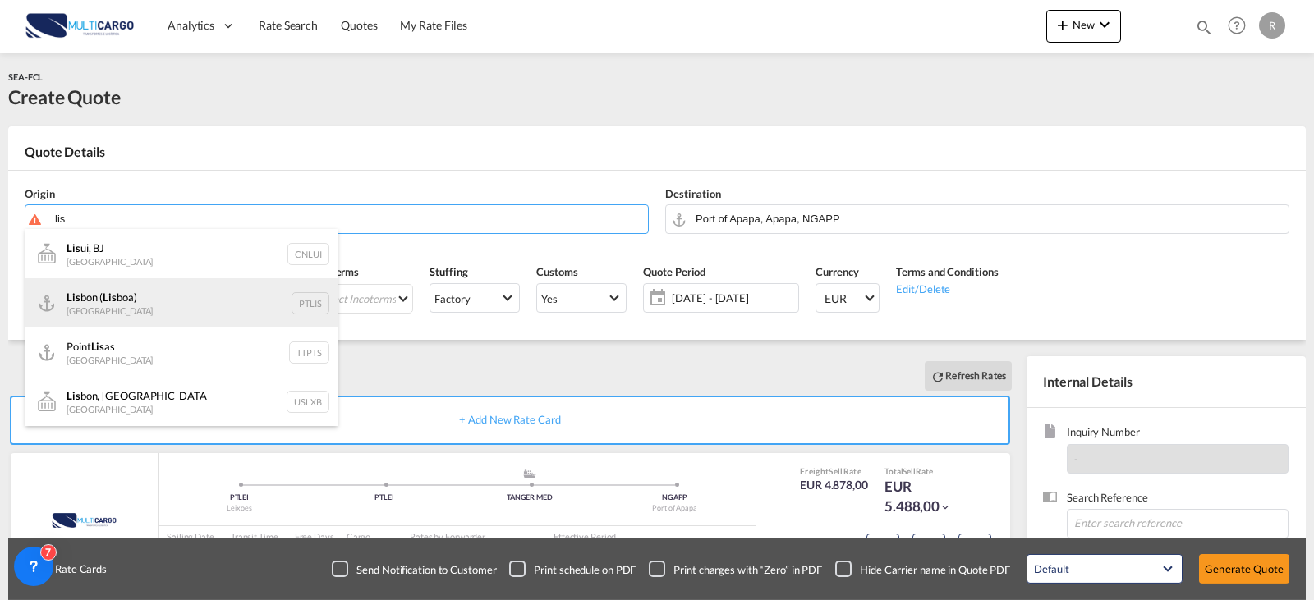
click at [158, 301] on div "Lis bon ( Lis boa) [GEOGRAPHIC_DATA] PTLIS" at bounding box center [181, 302] width 312 height 49
type input "[GEOGRAPHIC_DATA] ([GEOGRAPHIC_DATA]), PTLIS"
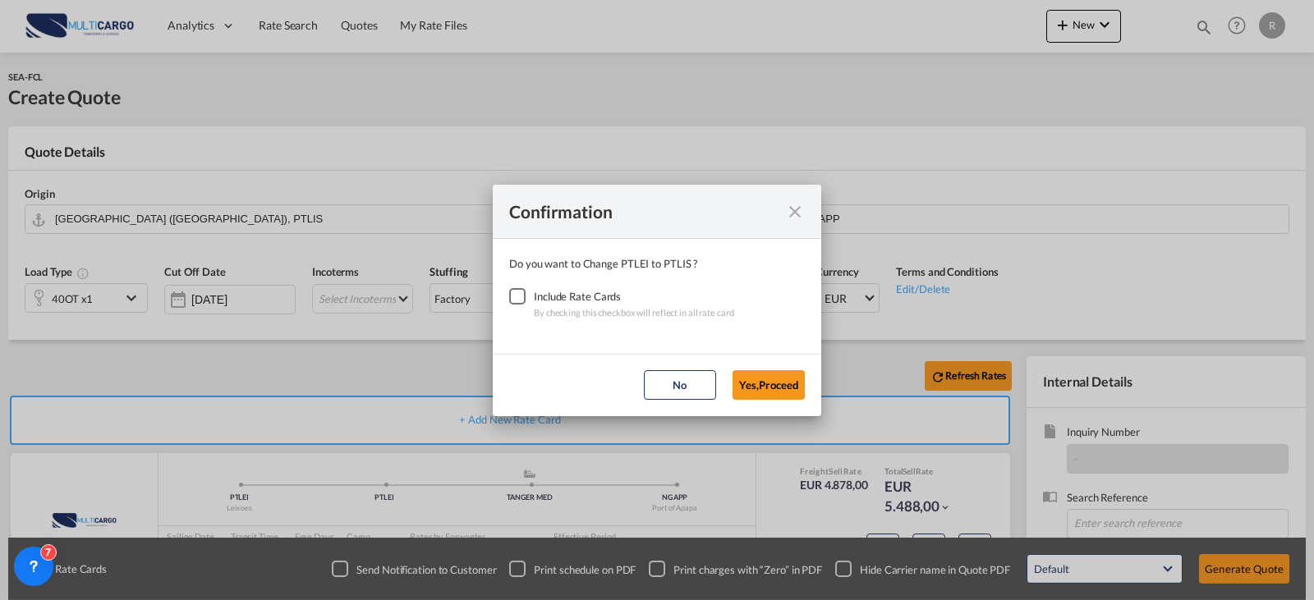
click at [517, 302] on div "Checkbox No Ink" at bounding box center [517, 296] width 16 height 16
click at [758, 377] on button "Yes,Proceed" at bounding box center [768, 385] width 72 height 30
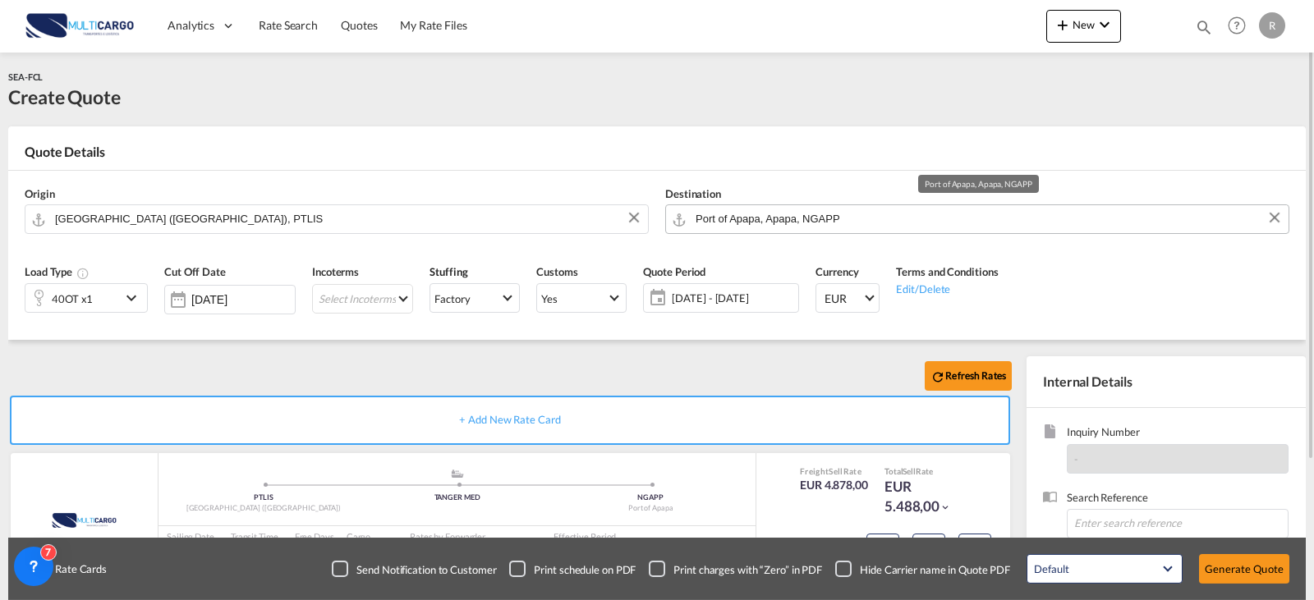
click at [870, 222] on input "Port of Apapa, Apapa, NGAPP" at bounding box center [987, 218] width 585 height 29
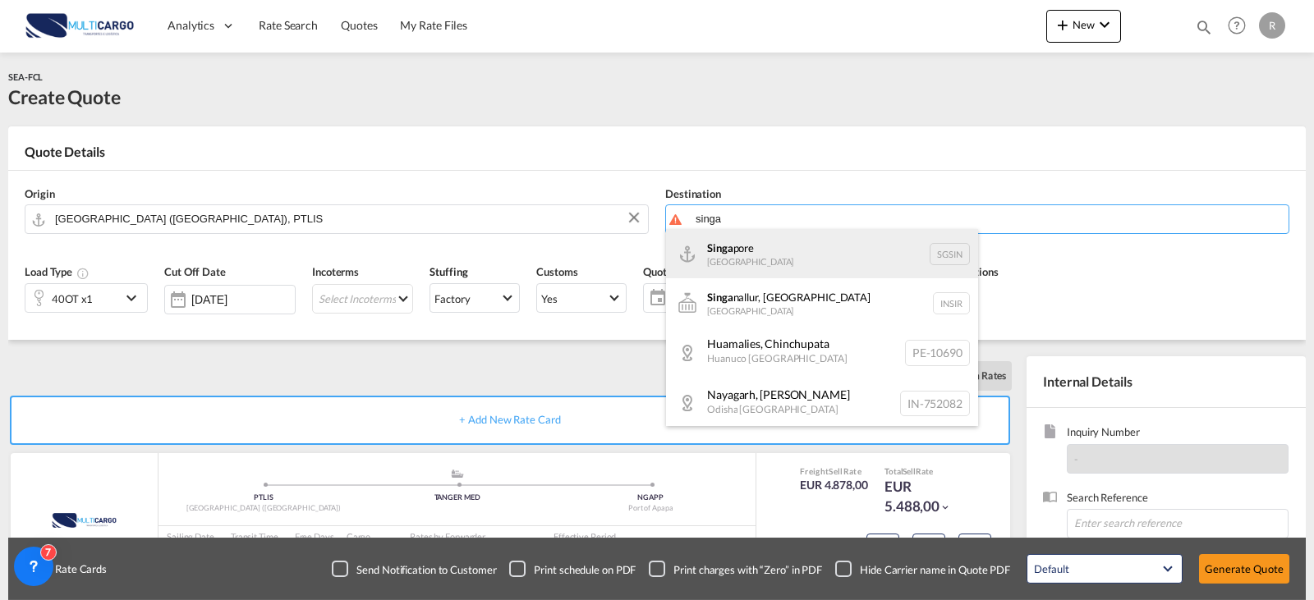
click at [790, 264] on div "Singa pore [GEOGRAPHIC_DATA] [GEOGRAPHIC_DATA]" at bounding box center [822, 253] width 312 height 49
type input "[GEOGRAPHIC_DATA], SGSIN"
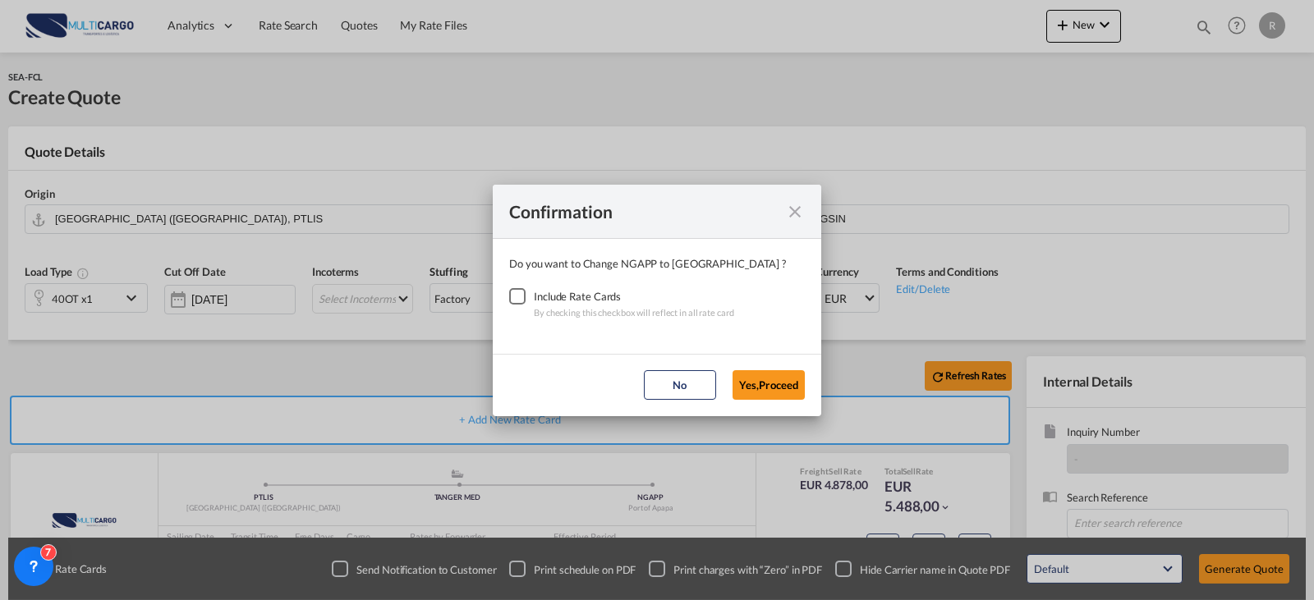
click at [509, 298] on div "Checkbox No Ink" at bounding box center [517, 296] width 16 height 16
click at [761, 380] on button "Yes,Proceed" at bounding box center [768, 385] width 72 height 30
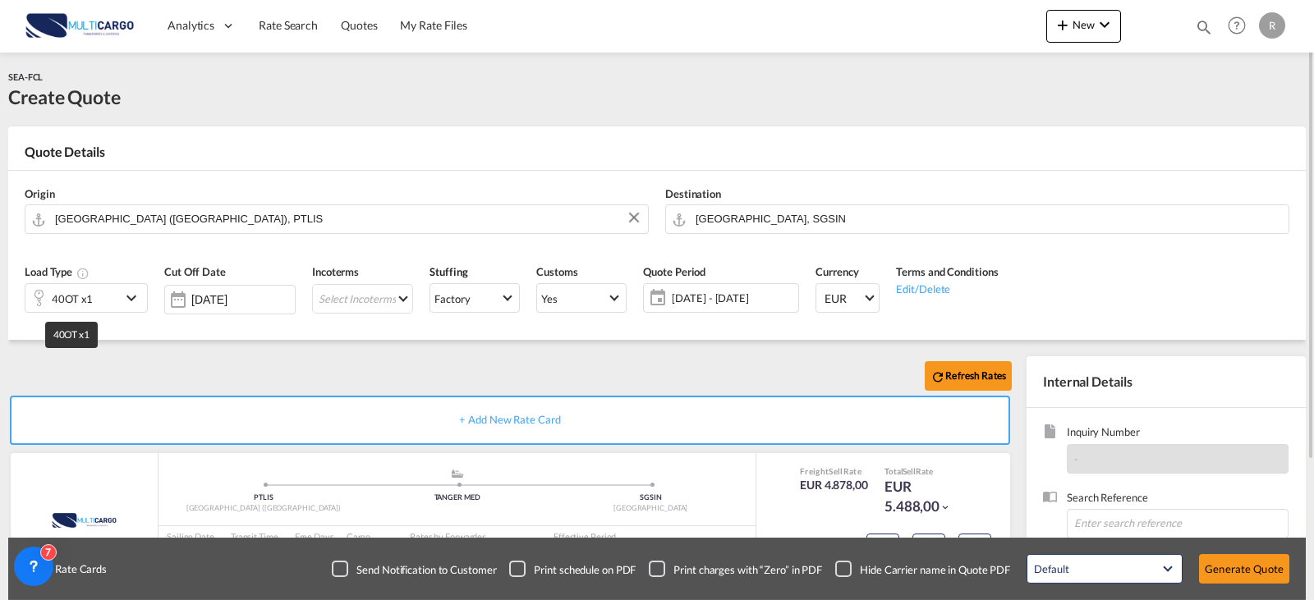
click at [50, 305] on div at bounding box center [38, 298] width 26 height 33
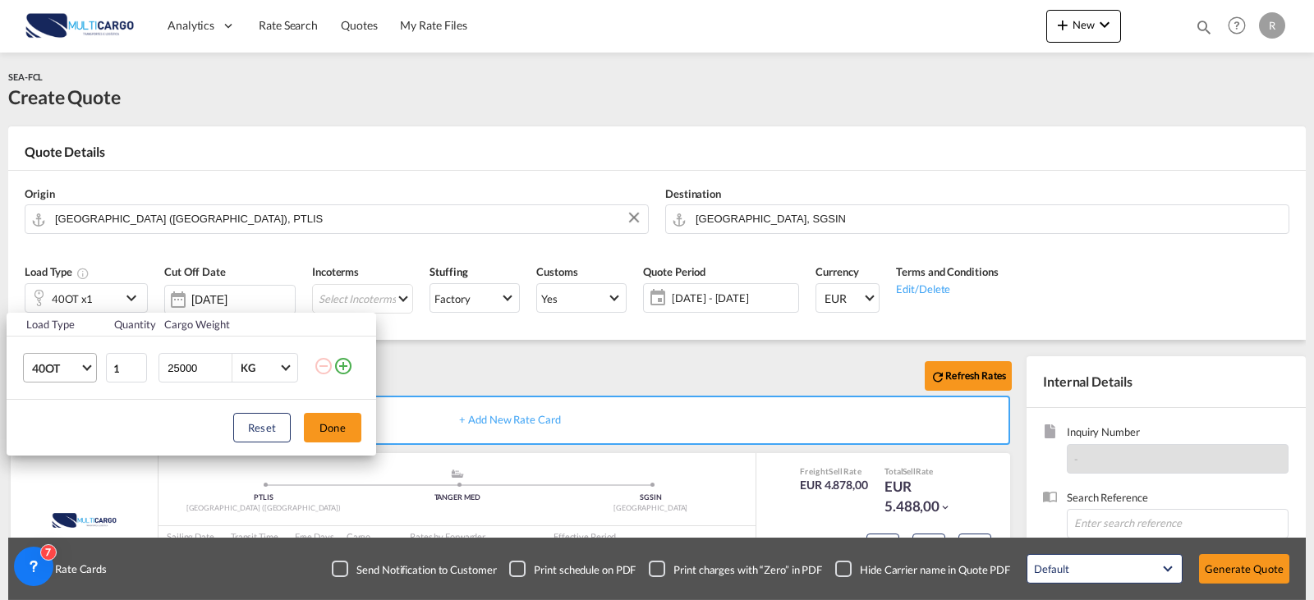
click at [56, 380] on md-select-value "40OT" at bounding box center [63, 368] width 66 height 28
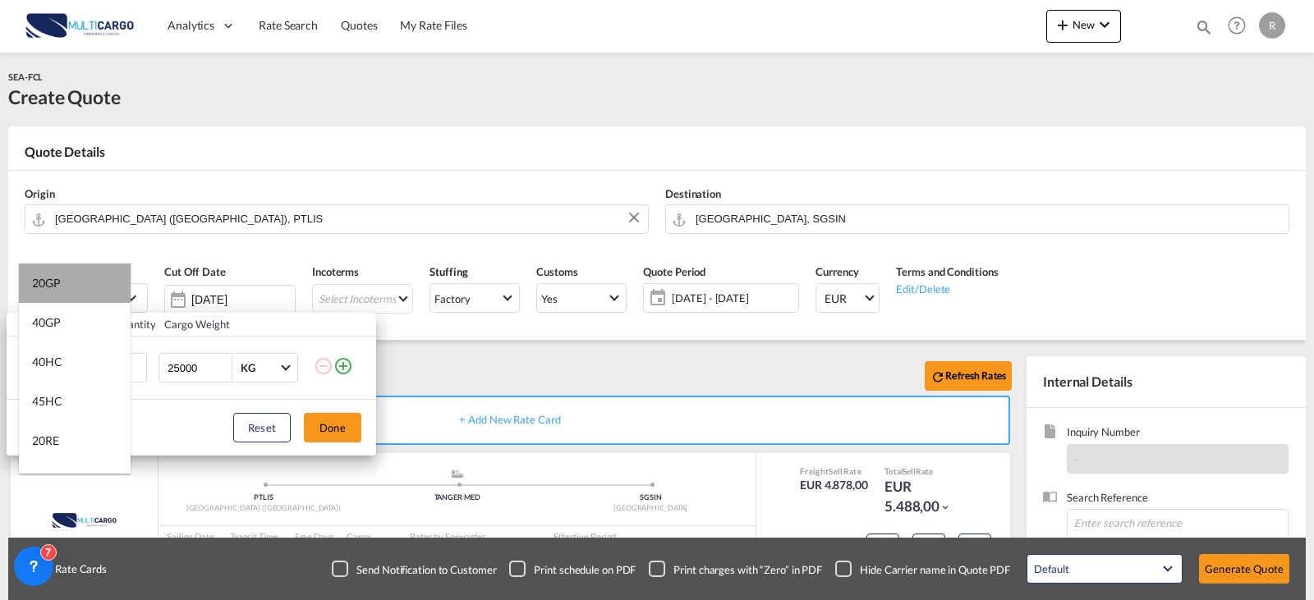
click at [80, 291] on md-option "20GP" at bounding box center [75, 283] width 112 height 39
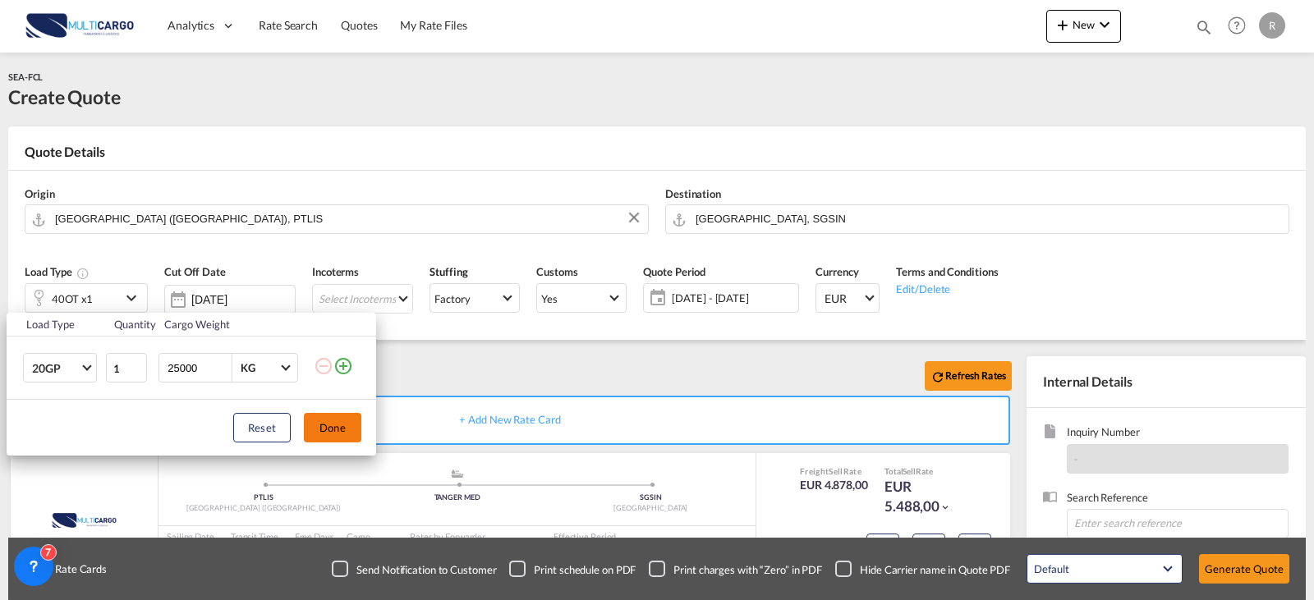
click at [326, 426] on button "Done" at bounding box center [332, 428] width 57 height 30
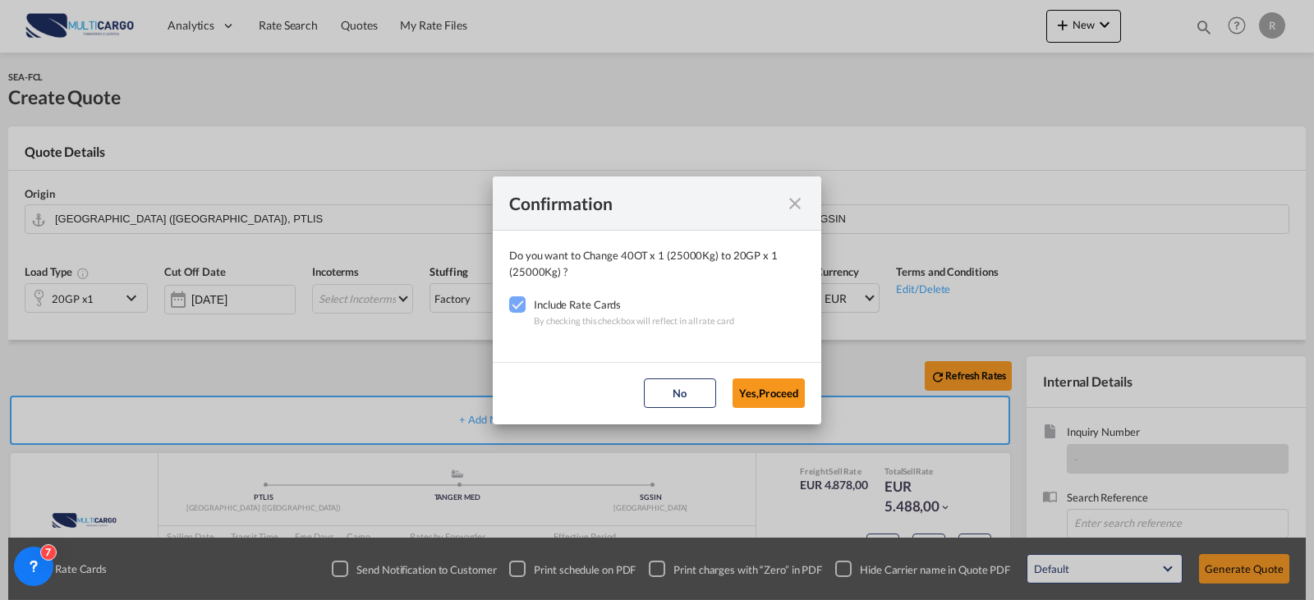
click at [761, 397] on button "Yes,Proceed" at bounding box center [768, 393] width 72 height 30
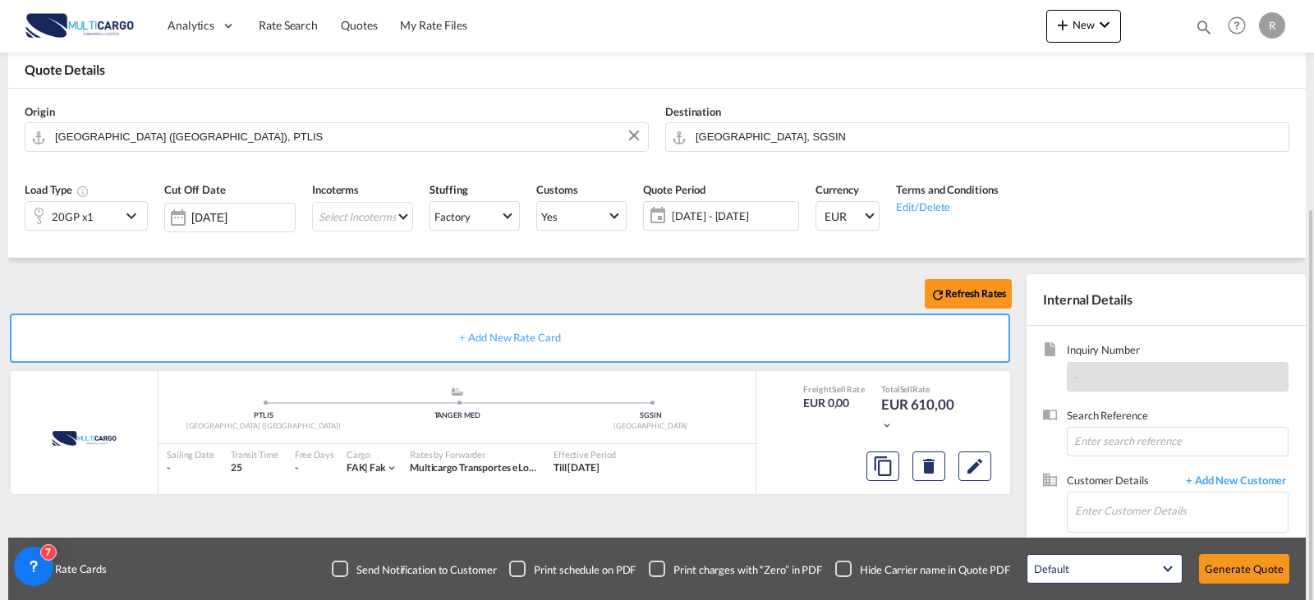
scroll to position [164, 0]
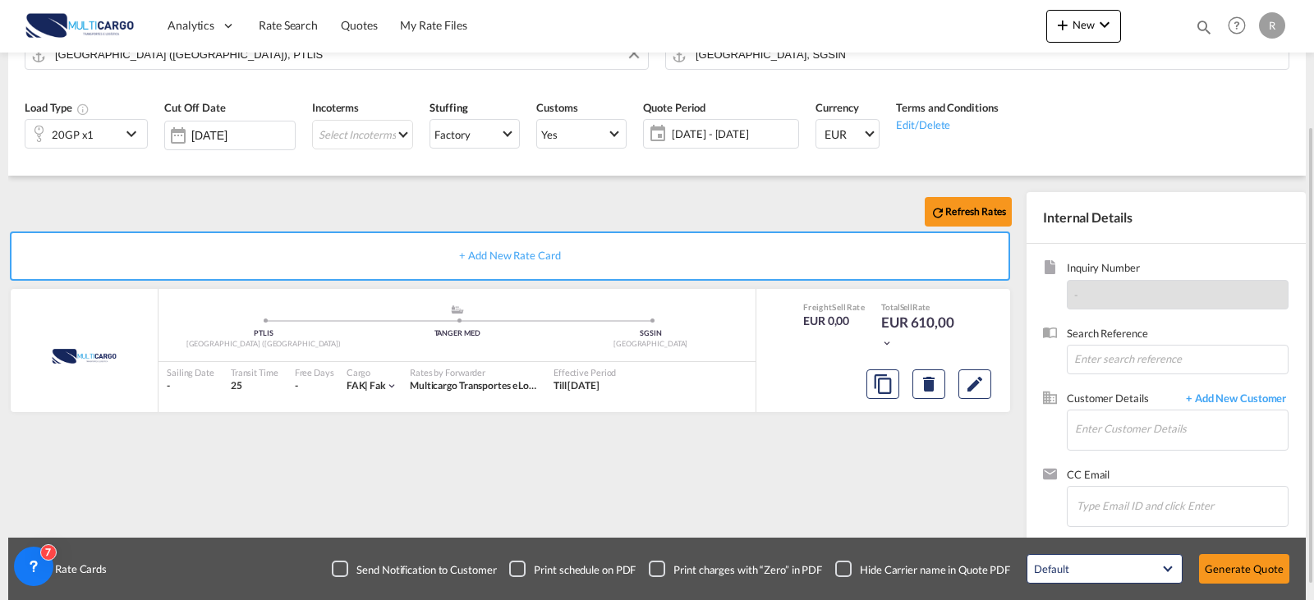
click at [722, 132] on span "[DATE] - [DATE]" at bounding box center [733, 133] width 122 height 15
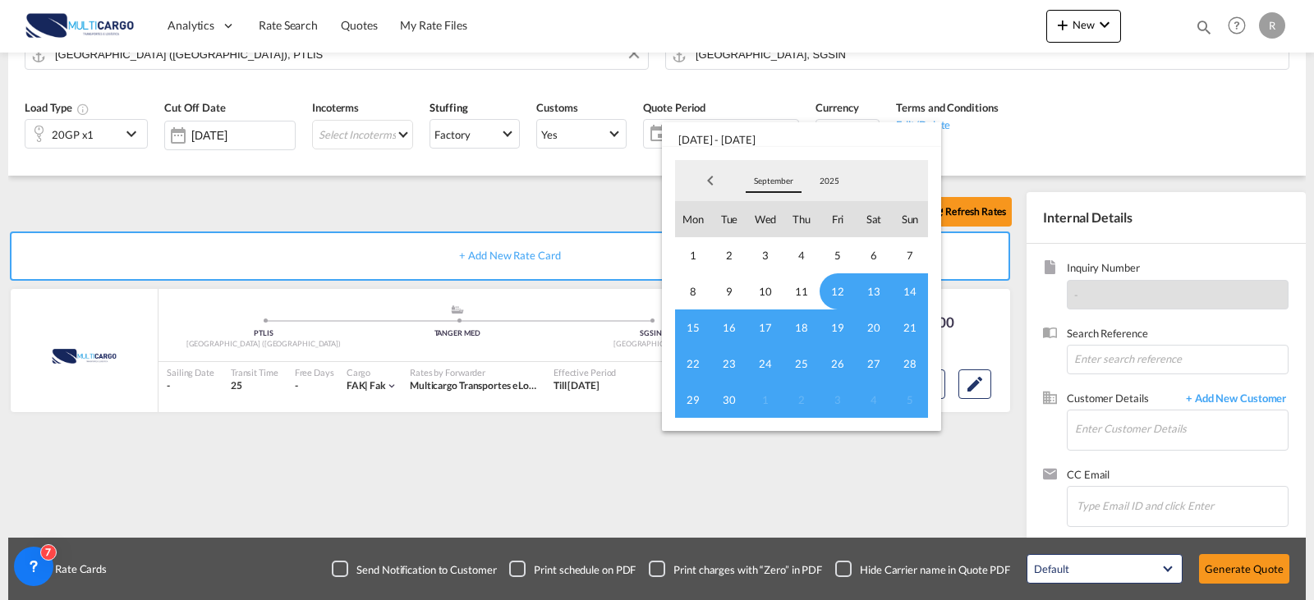
drag, startPoint x: 770, startPoint y: 180, endPoint x: 774, endPoint y: 188, distance: 9.2
click at [772, 183] on span "September" at bounding box center [773, 180] width 53 height 11
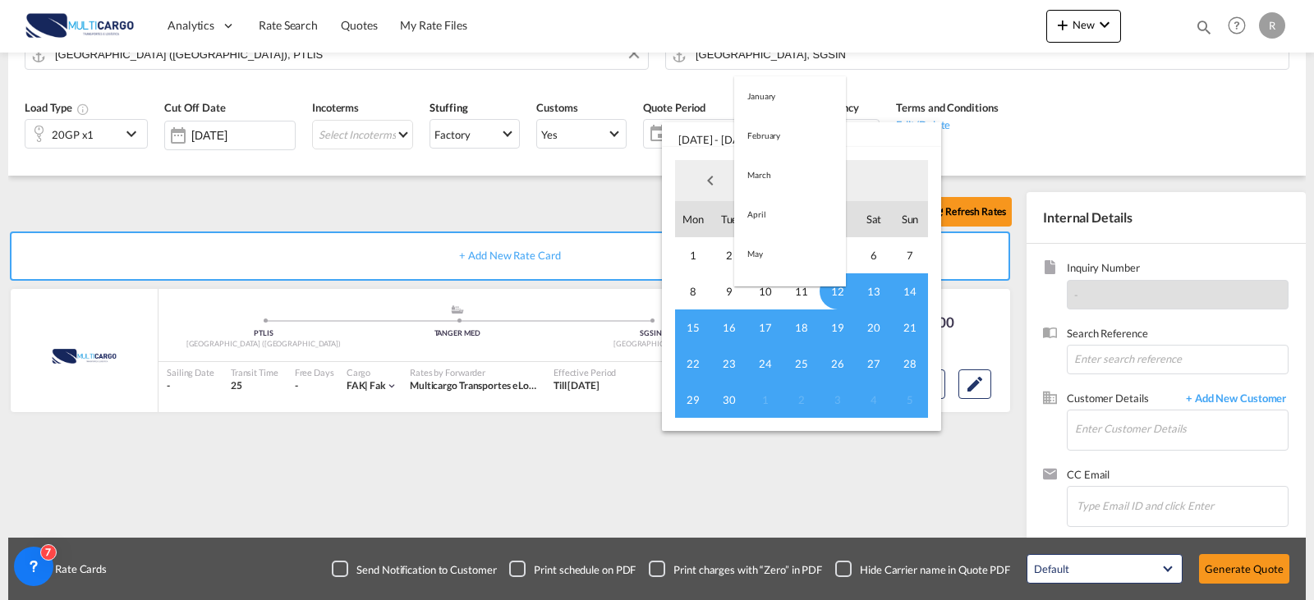
scroll to position [230, 0]
click at [780, 211] on md-option "October" at bounding box center [790, 220] width 112 height 39
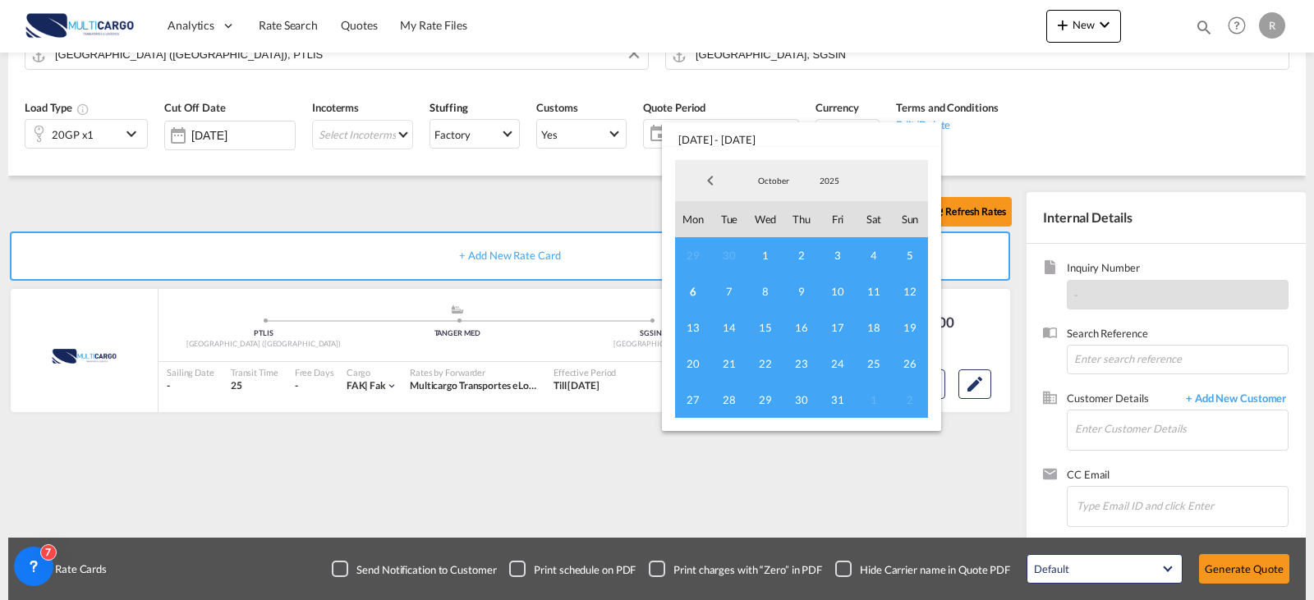
click at [700, 294] on span "6" at bounding box center [693, 291] width 36 height 36
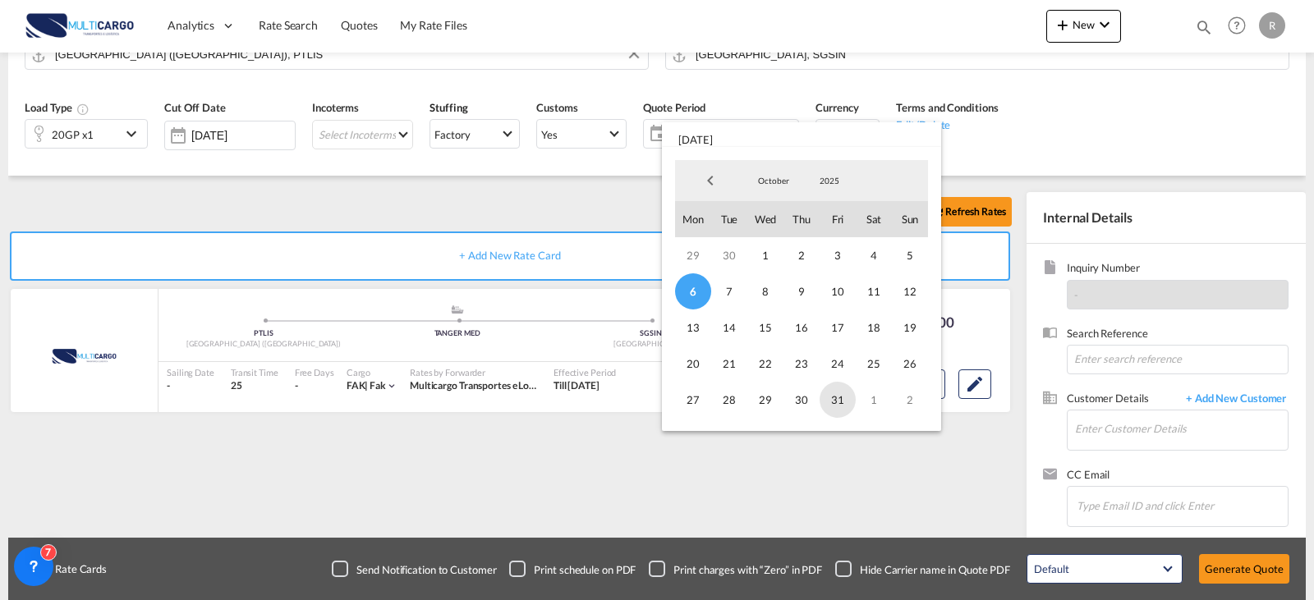
click at [833, 399] on span "31" at bounding box center [837, 400] width 36 height 36
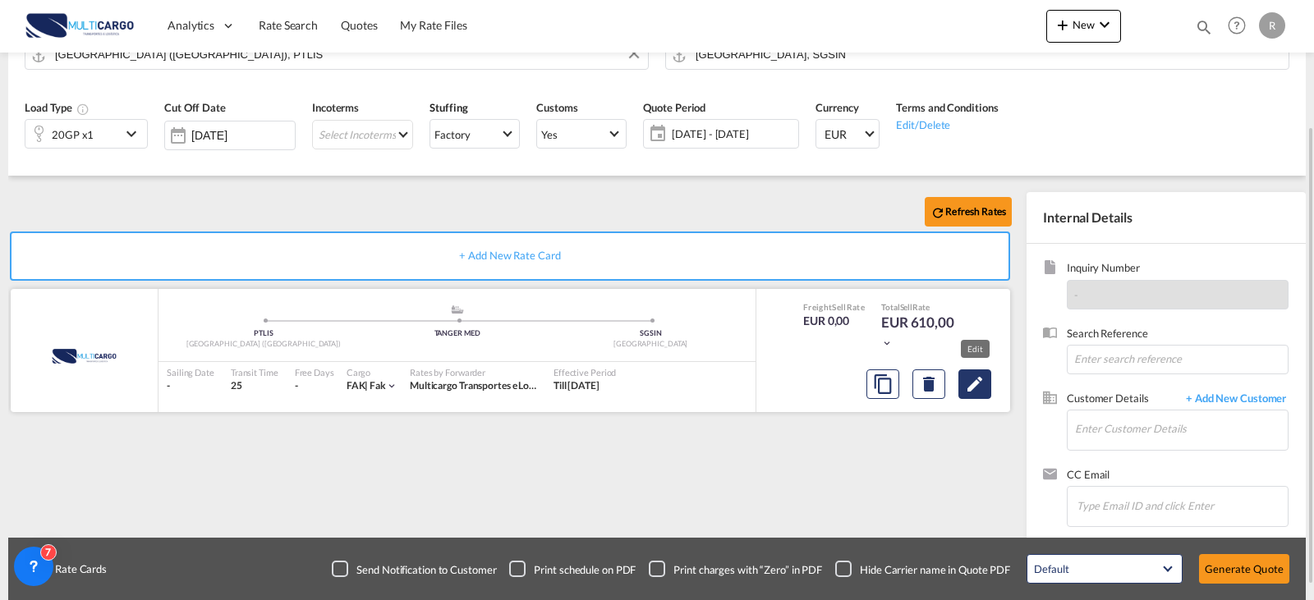
click at [965, 384] on md-icon "Edit" at bounding box center [975, 384] width 20 height 20
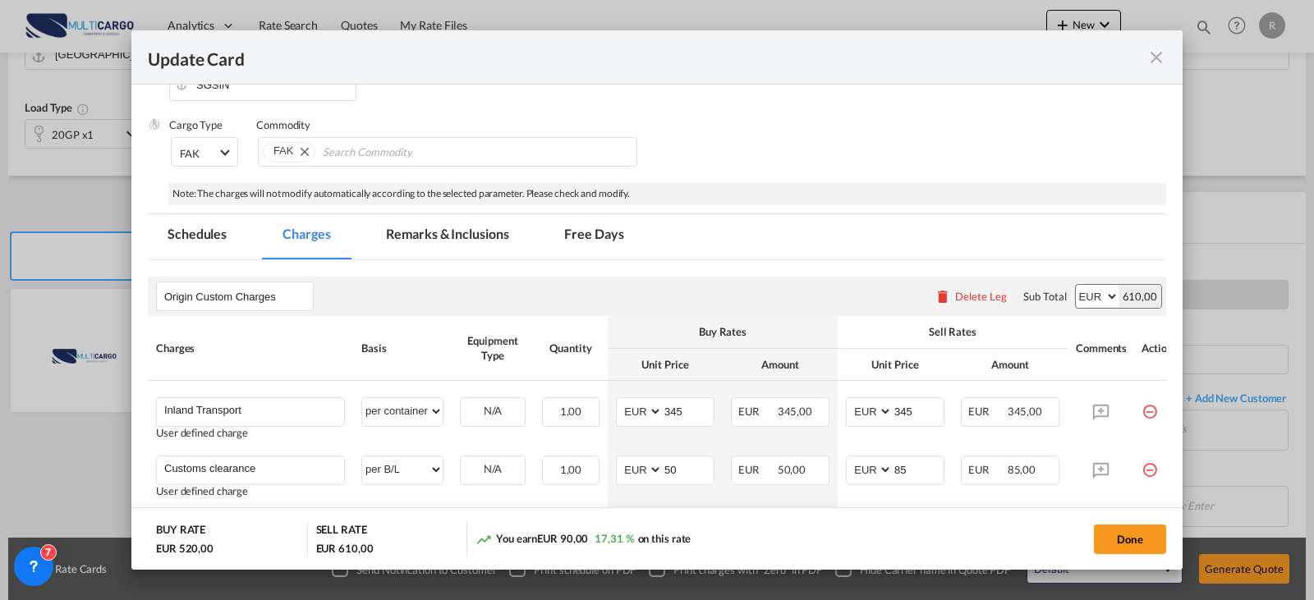
scroll to position [328, 0]
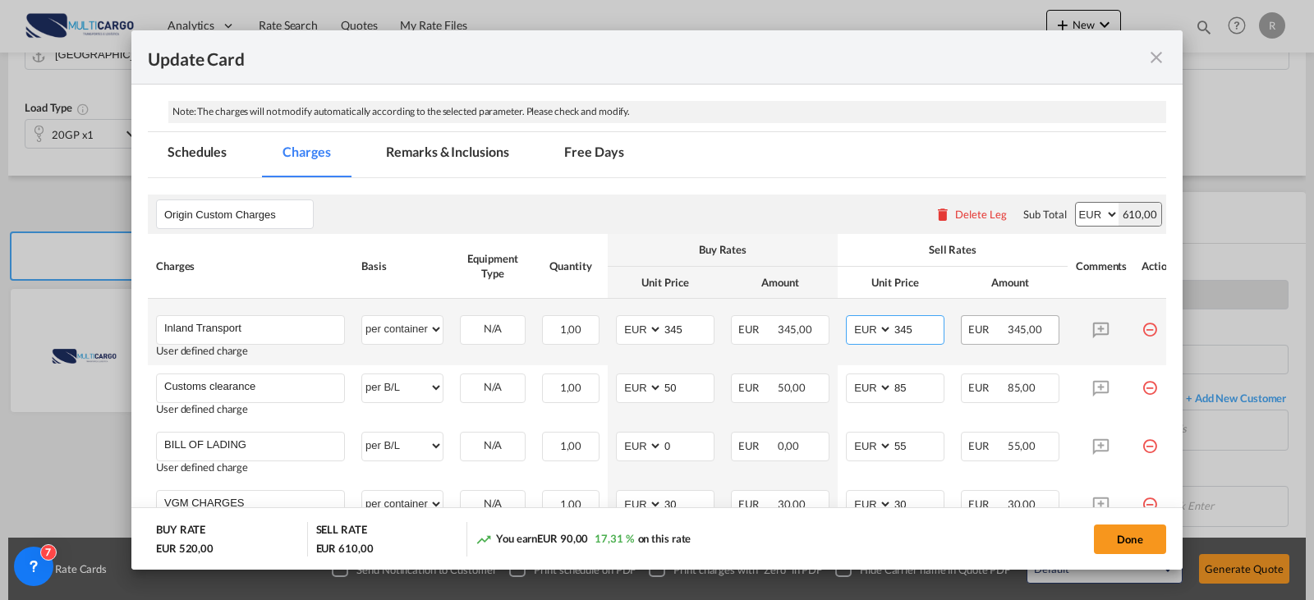
drag, startPoint x: 892, startPoint y: 325, endPoint x: 1011, endPoint y: 337, distance: 118.8
click at [1011, 337] on tr "Inland Transport Please Enter User Defined Charges Cannot Be Published User def…" at bounding box center [668, 332] width 1040 height 66
type input "275"
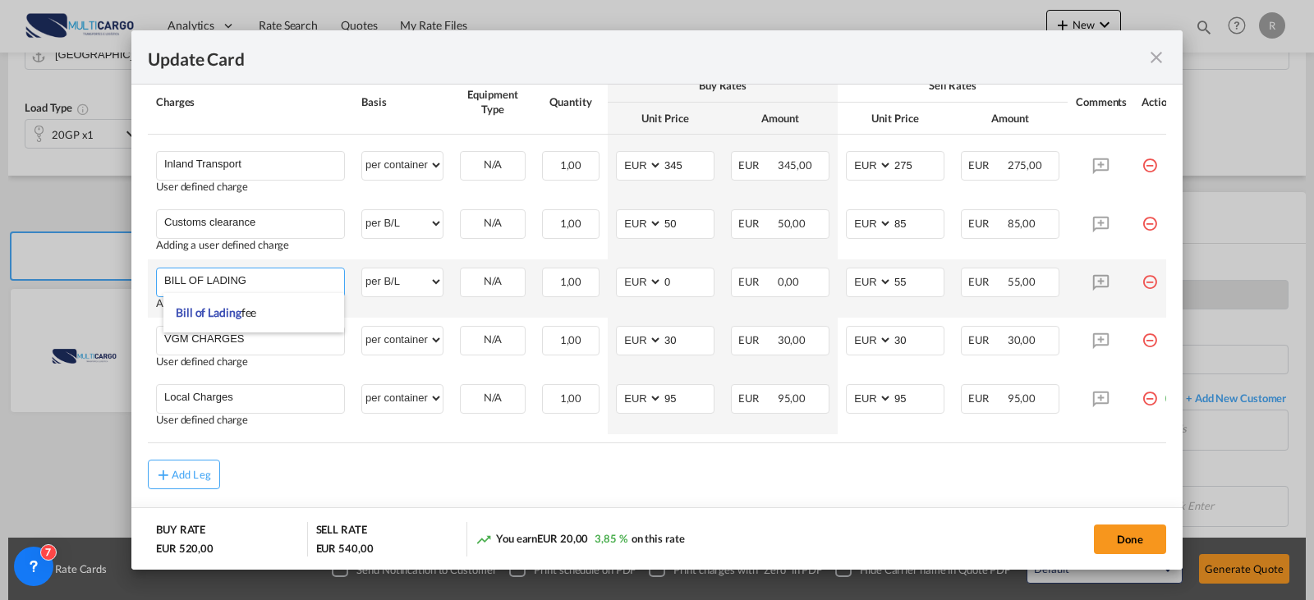
scroll to position [528, 0]
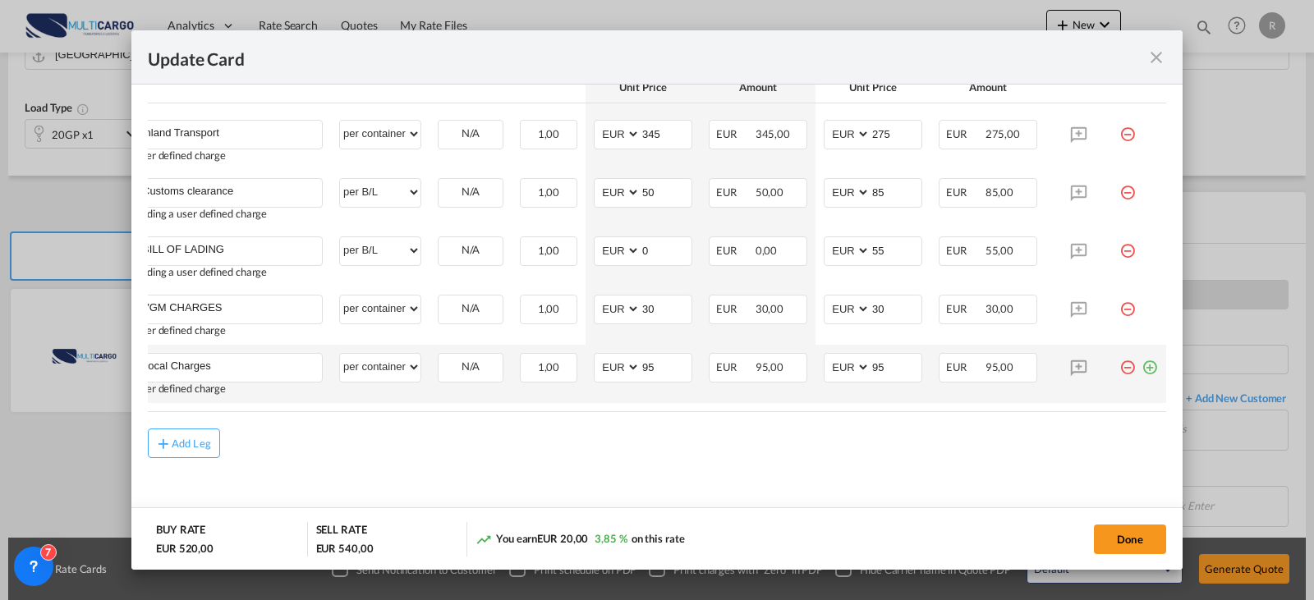
click at [1141, 368] on md-icon "icon-plus-circle-outline green-400-fg" at bounding box center [1149, 361] width 16 height 16
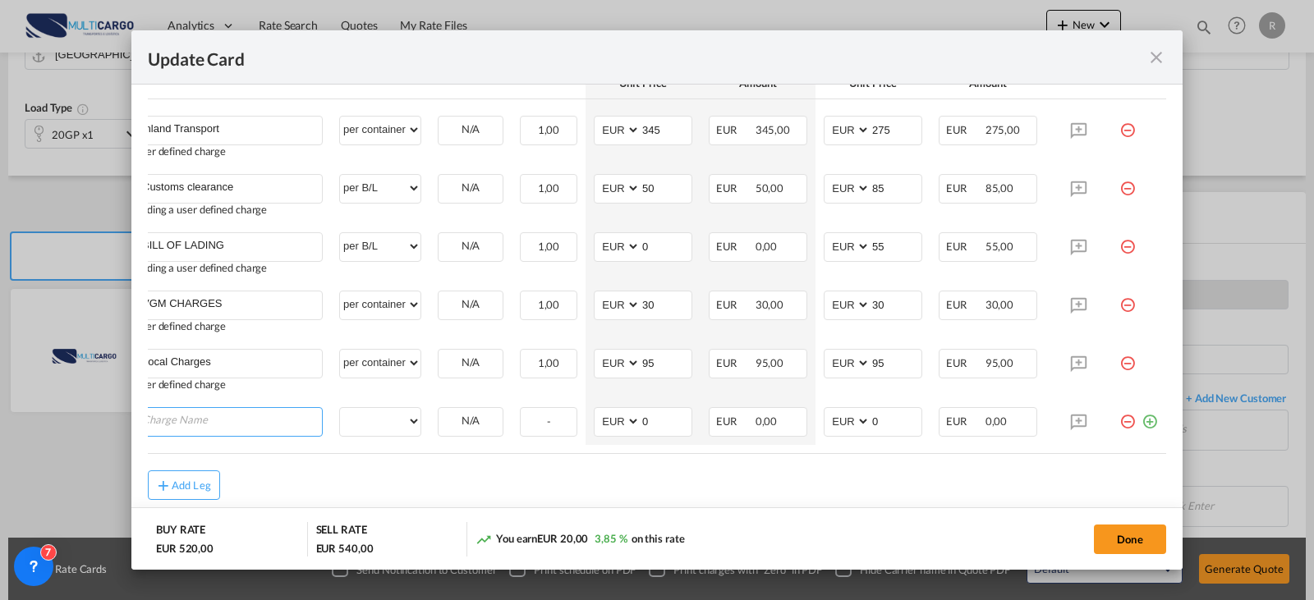
scroll to position [0, 16]
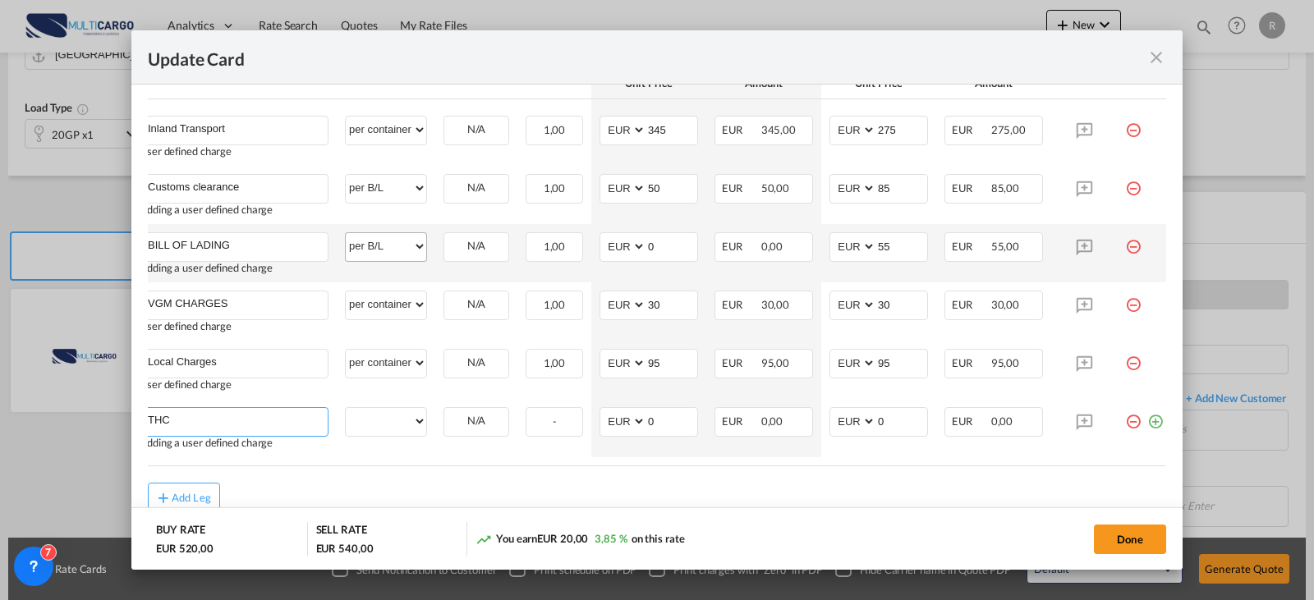
type input "THC"
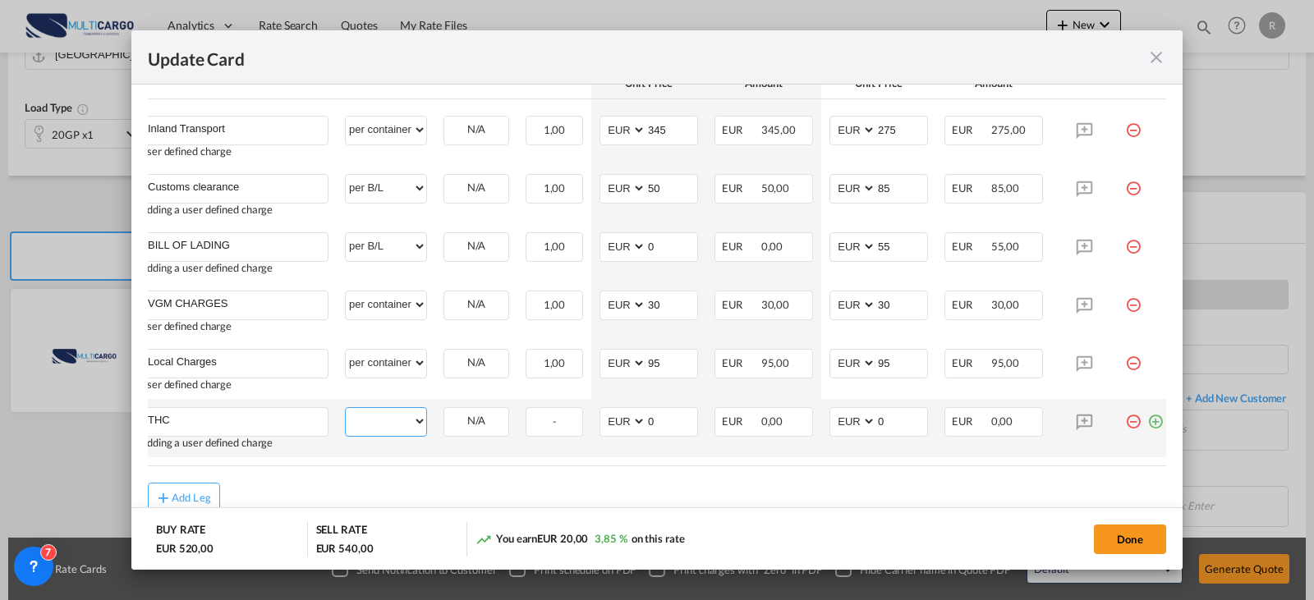
click at [411, 413] on select "per equipment per container per B/L per shipping bill per shipment per pallet p…" at bounding box center [386, 421] width 80 height 26
select select "per container"
click at [346, 408] on select "per equipment per container per B/L per shipping bill per shipment per pallet p…" at bounding box center [386, 421] width 80 height 26
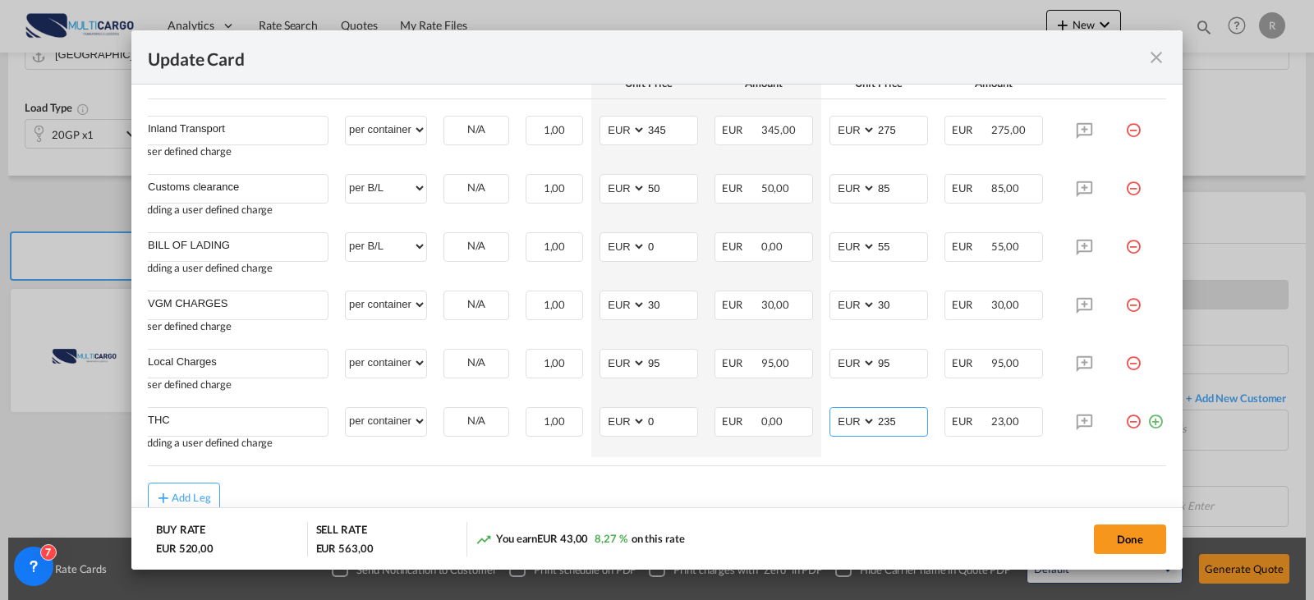
type input "235"
click at [1152, 420] on md-icon "icon-plus-circle-outline green-400-fg" at bounding box center [1155, 415] width 16 height 16
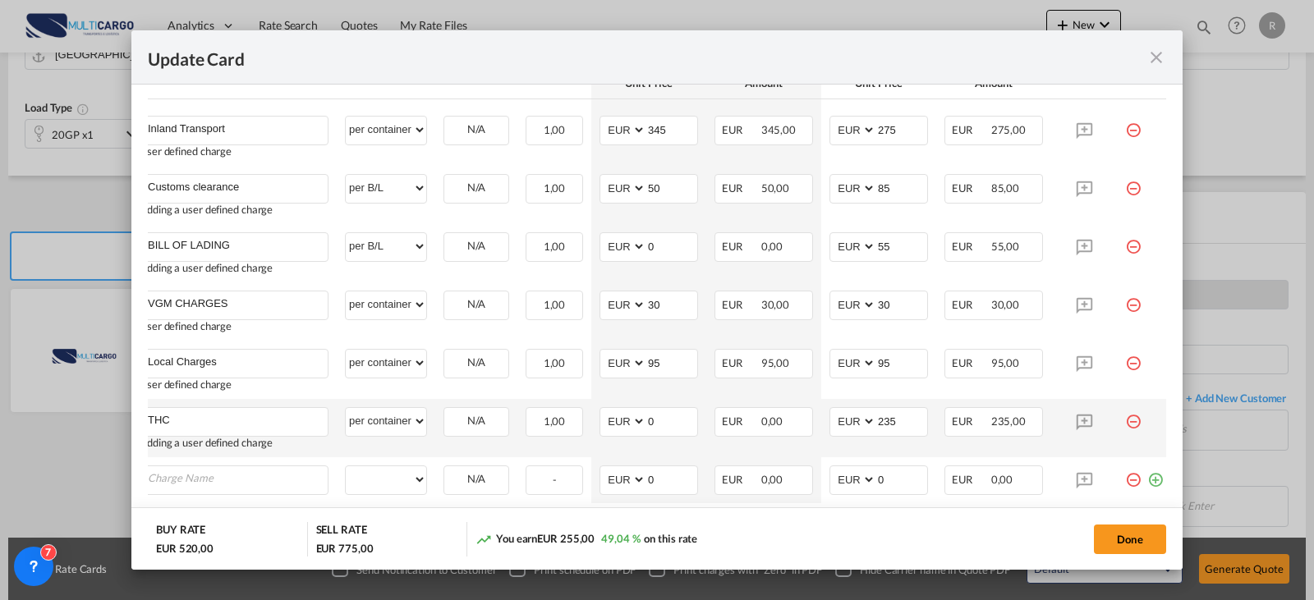
click at [1130, 479] on md-icon "icon-minus-circle-outline red-400-fg" at bounding box center [1133, 473] width 16 height 16
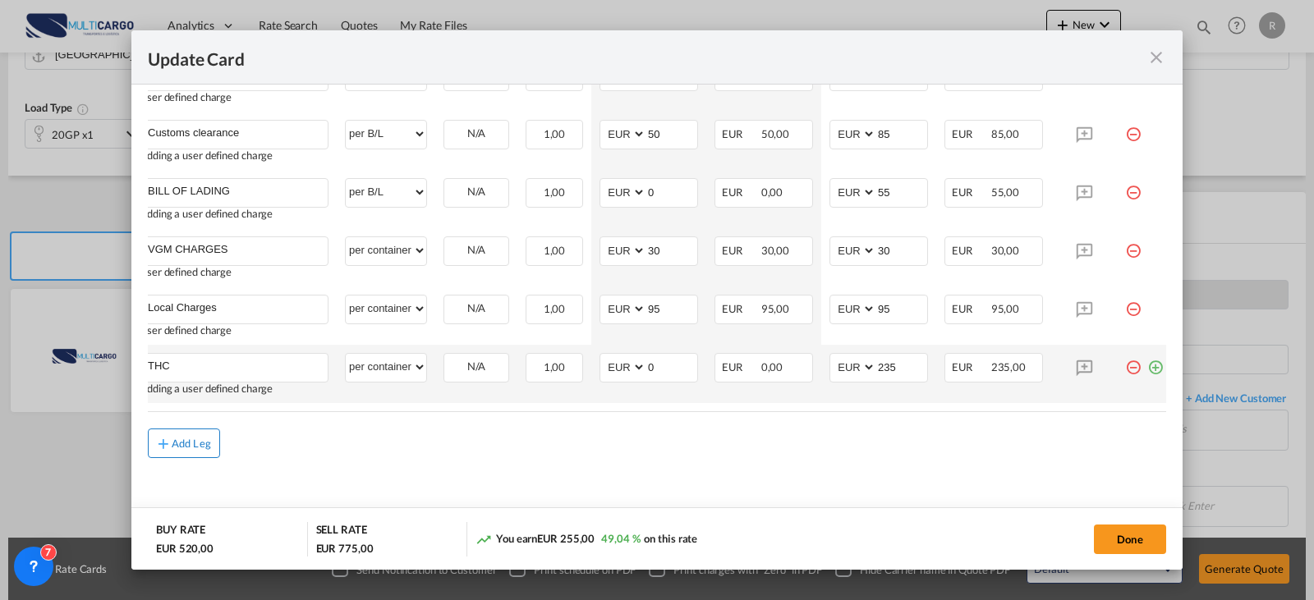
click at [199, 443] on div "Add Leg" at bounding box center [191, 443] width 39 height 10
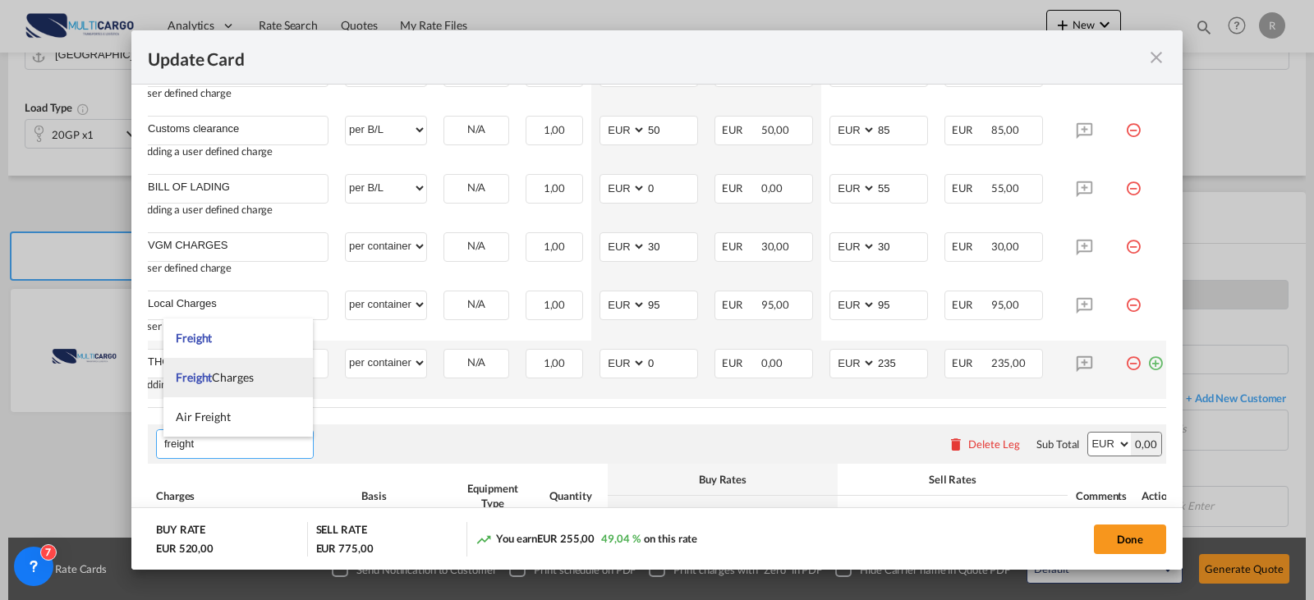
click at [263, 392] on li "Freight Charges" at bounding box center [237, 377] width 149 height 39
type input "Freight Charges"
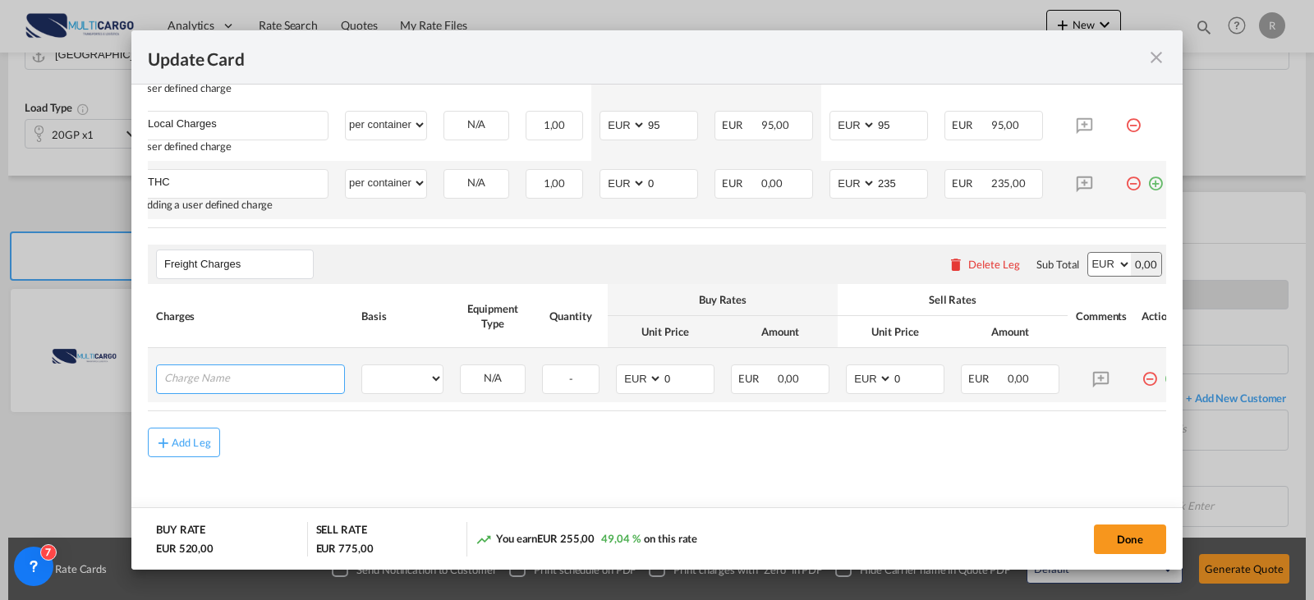
click at [241, 382] on input "Charge Name" at bounding box center [254, 377] width 180 height 25
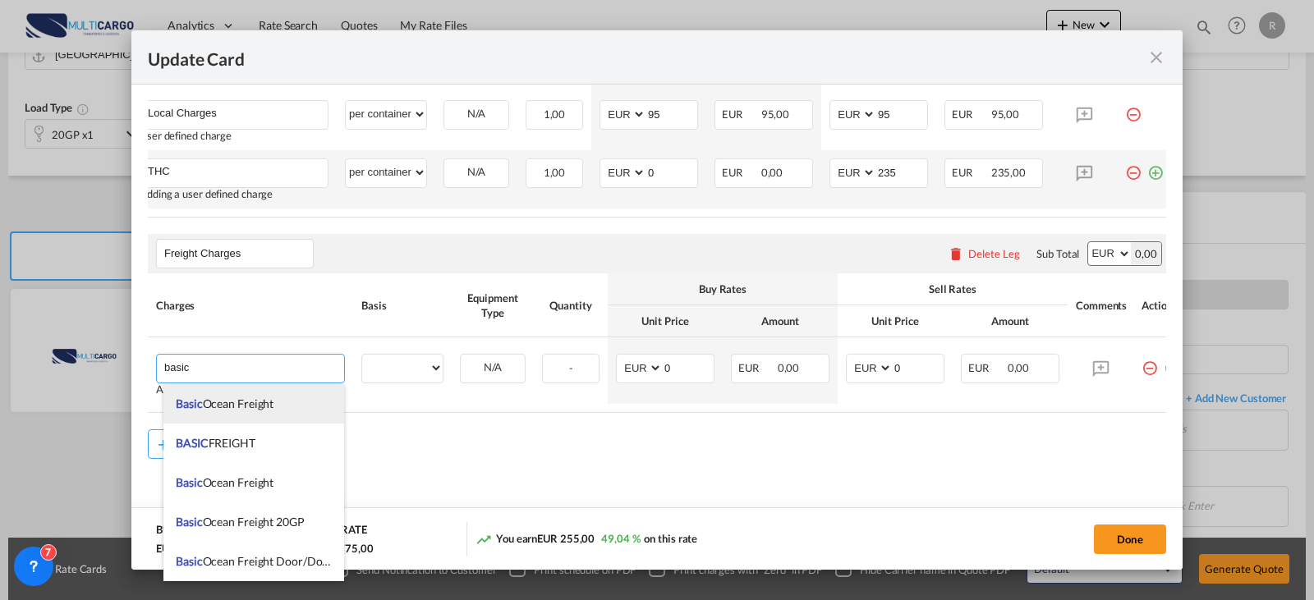
click at [291, 399] on li "Basic Ocean Freight" at bounding box center [253, 403] width 181 height 39
type input "Basic Ocean Freight"
select select "per equipment"
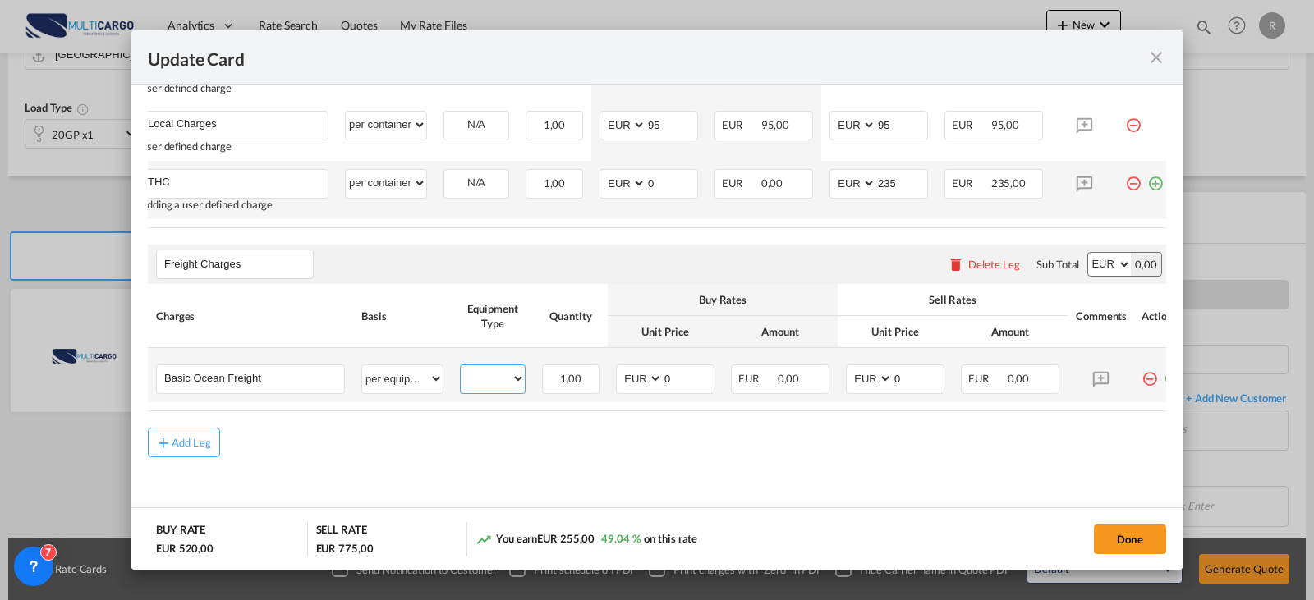
click at [487, 379] on select "20GP" at bounding box center [493, 379] width 64 height 22
select select "20GP"
click at [461, 368] on select "20GP" at bounding box center [493, 379] width 64 height 22
type input "380"
click at [645, 369] on select "AED AFN ALL AMD ANG AOA ARS AUD AWG AZN BAM BBD BDT BGN BHD BIF BMD BND [PERSON…" at bounding box center [640, 379] width 43 height 22
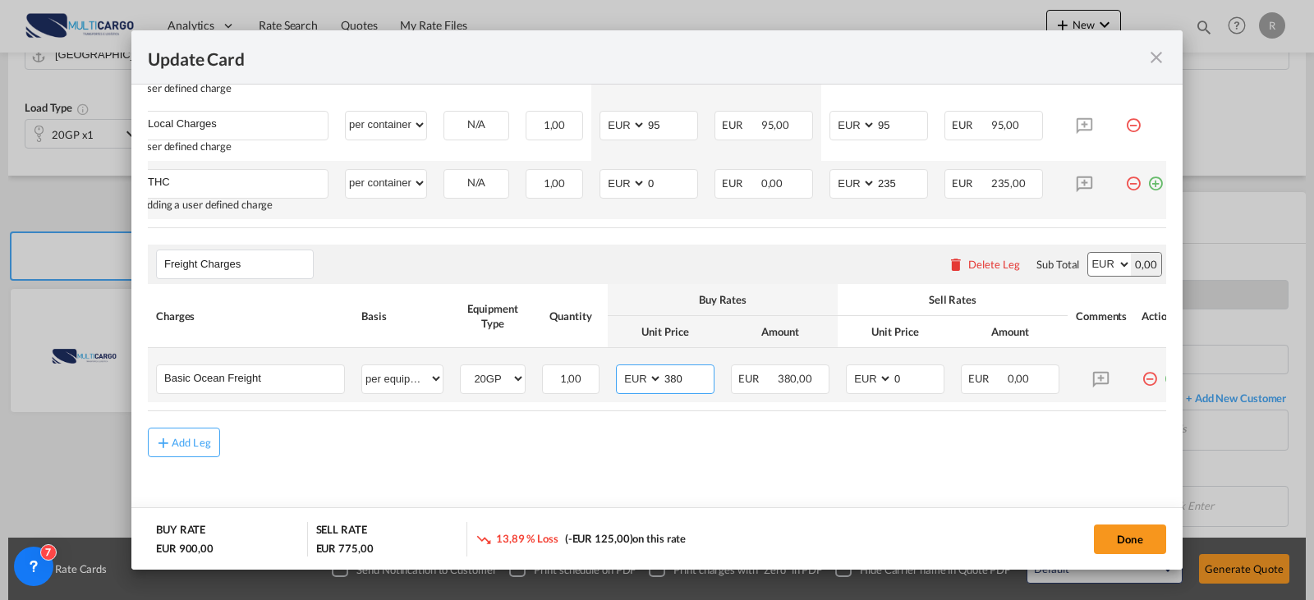
select select "string:USD"
click at [619, 368] on select "AED AFN ALL AMD ANG AOA ARS AUD AWG AZN BAM BBD BDT BGN BHD BIF BMD BND [PERSON…" at bounding box center [640, 379] width 43 height 22
click at [890, 377] on select "AED AFN ALL AMD ANG AOA ARS AUD AWG AZN BAM BBD BDT BGN BHD BIF BMD BND [PERSON…" at bounding box center [870, 379] width 43 height 22
click at [849, 368] on select "AED AFN ALL AMD ANG AOA ARS AUD AWG AZN BAM BBD BDT BGN BHD BIF BMD BND [PERSON…" at bounding box center [870, 379] width 43 height 22
click at [891, 371] on select "AED AFN ALL AMD ANG AOA ARS AUD AWG AZN BAM BBD BDT BGN BHD BIF BMD BND [PERSON…" at bounding box center [870, 379] width 43 height 22
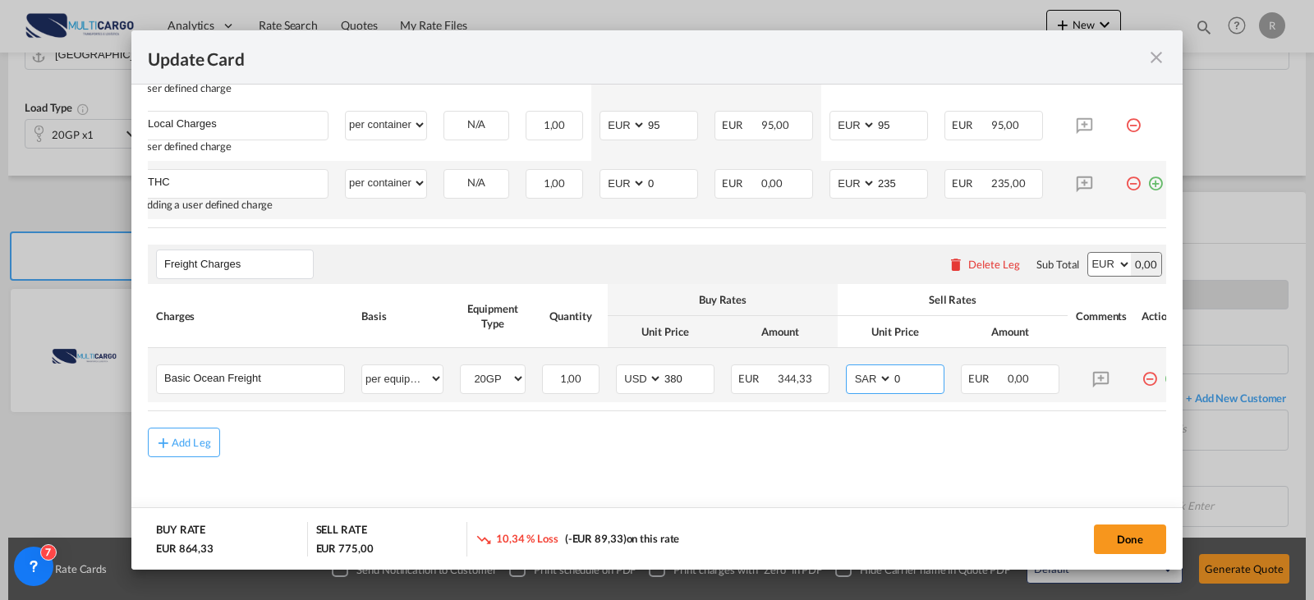
select select "string:USD"
click at [849, 368] on select "AED AFN ALL AMD ANG AOA ARS AUD AWG AZN BAM BBD BDT BGN BHD BIF BMD BND [PERSON…" at bounding box center [870, 379] width 43 height 22
type input "480"
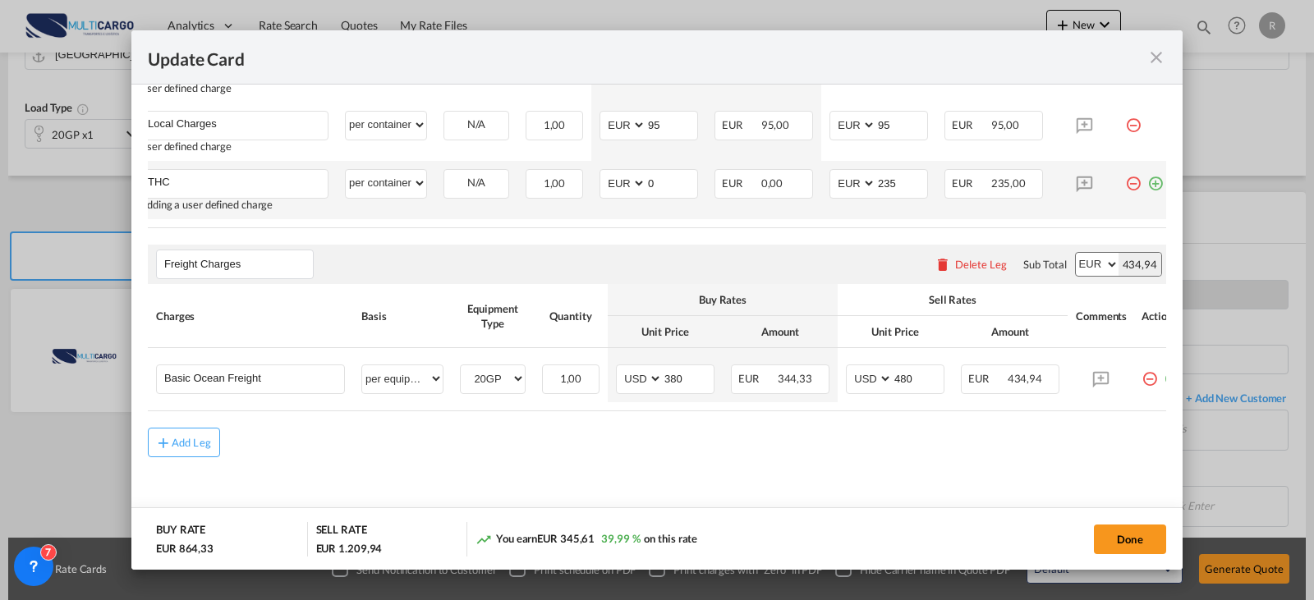
drag, startPoint x: 1057, startPoint y: 414, endPoint x: 1107, endPoint y: 416, distance: 51.0
click at [1107, 416] on rate-modification "Origin Custom Charges Please enter leg name Leg Name Already Exists Delete Leg …" at bounding box center [657, 99] width 1018 height 717
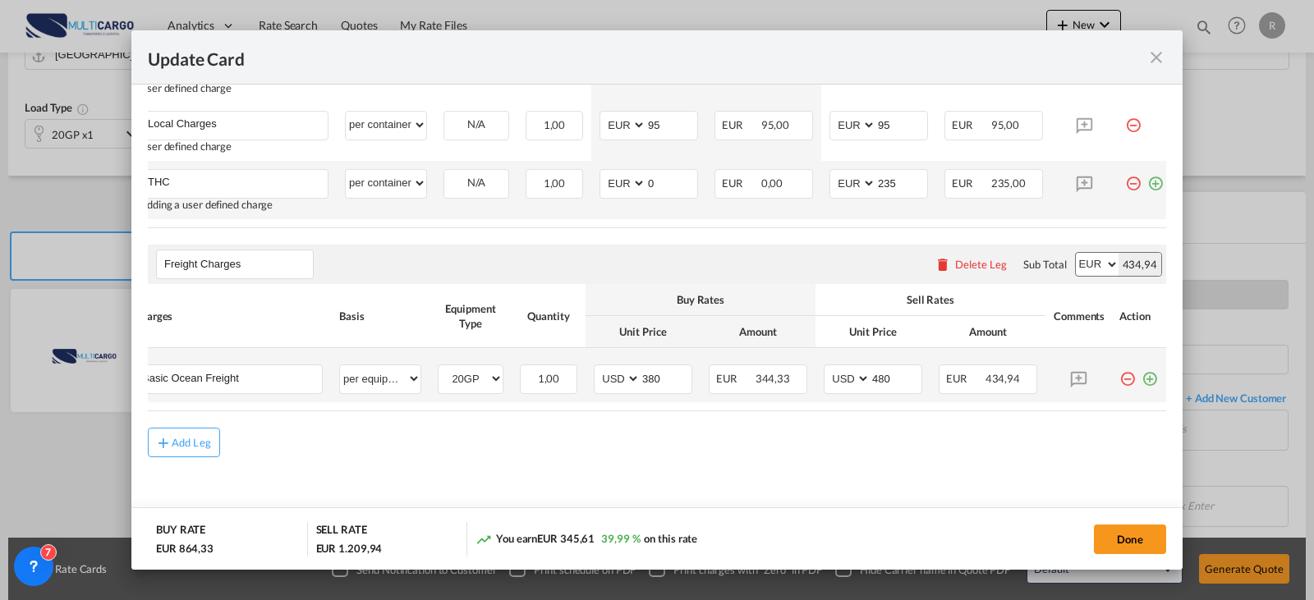
drag, startPoint x: 1144, startPoint y: 378, endPoint x: 1016, endPoint y: 397, distance: 128.6
click at [1143, 378] on md-icon "icon-plus-circle-outline green-400-fg" at bounding box center [1149, 373] width 16 height 16
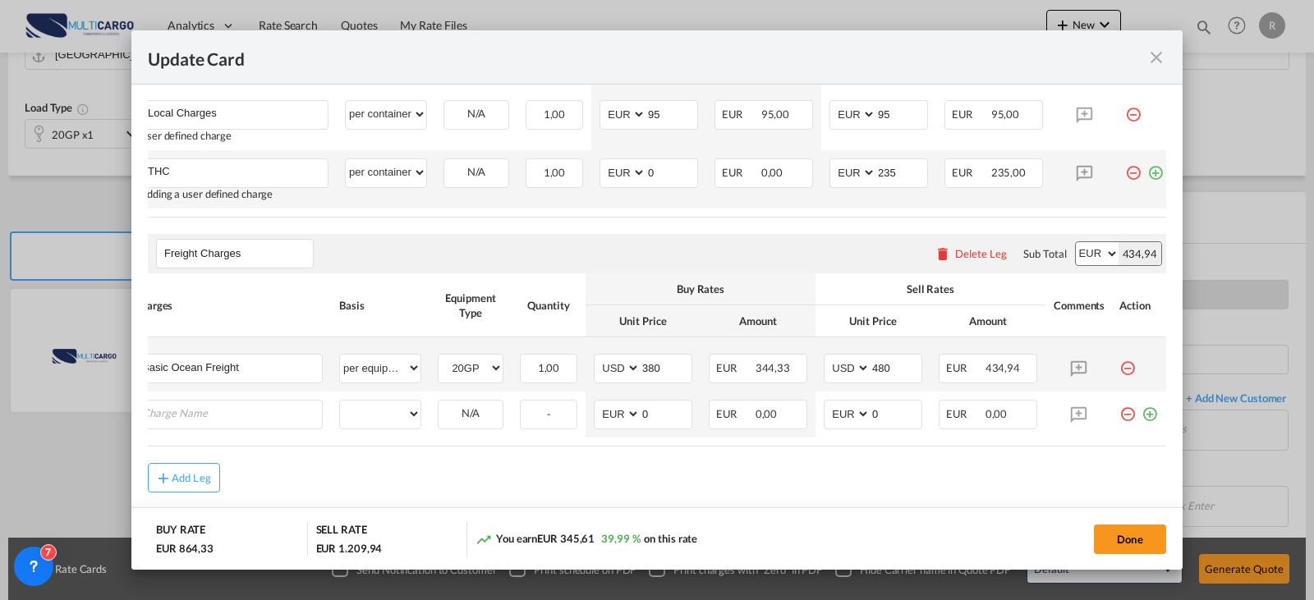
scroll to position [0, 16]
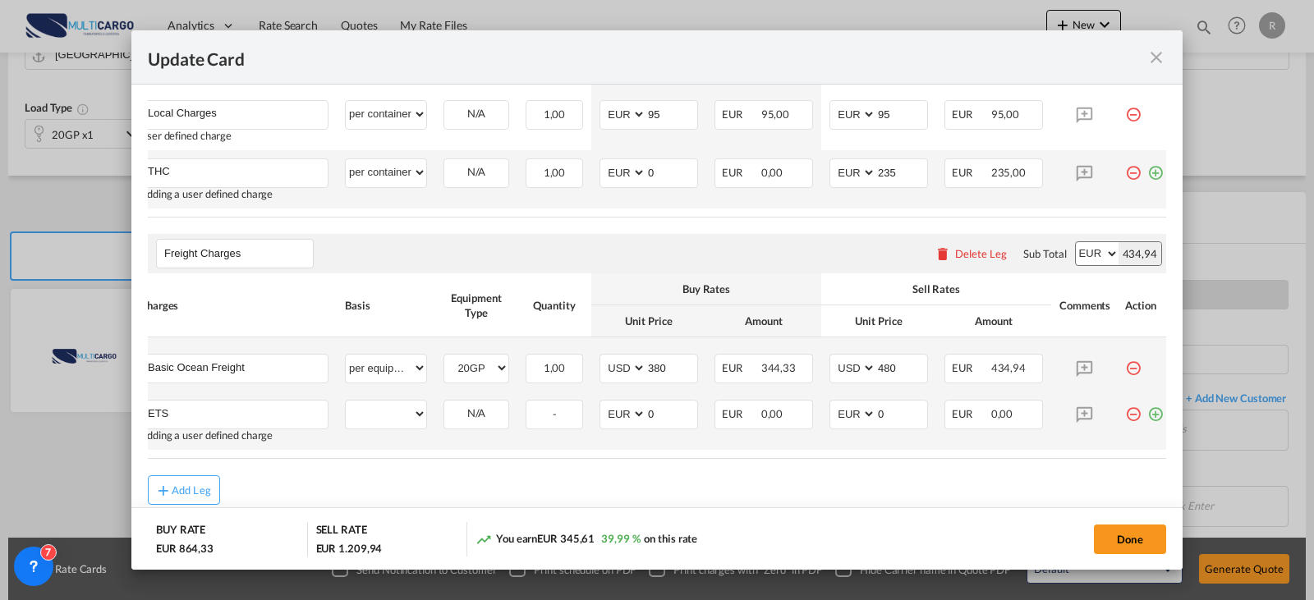
type input "ETS"
click at [403, 425] on select "per equipment per container per B/L per shipping bill per shipment % on freight…" at bounding box center [386, 414] width 80 height 26
select select "per container"
click at [346, 407] on select "per equipment per container per B/L per shipping bill per shipment % on freight…" at bounding box center [386, 414] width 80 height 26
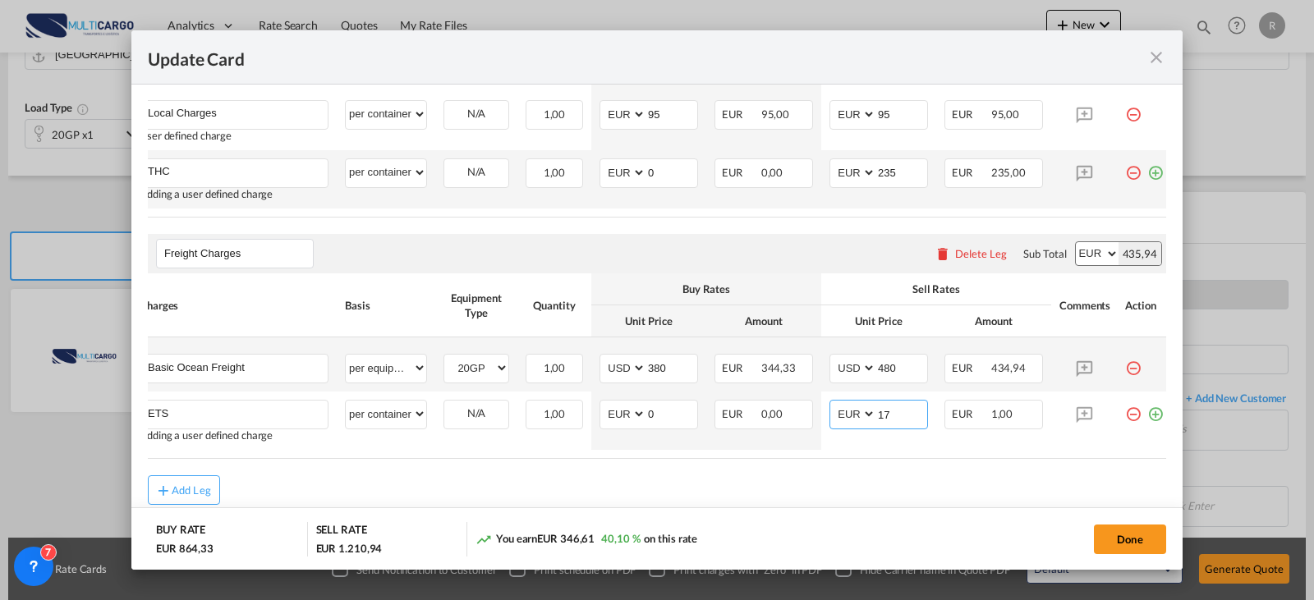
type input "17"
click at [1141, 533] on button "Done" at bounding box center [1130, 540] width 72 height 30
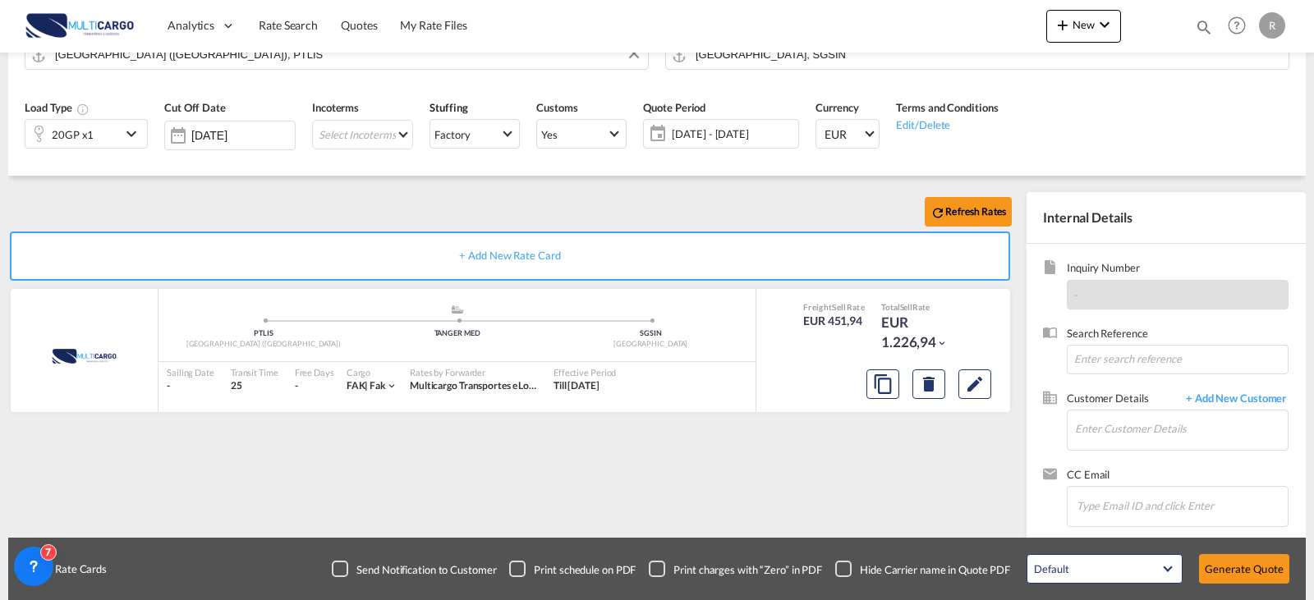
scroll to position [835, 0]
drag, startPoint x: 1139, startPoint y: 434, endPoint x: 1148, endPoint y: 434, distance: 9.0
click at [1141, 434] on input "Enter Customer Details" at bounding box center [1181, 428] width 213 height 37
type input "vck"
drag, startPoint x: 1136, startPoint y: 424, endPoint x: 1013, endPoint y: 435, distance: 123.6
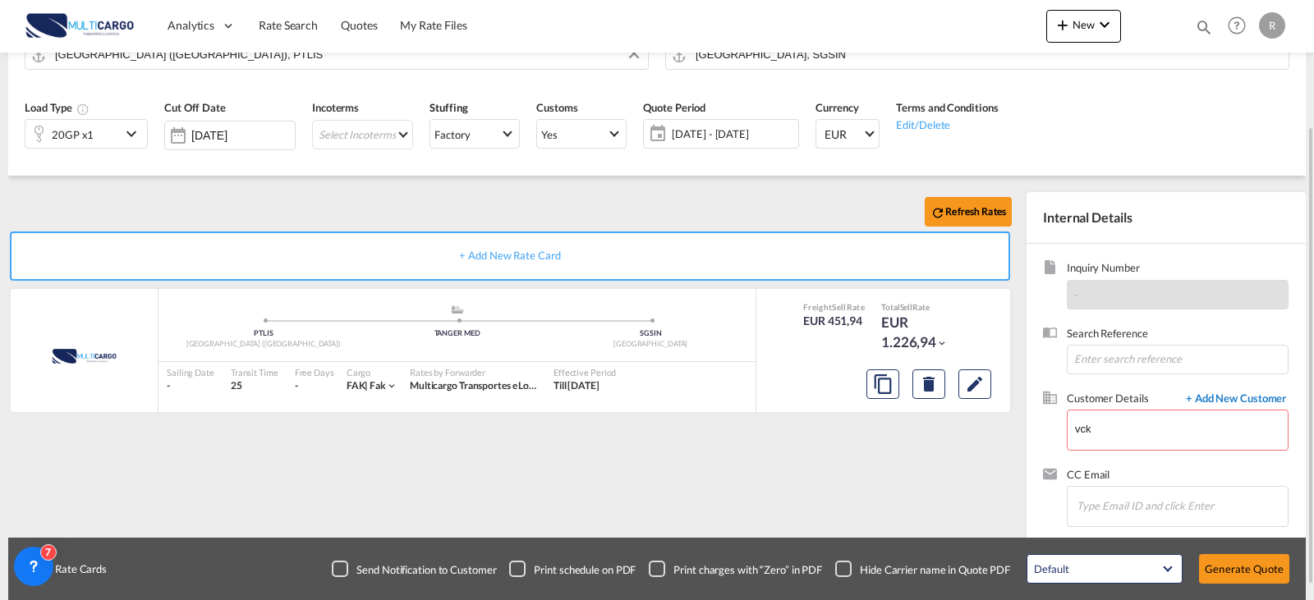
click at [1269, 391] on span "+ Add New Customer" at bounding box center [1232, 400] width 111 height 19
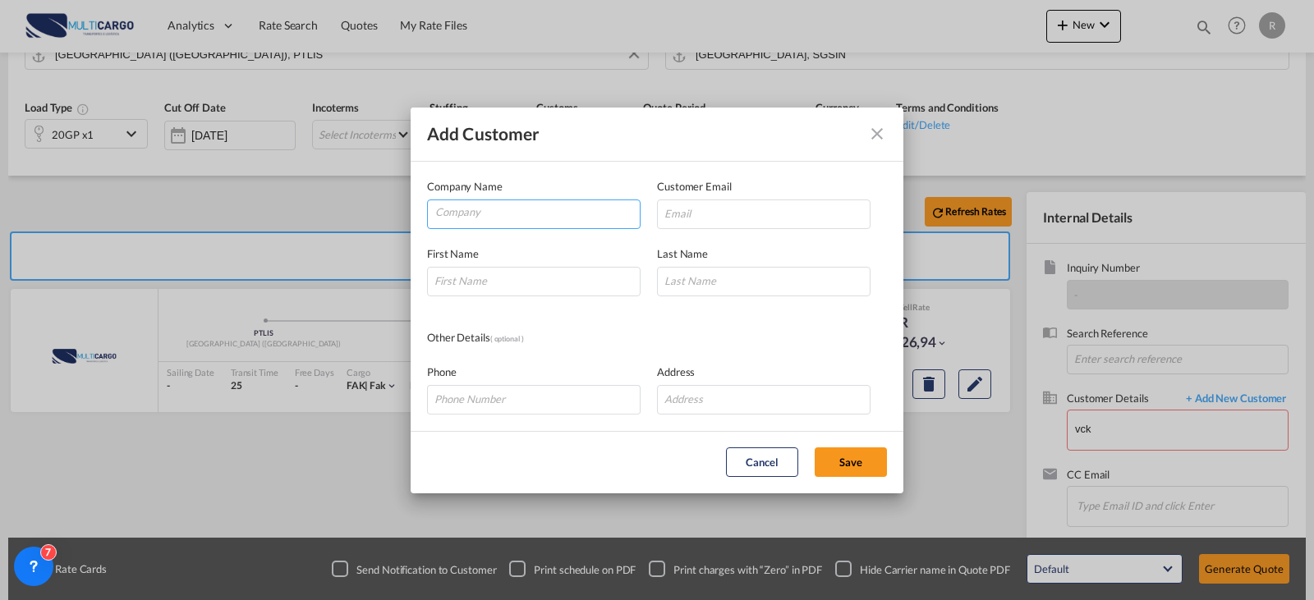
click at [565, 210] on input "Company" at bounding box center [537, 212] width 204 height 25
type input "VCK VANUTAU"
click at [729, 209] on input "Add Customer Company ..." at bounding box center [763, 214] width 213 height 30
paste input "[PERSON_NAME] <[PERSON_NAME][EMAIL_ADDRESS][DOMAIN_NAME]>"
drag, startPoint x: 722, startPoint y: 218, endPoint x: 567, endPoint y: 218, distance: 155.2
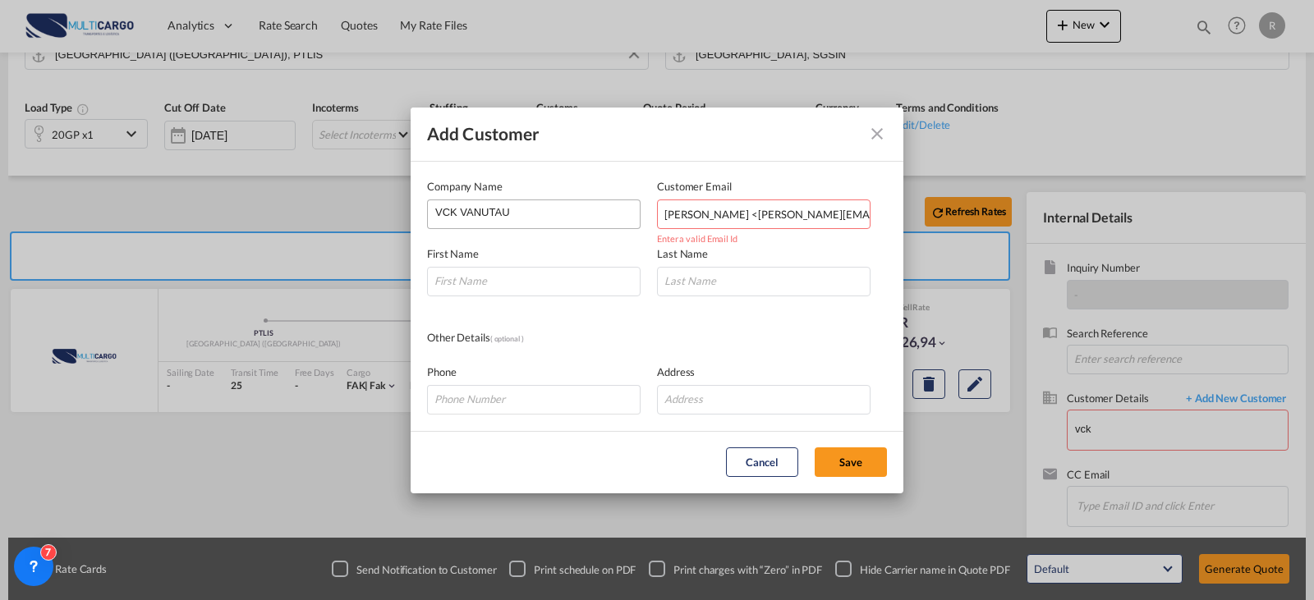
click at [567, 218] on div "Company Name VCK VANUTAU Customer Email [PERSON_NAME] <[PERSON_NAME][EMAIL_ADDR…" at bounding box center [657, 203] width 460 height 51
type input "[PERSON_NAME][EMAIL_ADDRESS][DOMAIN_NAME]"
type input "[PERSON_NAME]"
type input "KHOO"
click at [837, 461] on button "Save" at bounding box center [850, 462] width 72 height 30
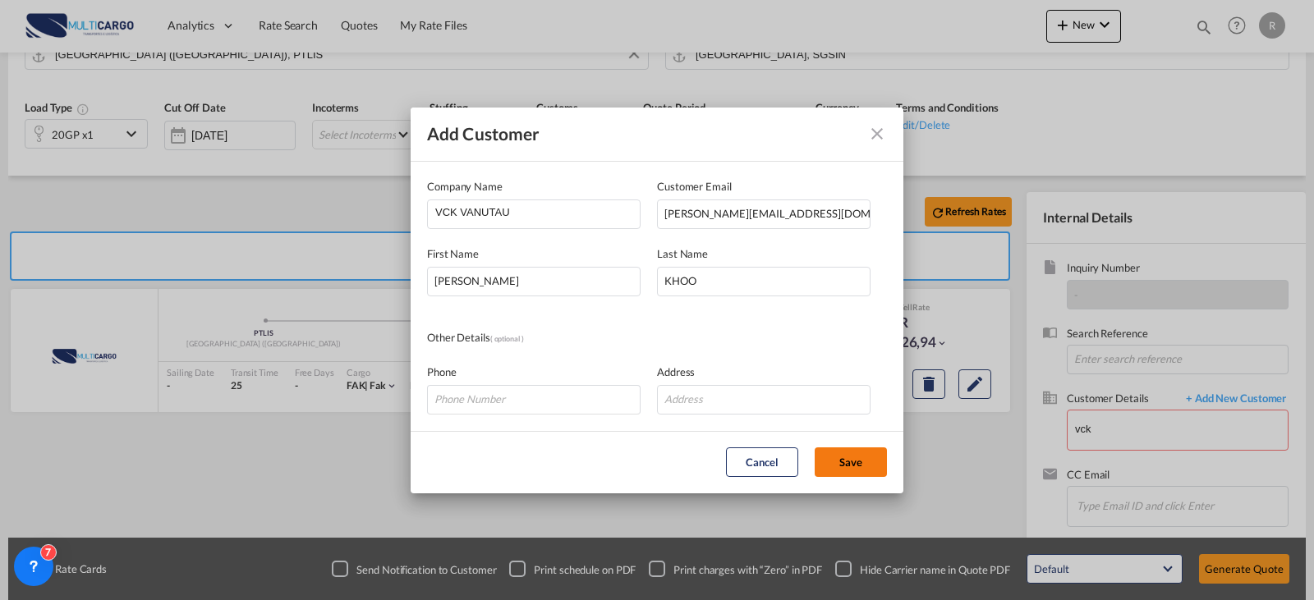
type input "VCK VANUTAU, [PERSON_NAME], [PERSON_NAME][EMAIL_ADDRESS][DOMAIN_NAME]"
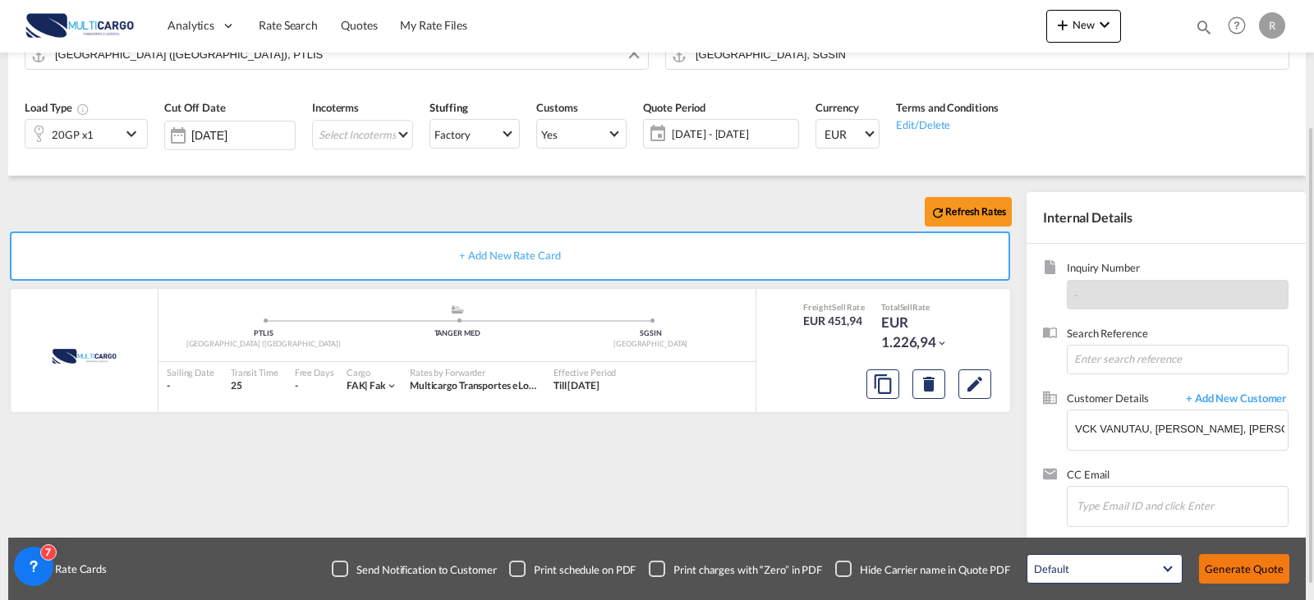
click at [1281, 580] on button "Generate Quote" at bounding box center [1244, 569] width 90 height 30
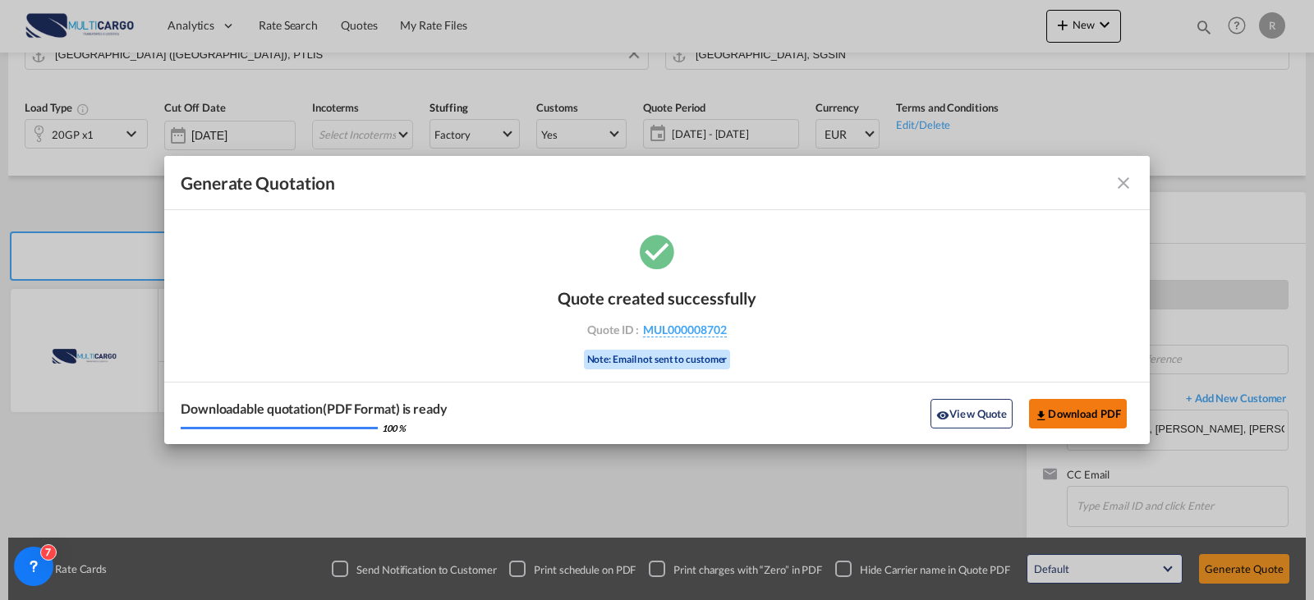
click at [1064, 401] on button "Download PDF" at bounding box center [1078, 414] width 98 height 30
click at [1122, 182] on md-icon "icon-close fg-AAA8AD cursor m-0" at bounding box center [1123, 183] width 20 height 20
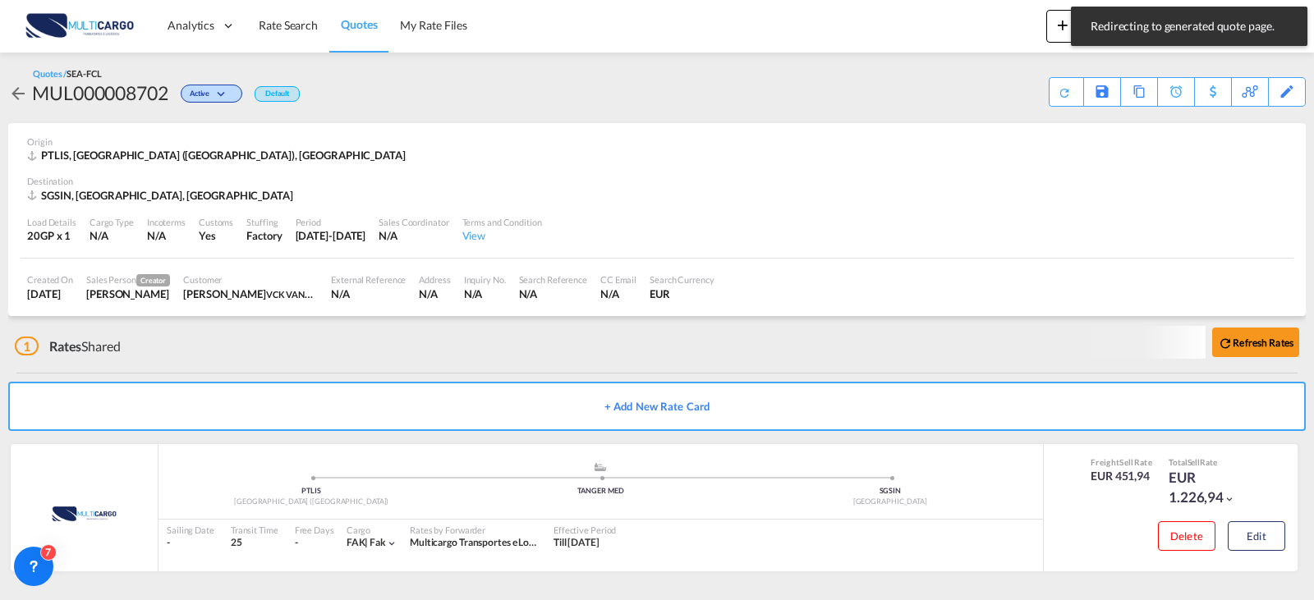
scroll to position [2, 0]
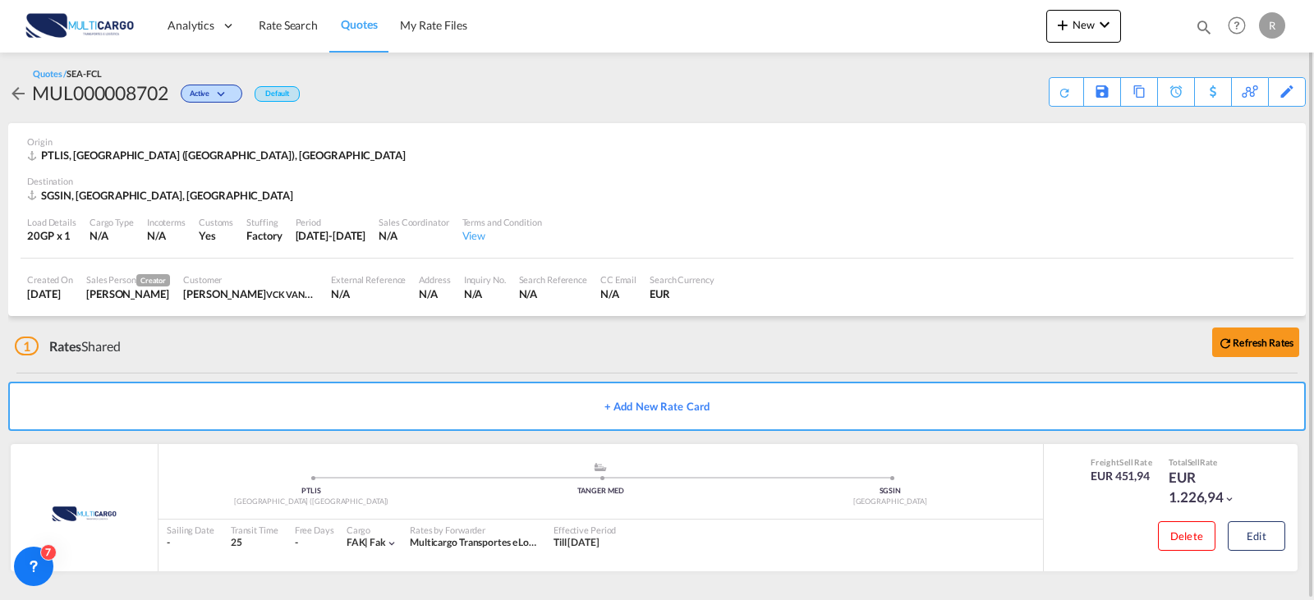
click at [19, 97] on md-icon "icon-arrow-left" at bounding box center [18, 94] width 20 height 20
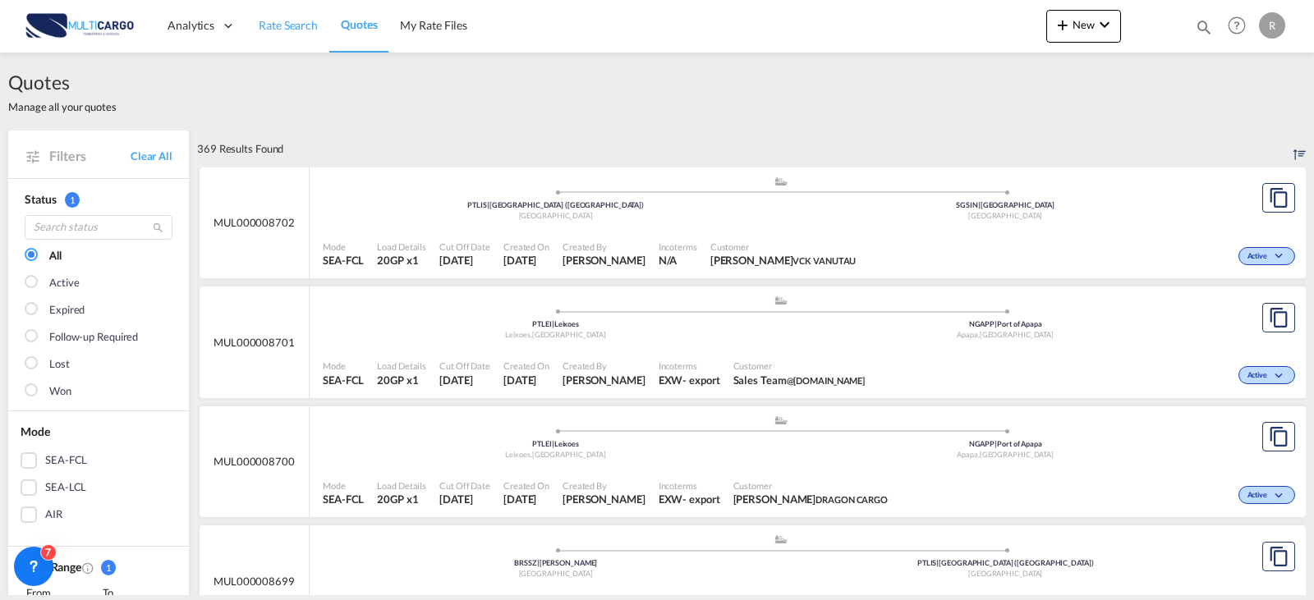
click at [290, 27] on span "Rate Search" at bounding box center [288, 25] width 59 height 14
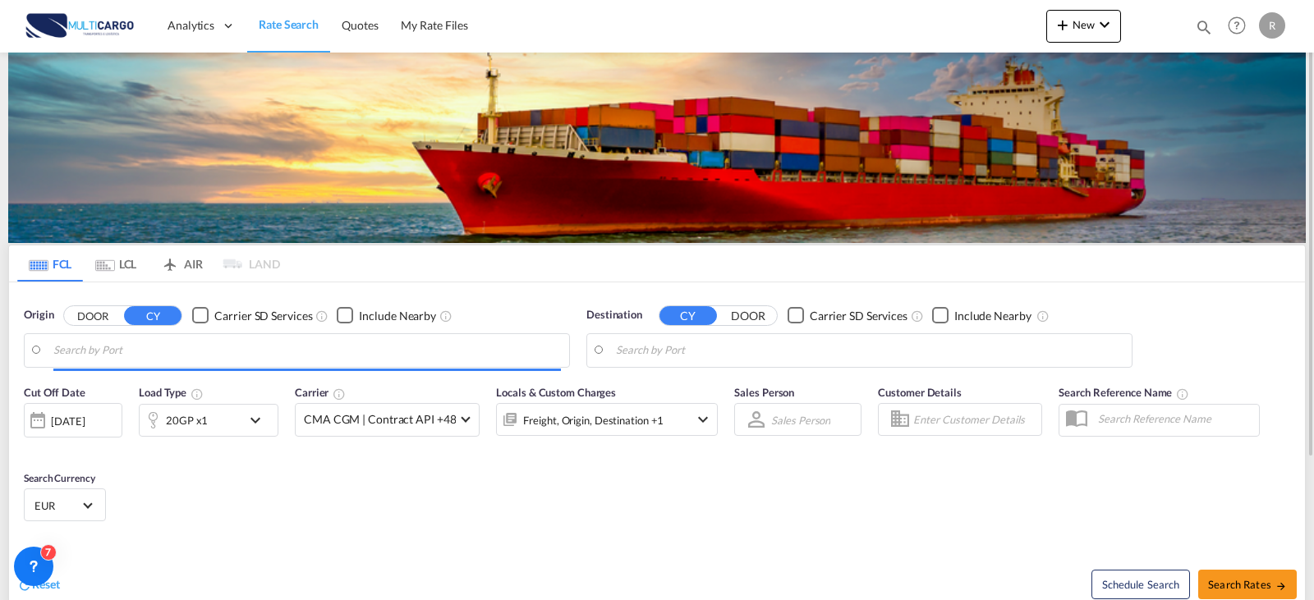
type input "[GEOGRAPHIC_DATA] ([GEOGRAPHIC_DATA]), PTLIS"
type input "[GEOGRAPHIC_DATA], SGSIN"
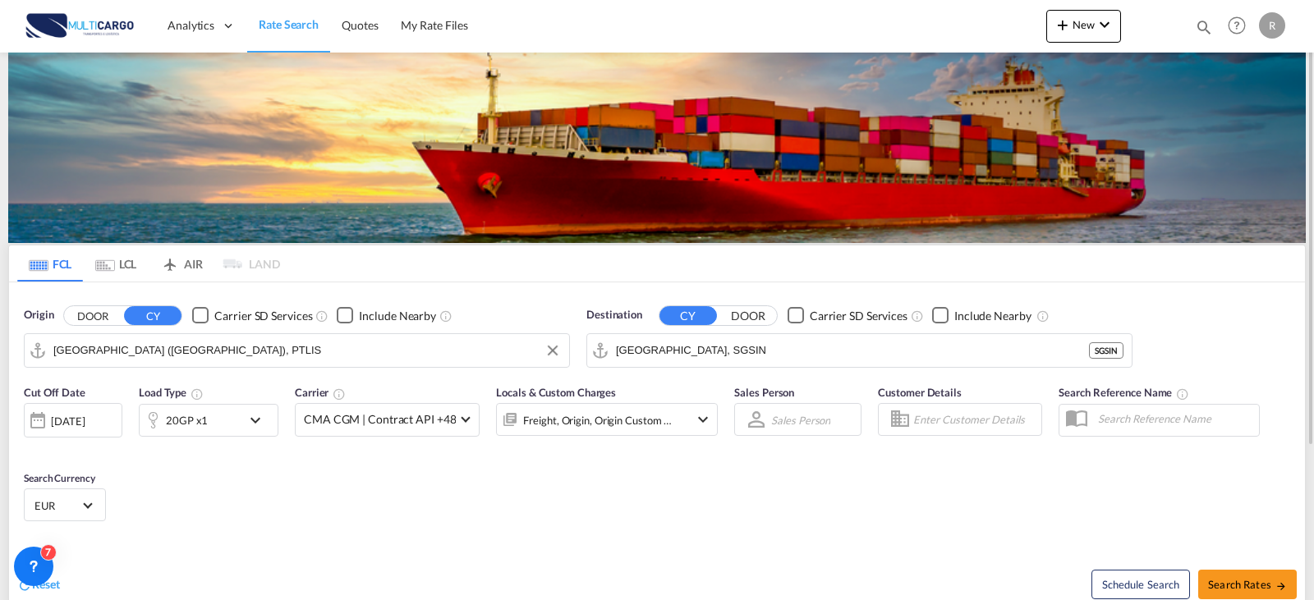
click at [289, 350] on input "[GEOGRAPHIC_DATA] ([GEOGRAPHIC_DATA]), PTLIS" at bounding box center [306, 350] width 507 height 25
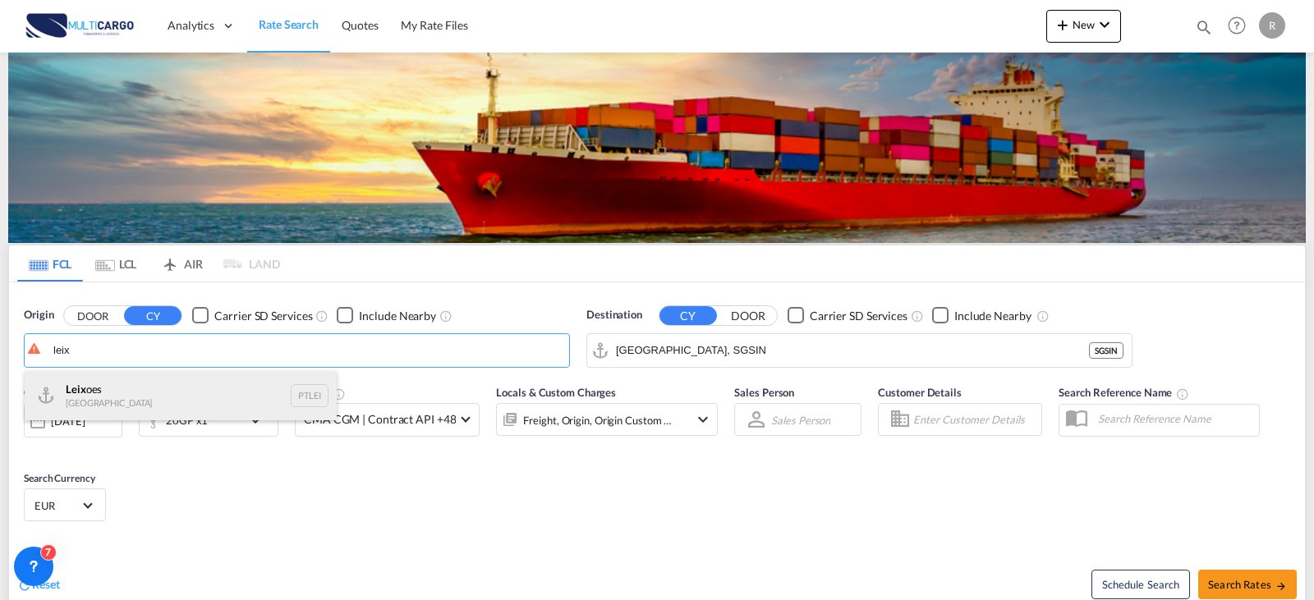
click at [215, 397] on div "Leix oes Portugal PTLEI" at bounding box center [181, 395] width 312 height 49
type input "Leixoes, PTLEI"
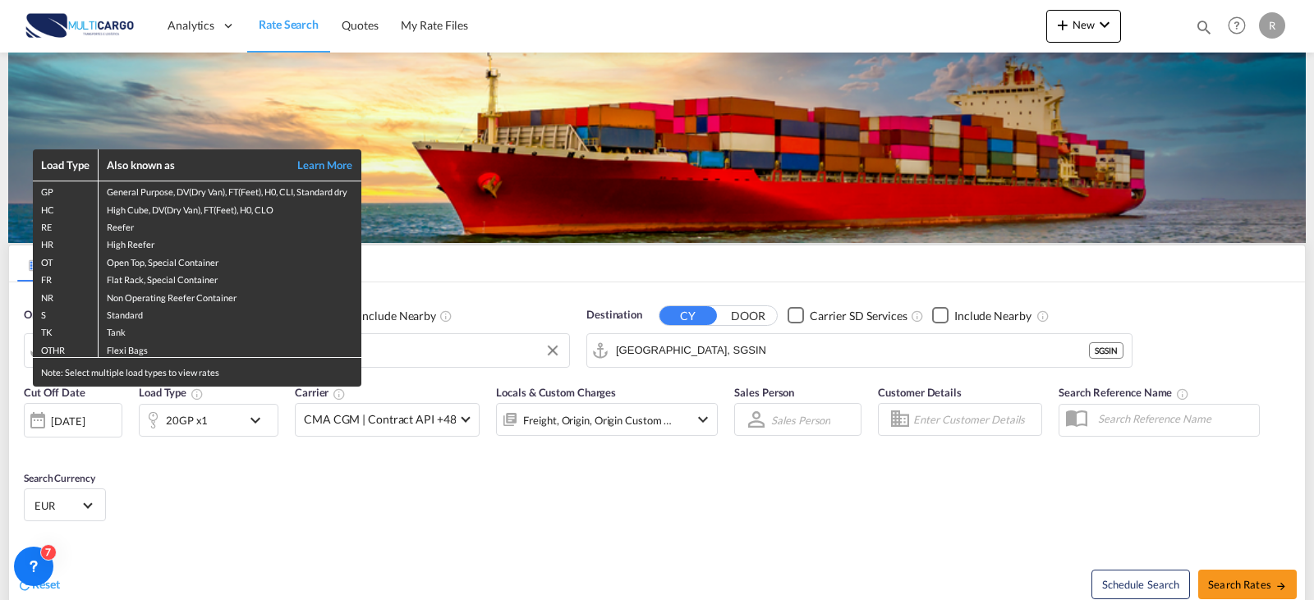
click at [723, 351] on div "Load Type Also known as Learn More GP General Purpose, DV(Dry Van), FT(Feet), H…" at bounding box center [657, 300] width 1314 height 600
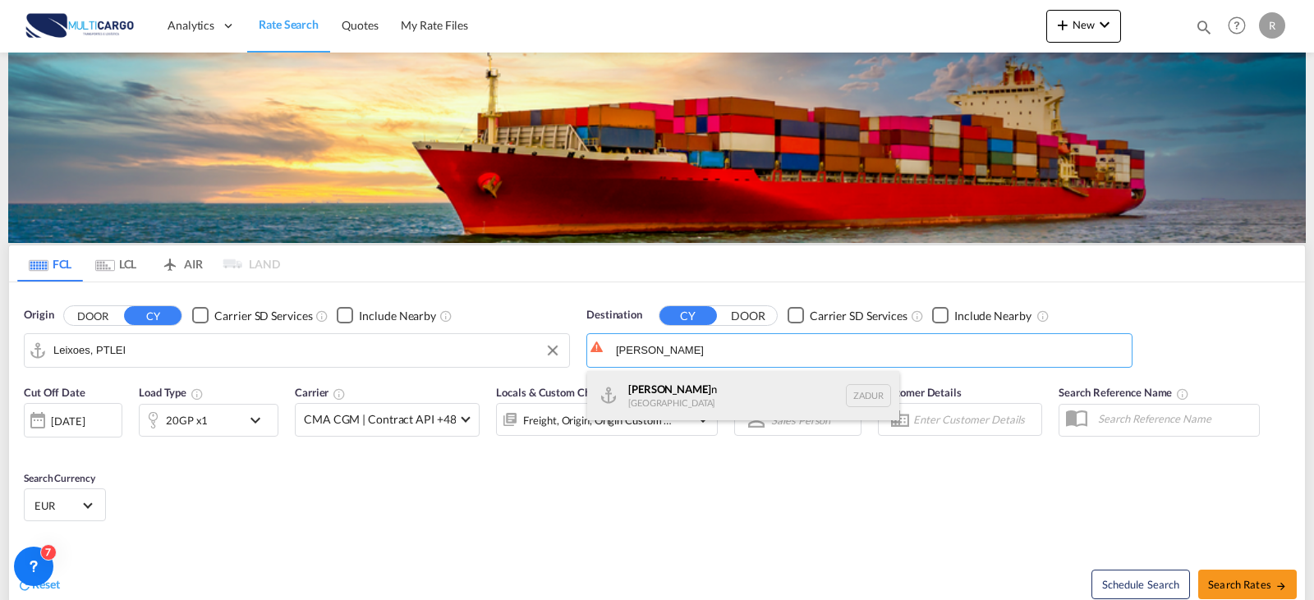
click at [765, 406] on div "[PERSON_NAME] n [GEOGRAPHIC_DATA] ZADUR" at bounding box center [743, 395] width 312 height 49
type input "[GEOGRAPHIC_DATA], ZADUR"
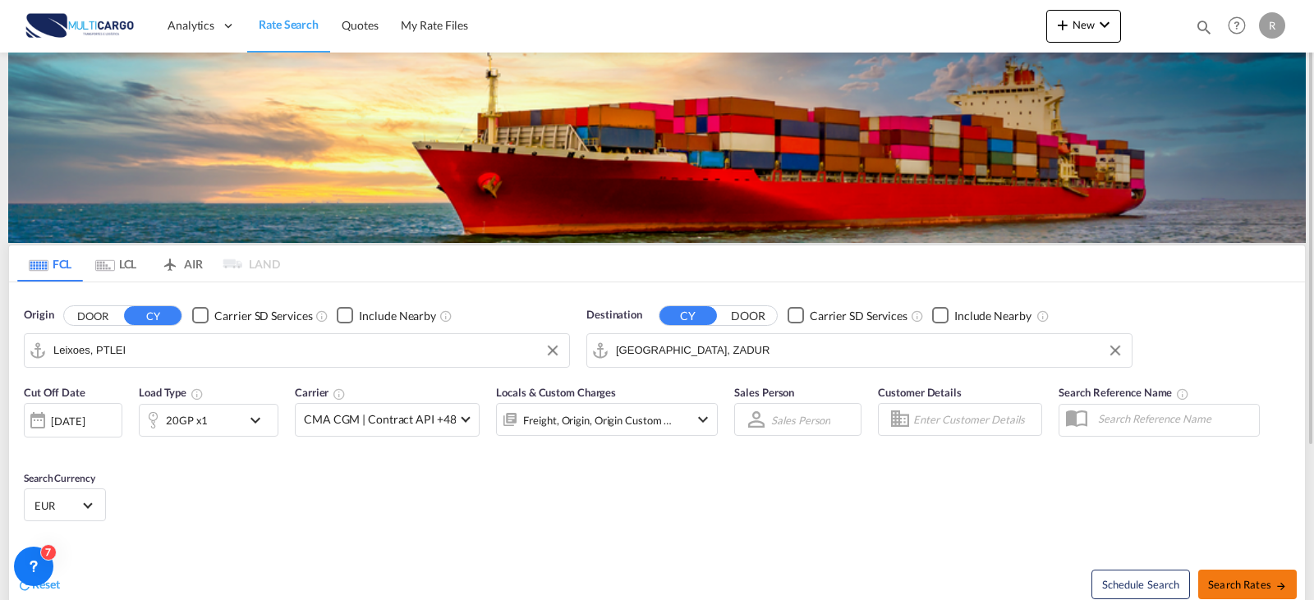
click at [1242, 598] on button "Search Rates" at bounding box center [1247, 585] width 99 height 30
type input "PTLEI to ZADUR / [DATE]"
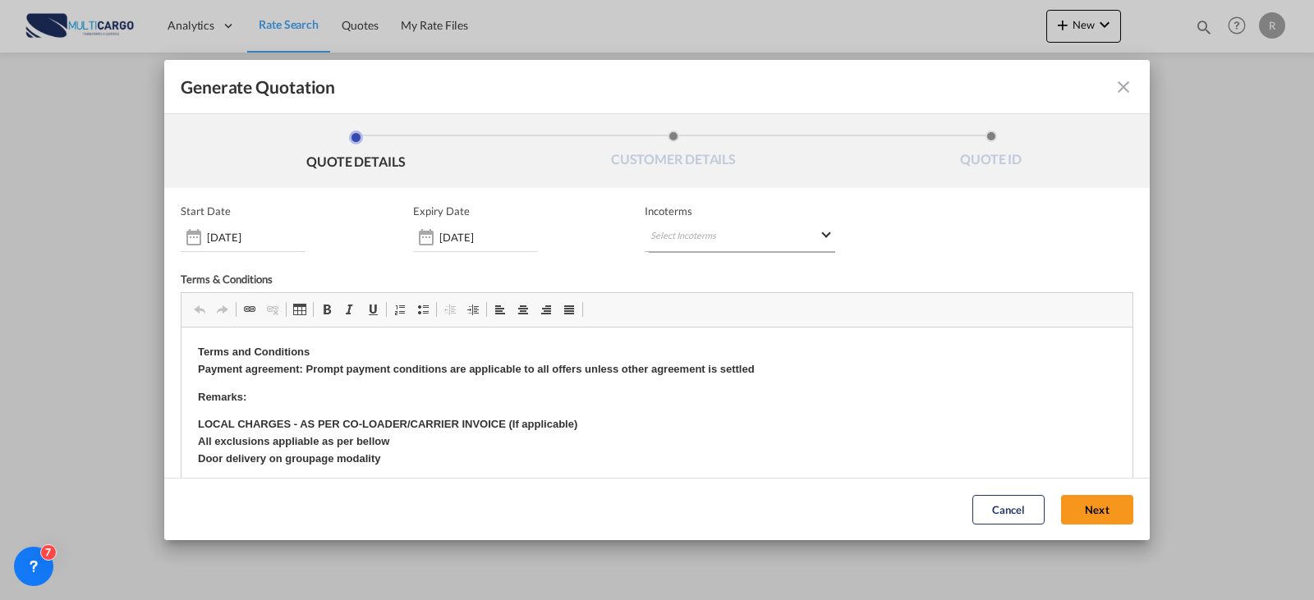
click at [708, 245] on md-select "Select Incoterms EXW - export Ex Works DAP - export Delivered at Place CFR - ex…" at bounding box center [739, 237] width 190 height 30
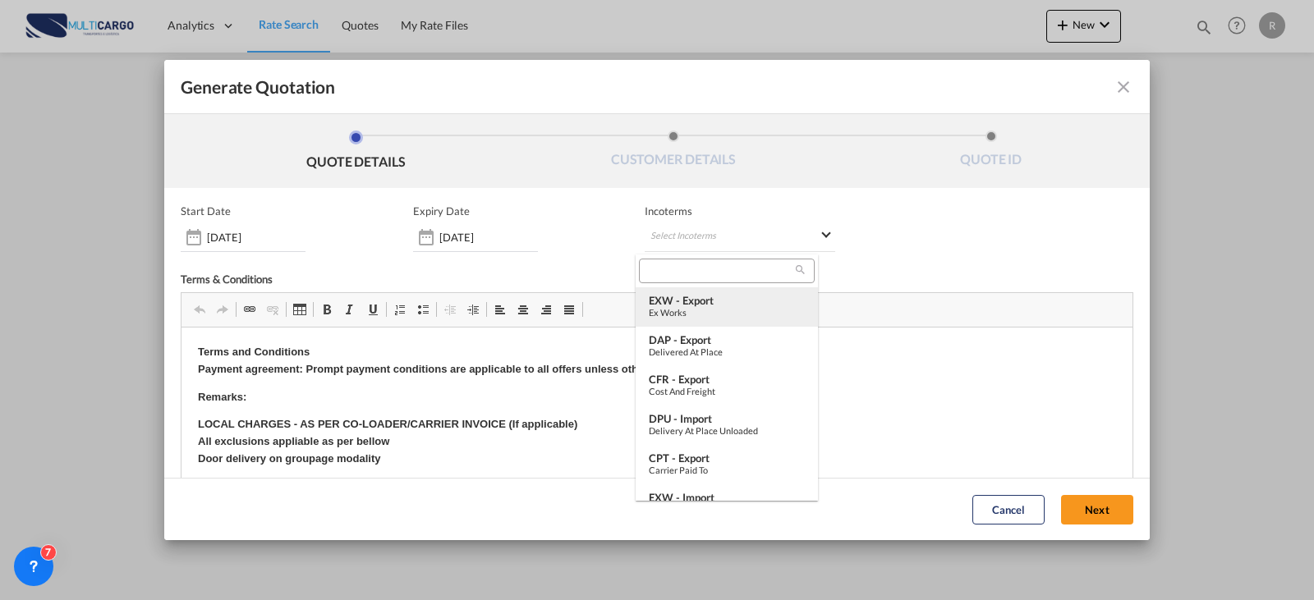
type md-option "[object Object]"
click at [713, 305] on div "EXW - export" at bounding box center [727, 300] width 156 height 13
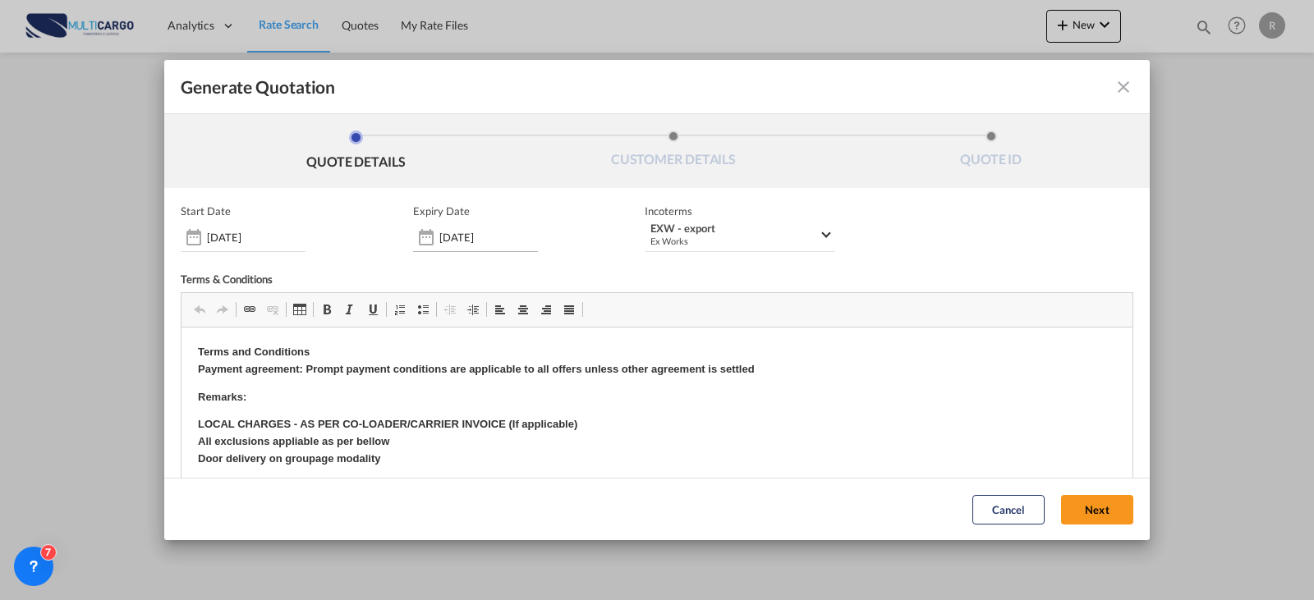
click at [481, 242] on input "[DATE]" at bounding box center [488, 237] width 99 height 13
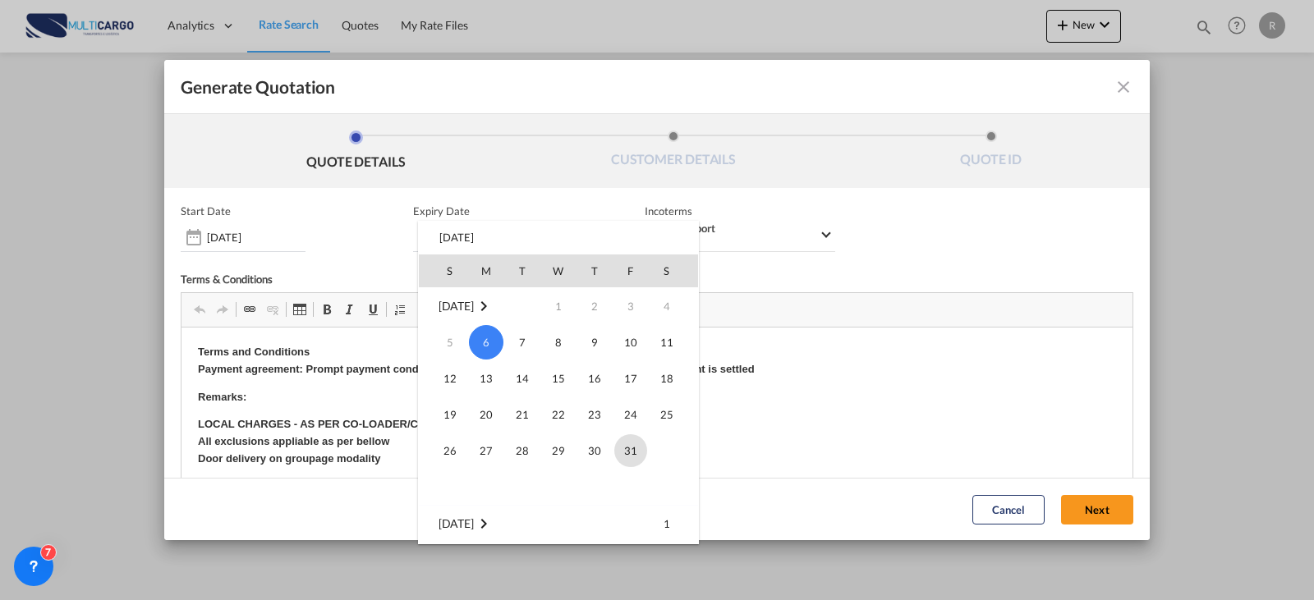
click at [631, 447] on span "31" at bounding box center [630, 450] width 33 height 33
type input "[DATE]"
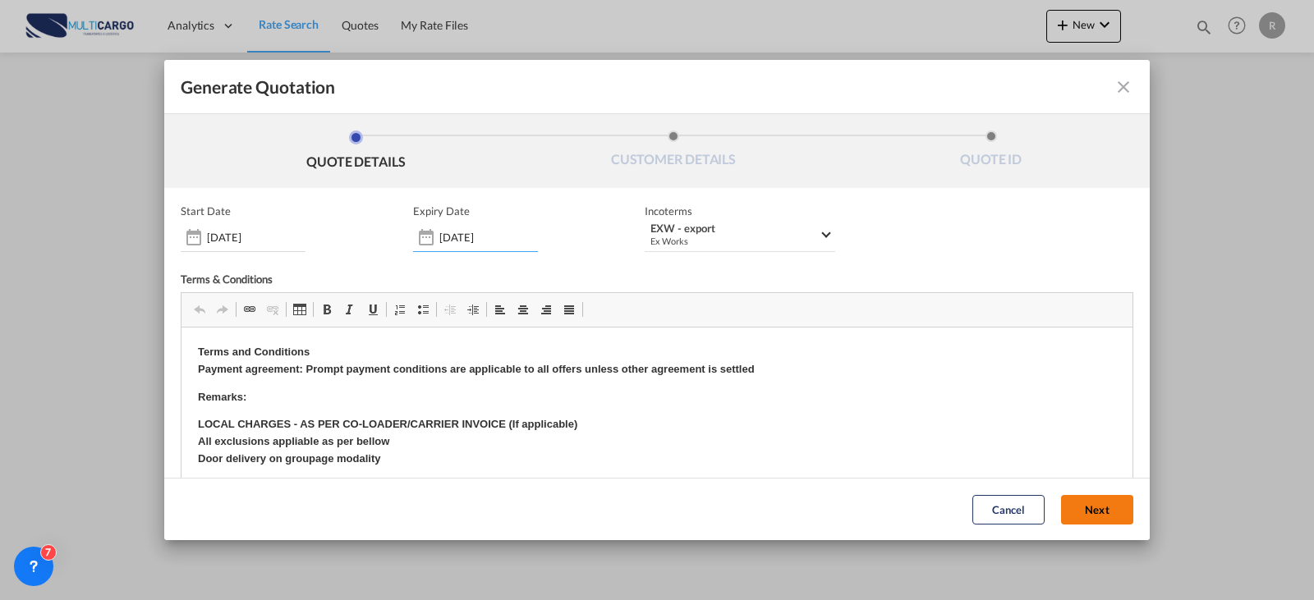
click at [1063, 515] on button "Next" at bounding box center [1097, 510] width 72 height 30
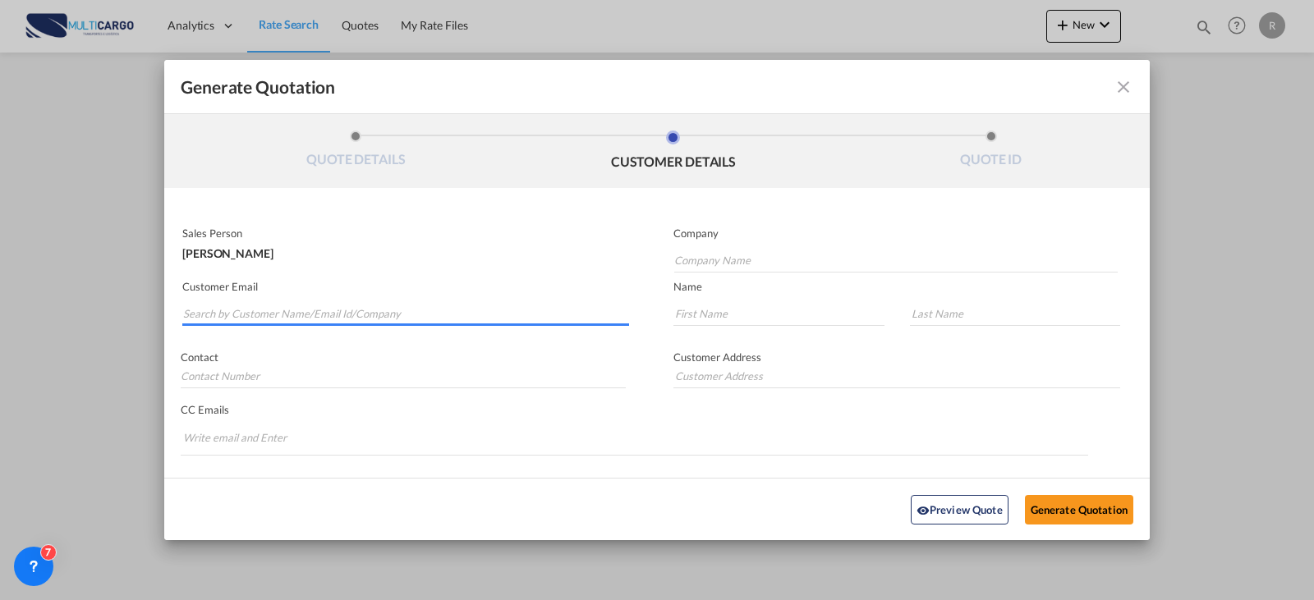
click at [414, 322] on input "Search by Customer Name/Email Id/Company" at bounding box center [406, 313] width 446 height 25
type input "powerc"
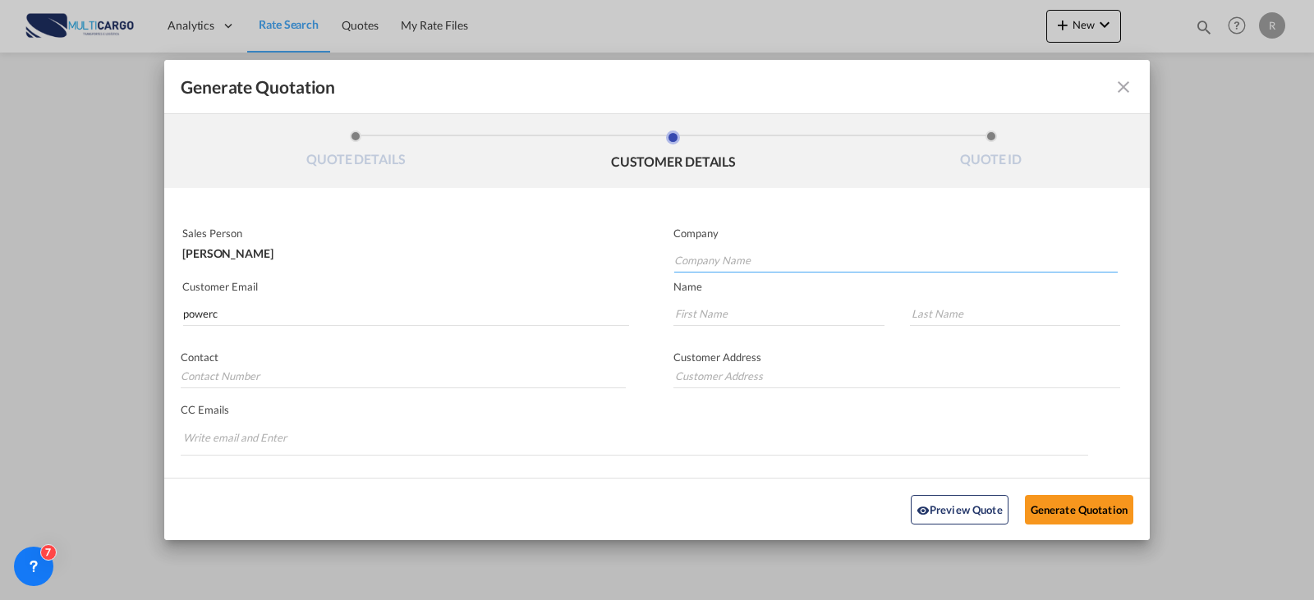
click at [776, 260] on input "Company Name" at bounding box center [895, 260] width 443 height 25
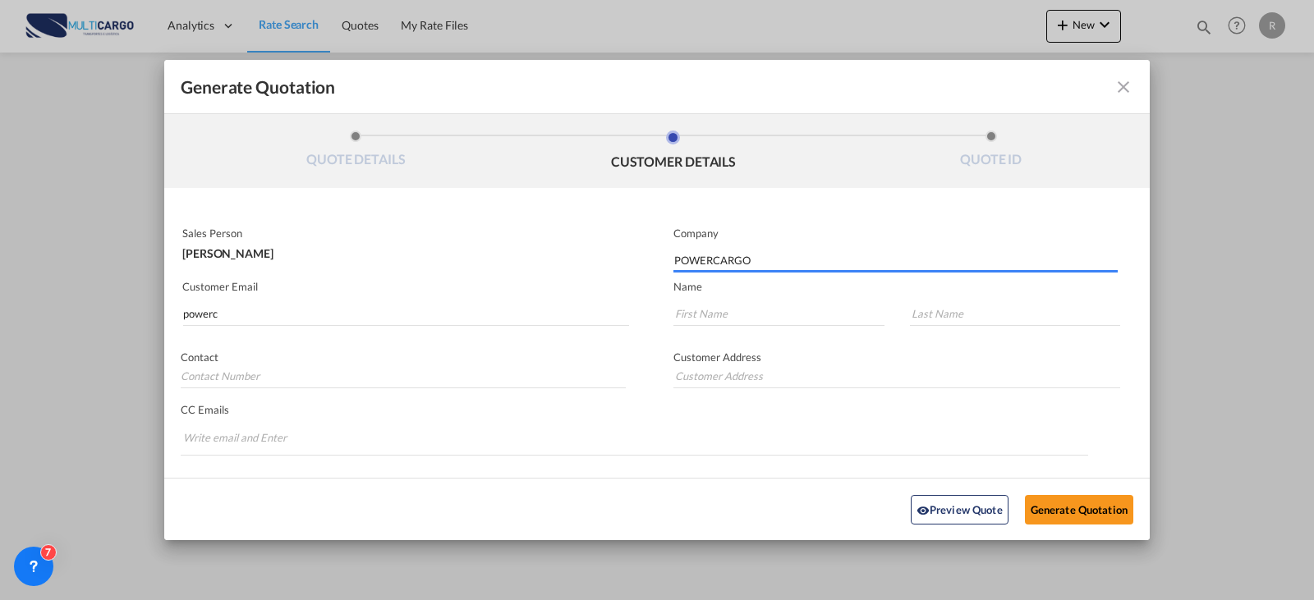
type input "POWERCARGO"
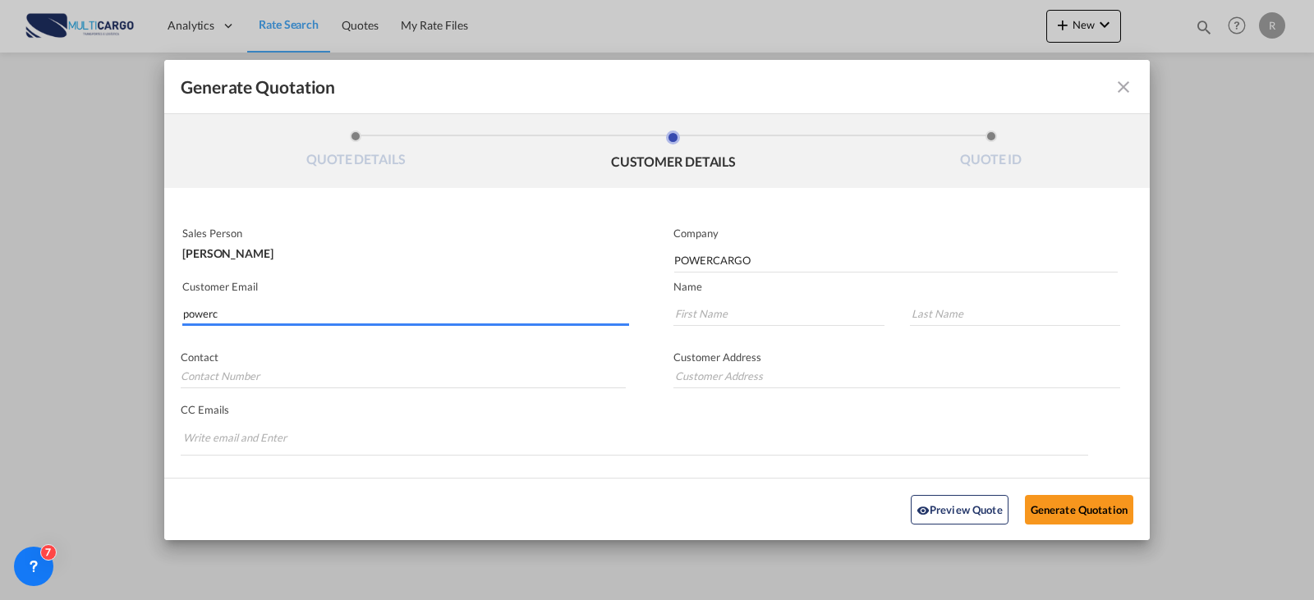
click at [273, 324] on div "Generate QuotationQUOTE ..." at bounding box center [405, 324] width 447 height 2
drag, startPoint x: 278, startPoint y: 314, endPoint x: 145, endPoint y: 302, distance: 133.6
click at [145, 302] on div "Generate Quotation QUOTE DETAILS CUSTOMER DETAILS QUOTE ID Start Date [DATE] Ex…" at bounding box center [657, 300] width 1314 height 600
paste input "[PERSON_NAME] <[EMAIL_ADDRESS][DOMAIN_NAME]>"
drag, startPoint x: 267, startPoint y: 313, endPoint x: -108, endPoint y: 320, distance: 374.4
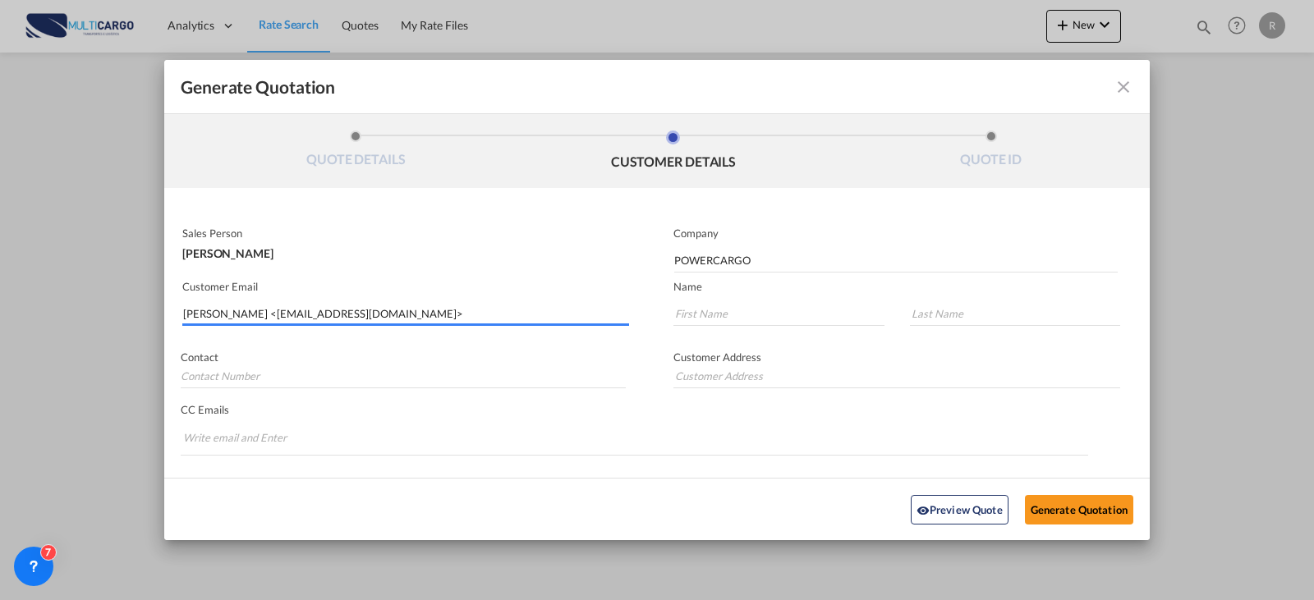
click at [0, 320] on html "Analytics Reports Dashboard Rate Search Quotes My Rate Files" at bounding box center [657, 300] width 1314 height 600
type input "[EMAIL_ADDRESS][DOMAIN_NAME]"
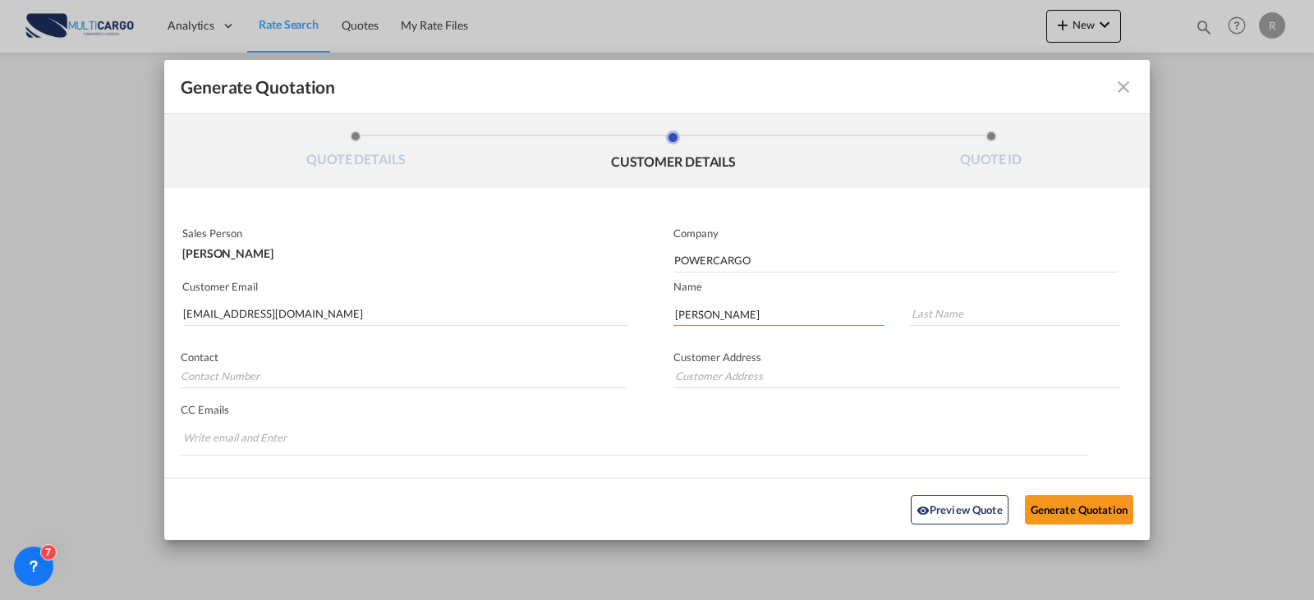
click at [675, 311] on input "[PERSON_NAME]" at bounding box center [778, 313] width 211 height 25
type input "[PERSON_NAME]"
click at [1073, 507] on button "Generate Quotation" at bounding box center [1079, 509] width 108 height 30
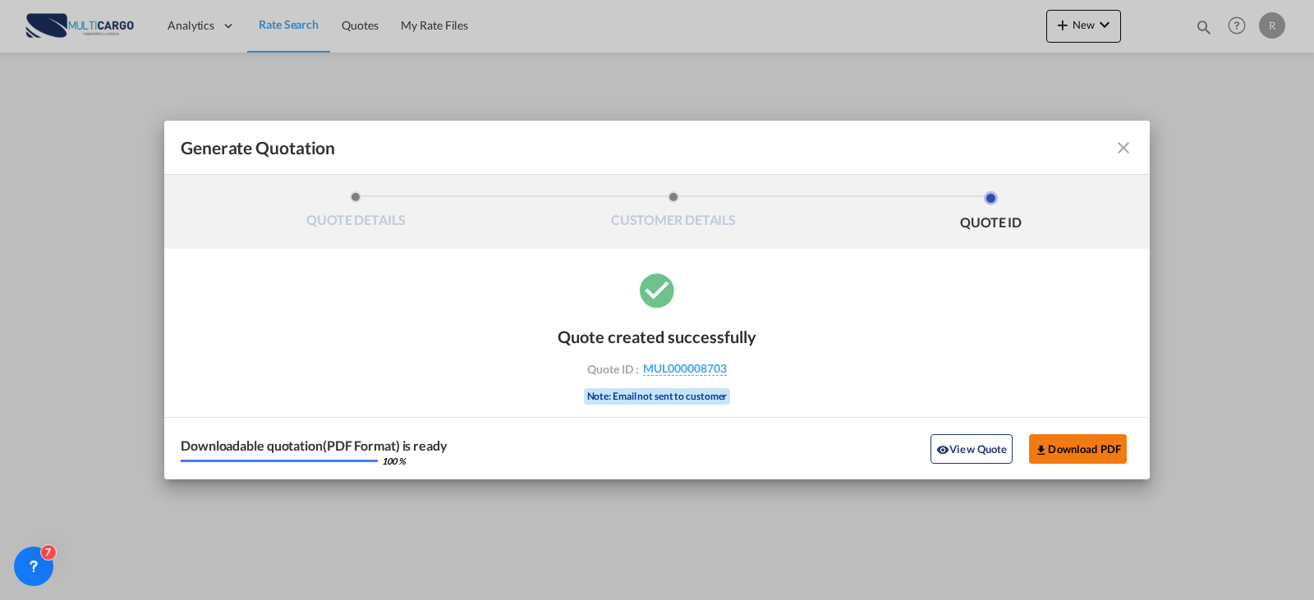
click at [1057, 443] on button "Download PDF" at bounding box center [1078, 449] width 98 height 30
